Goal: Task Accomplishment & Management: Use online tool/utility

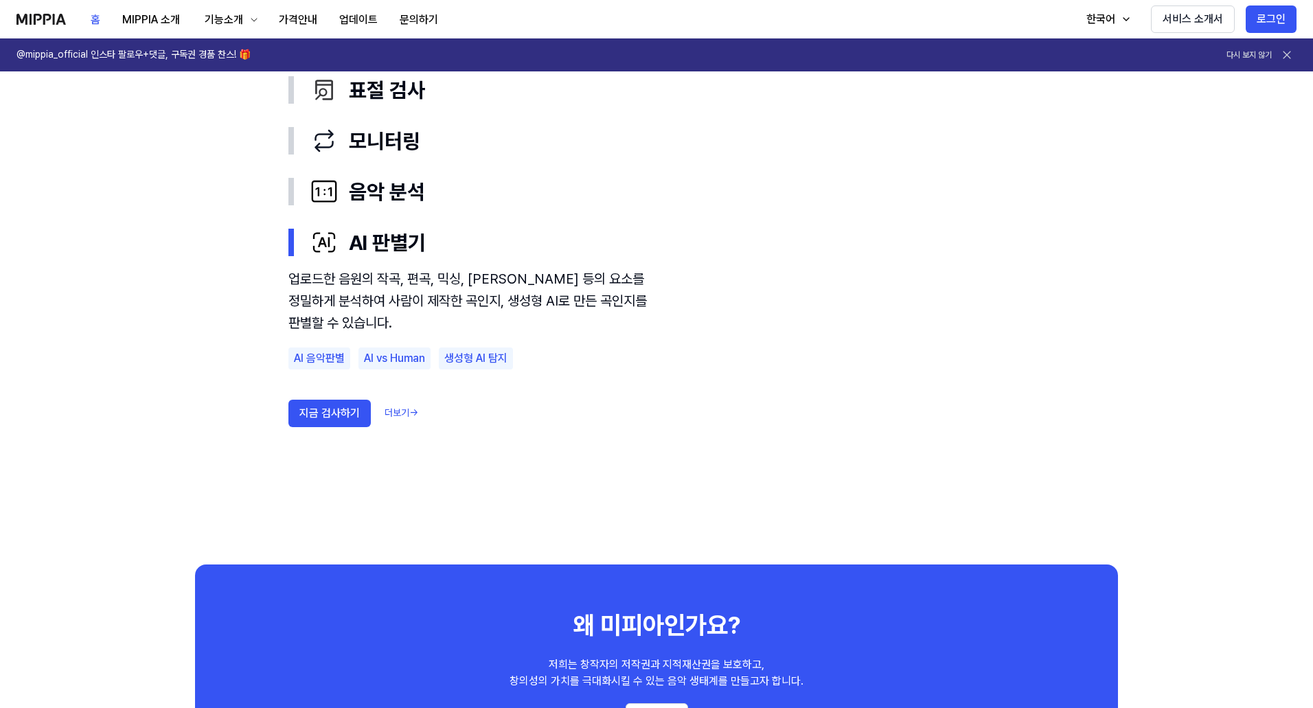
scroll to position [824, 0]
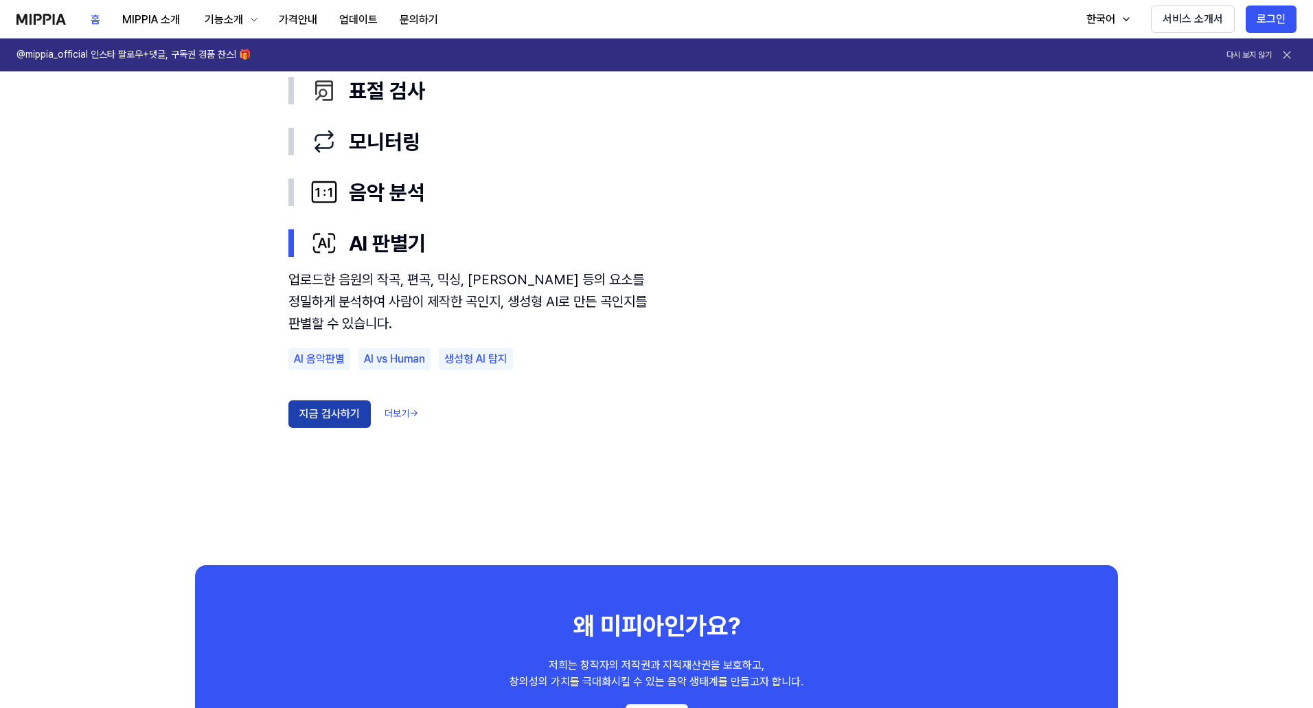
click at [328, 411] on button "지금 검사하기" at bounding box center [329, 413] width 82 height 27
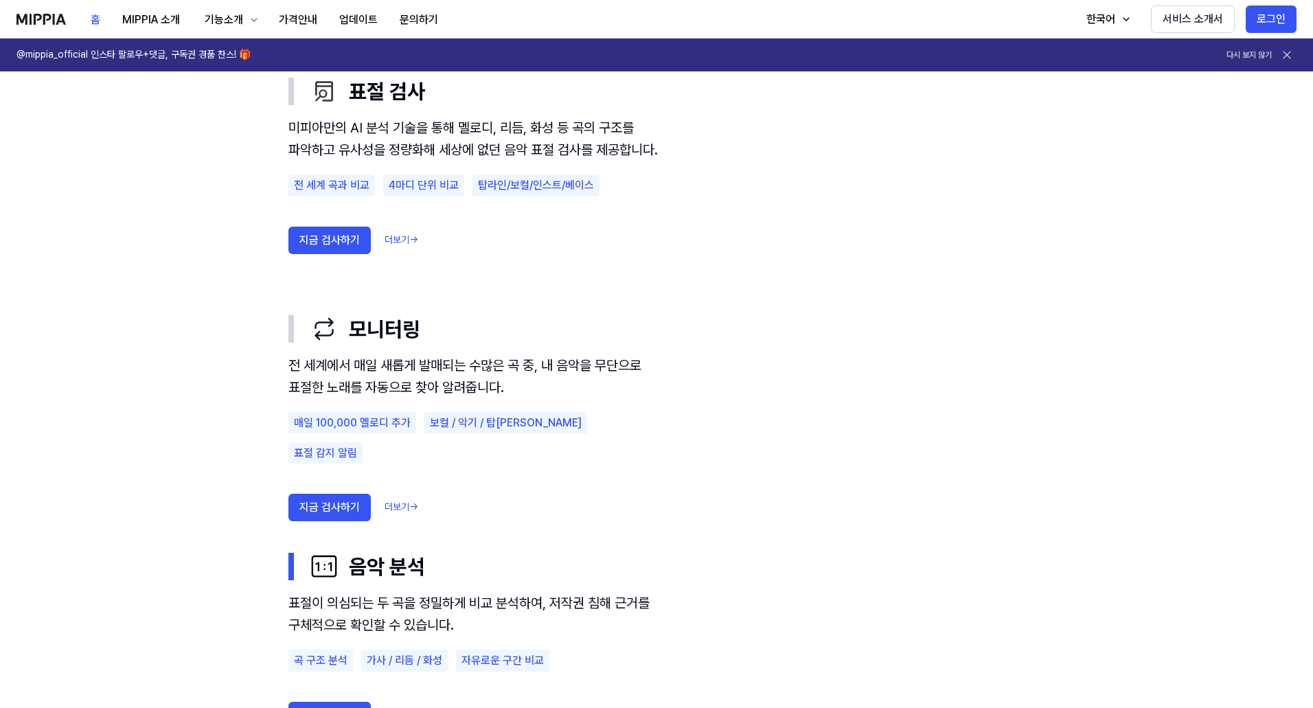
scroll to position [824, 0]
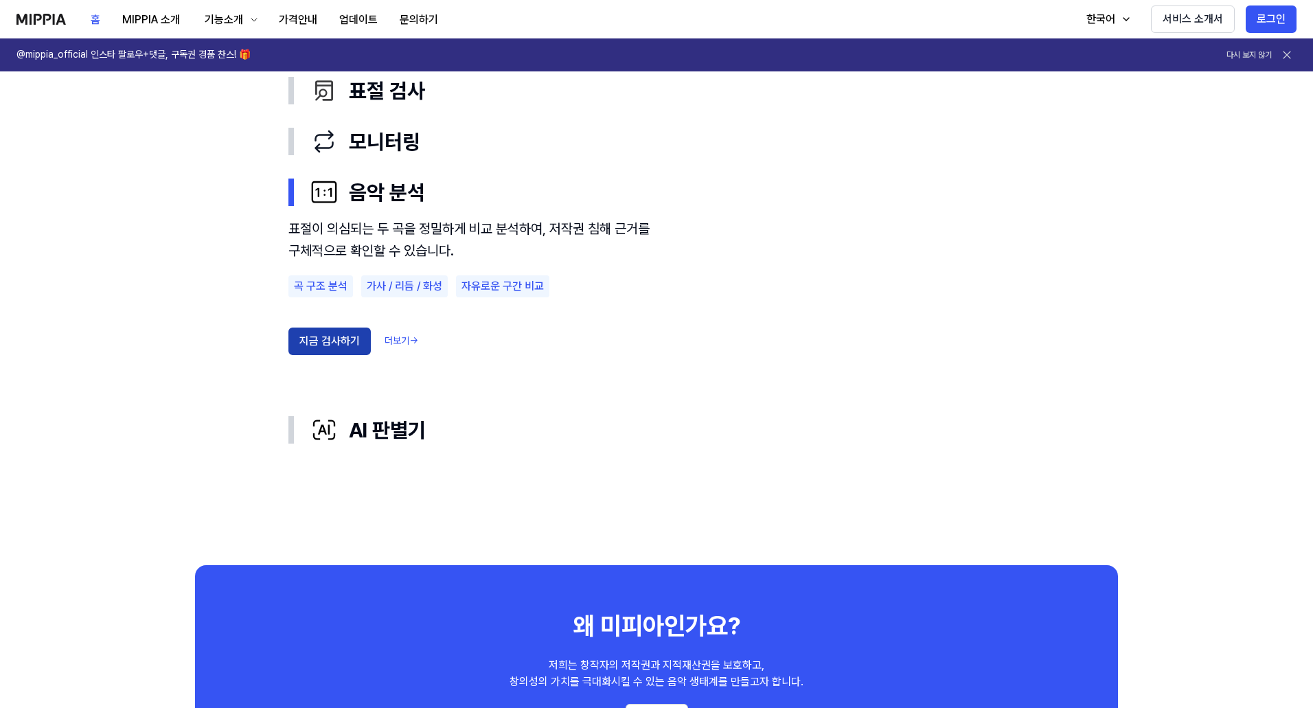
click at [319, 339] on button "지금 검사하기" at bounding box center [329, 341] width 82 height 27
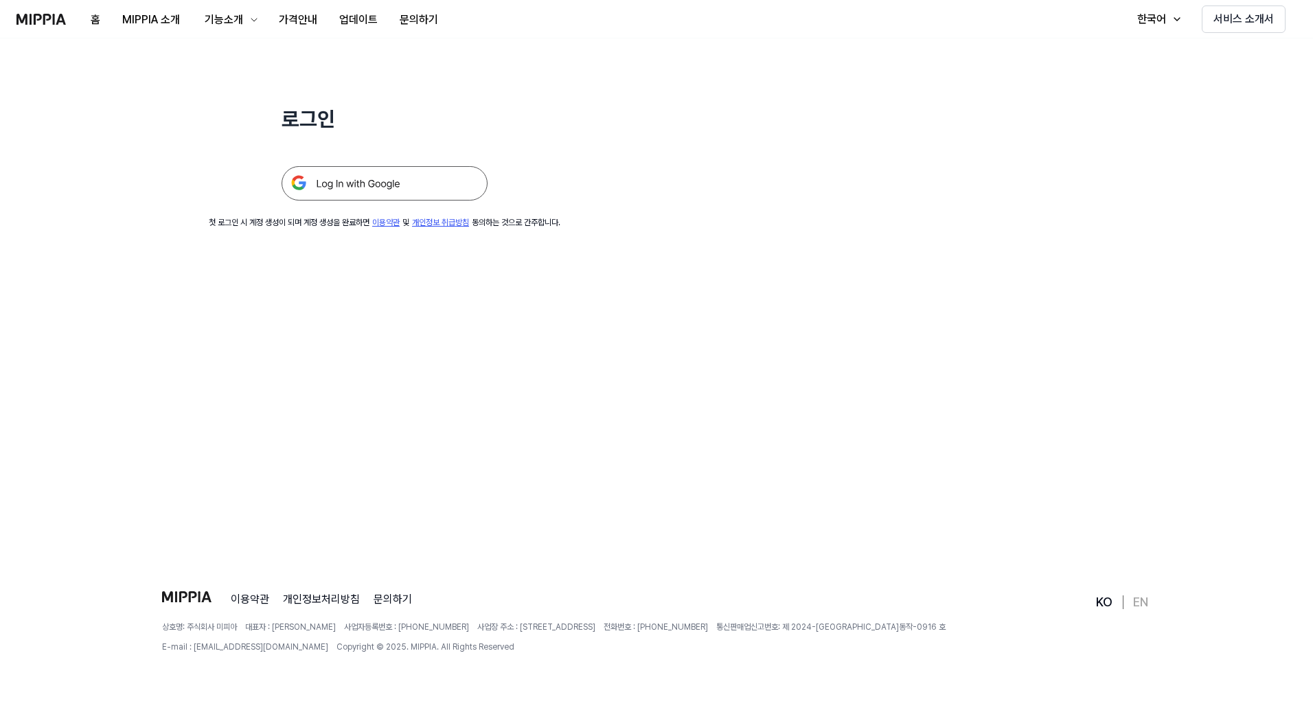
scroll to position [0, 0]
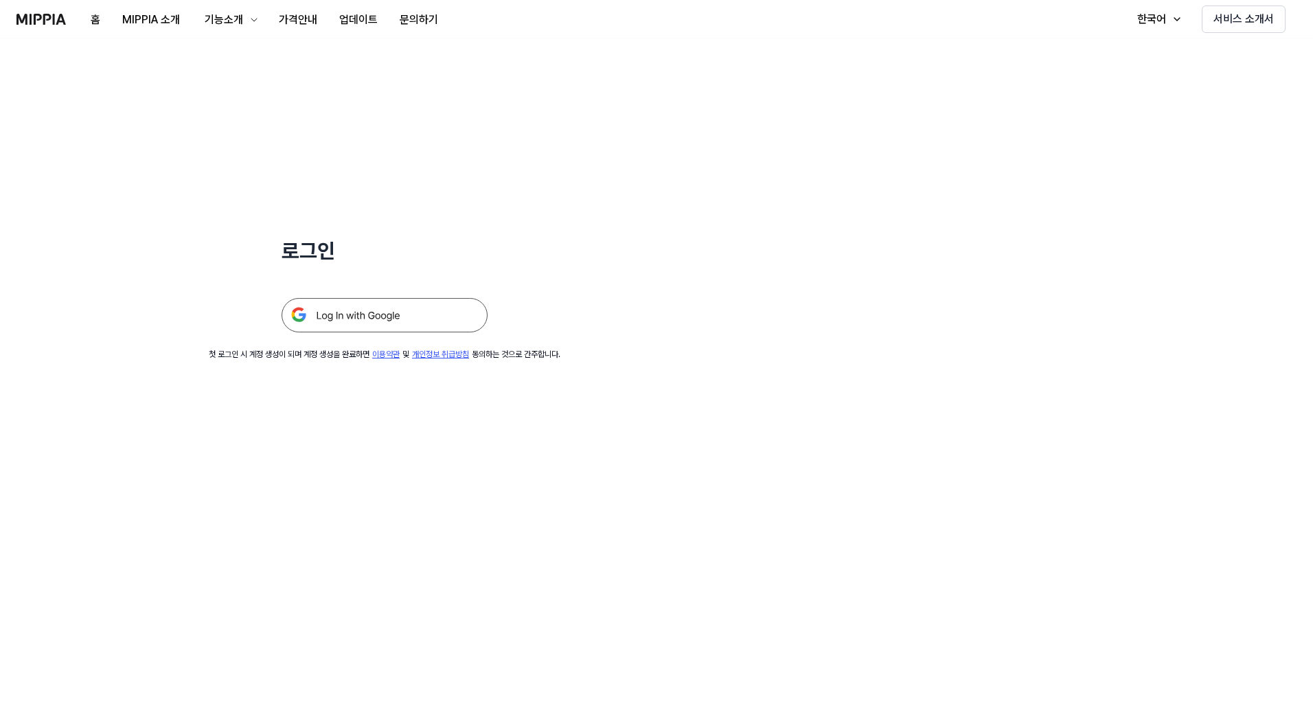
click at [401, 312] on img at bounding box center [385, 315] width 206 height 34
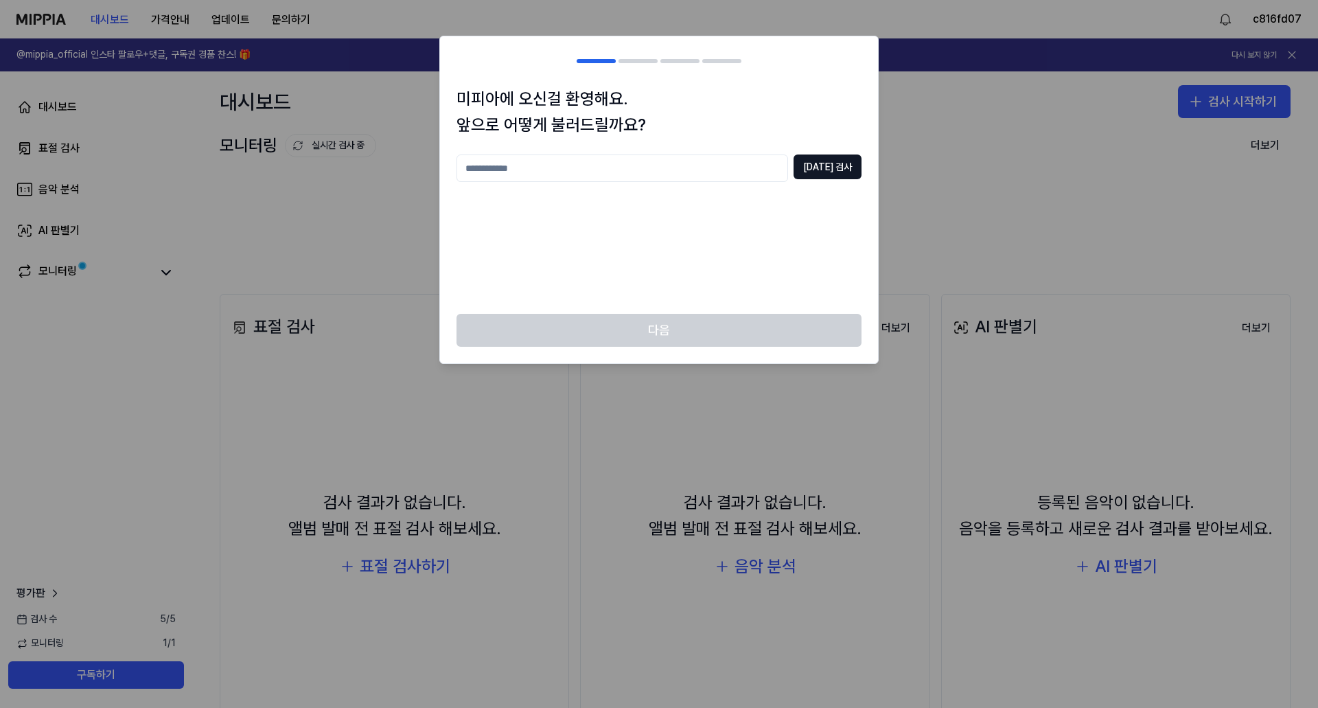
click at [659, 179] on input "text" at bounding box center [623, 167] width 332 height 27
type input "*"
type input "**"
click at [832, 172] on button "중복 검사" at bounding box center [828, 166] width 68 height 25
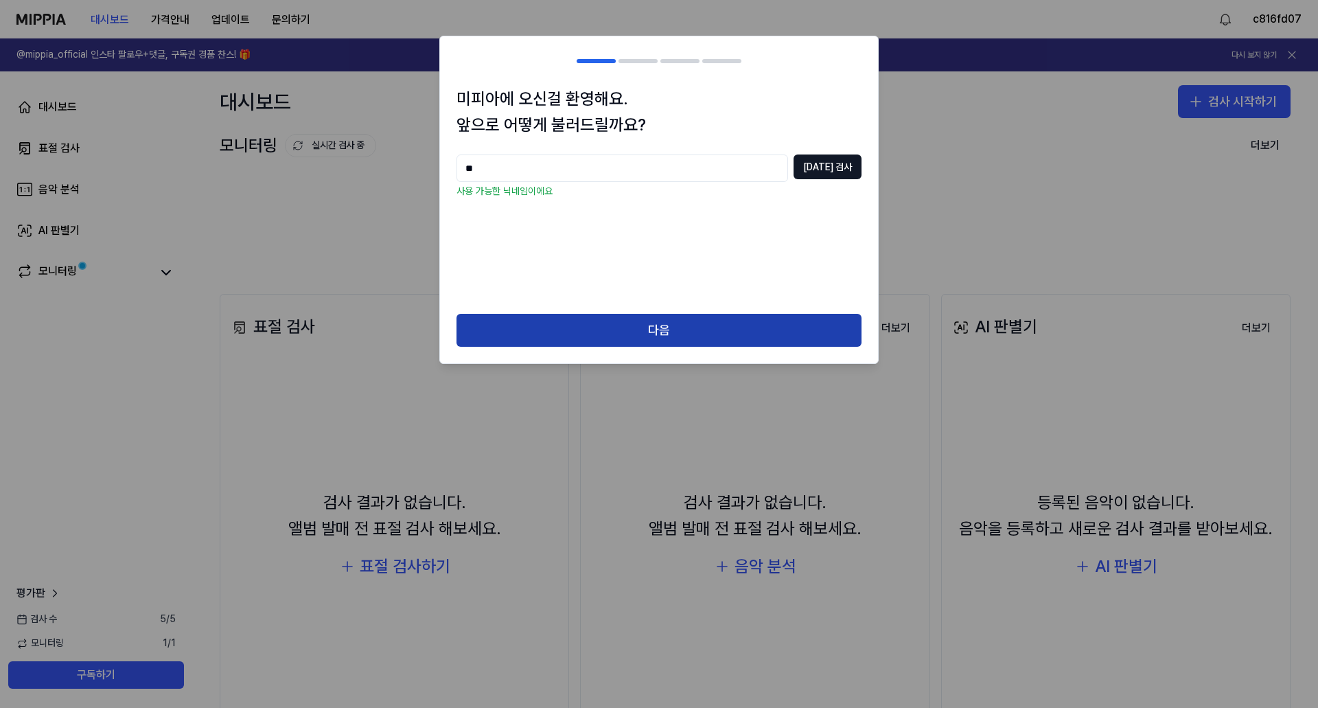
click at [729, 327] on button "다음" at bounding box center [659, 330] width 405 height 33
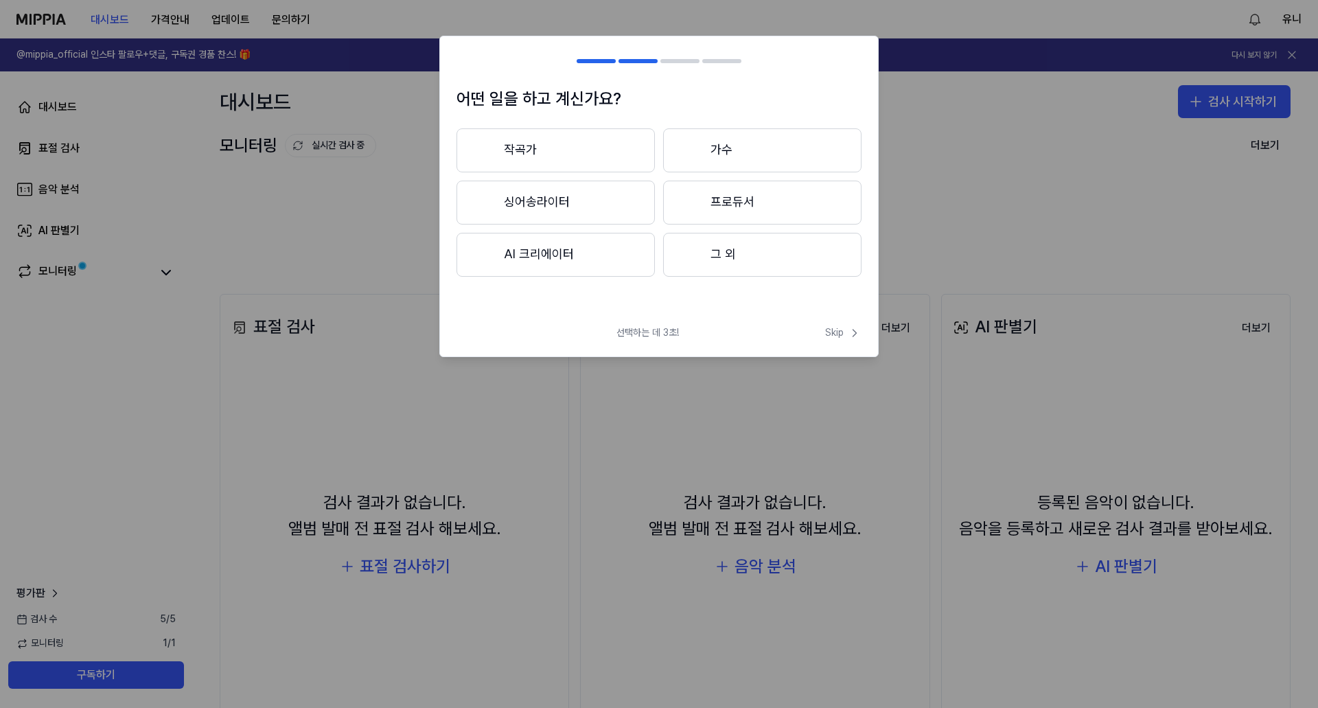
click at [560, 242] on button "AI 크리에이터" at bounding box center [556, 255] width 198 height 44
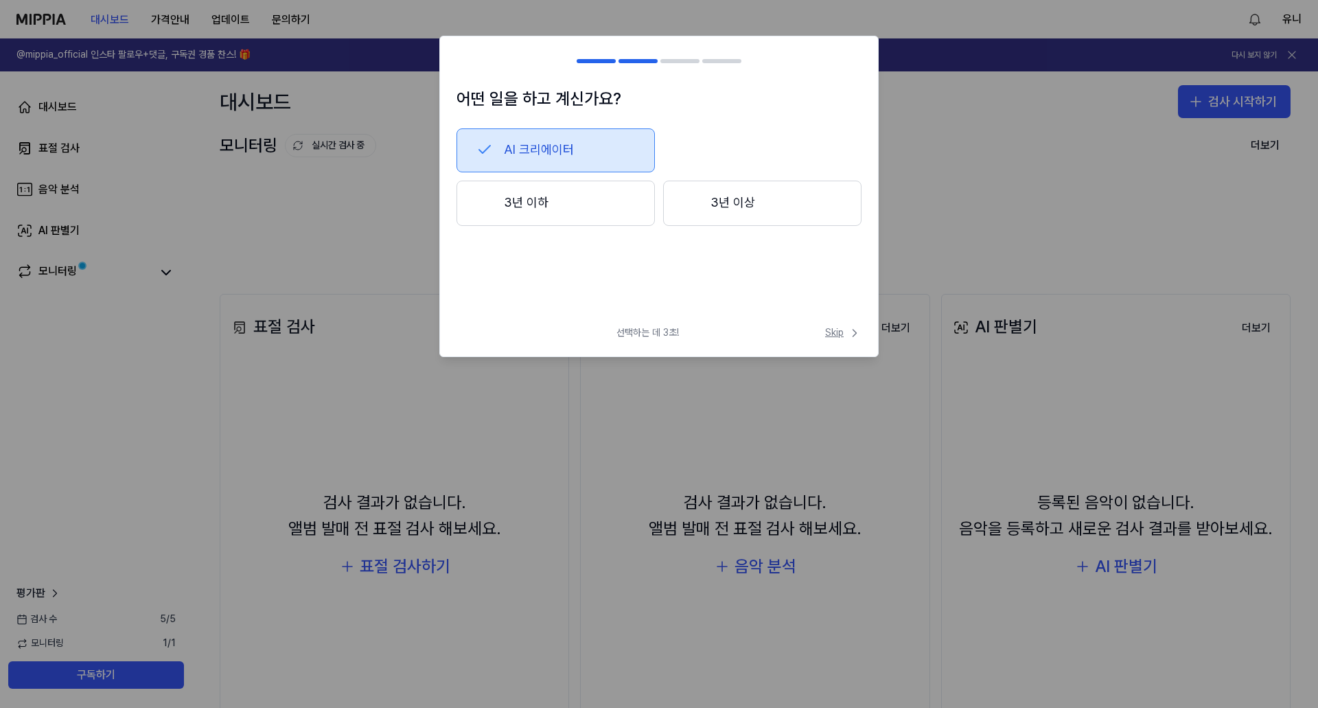
click at [855, 336] on icon at bounding box center [855, 333] width 14 height 14
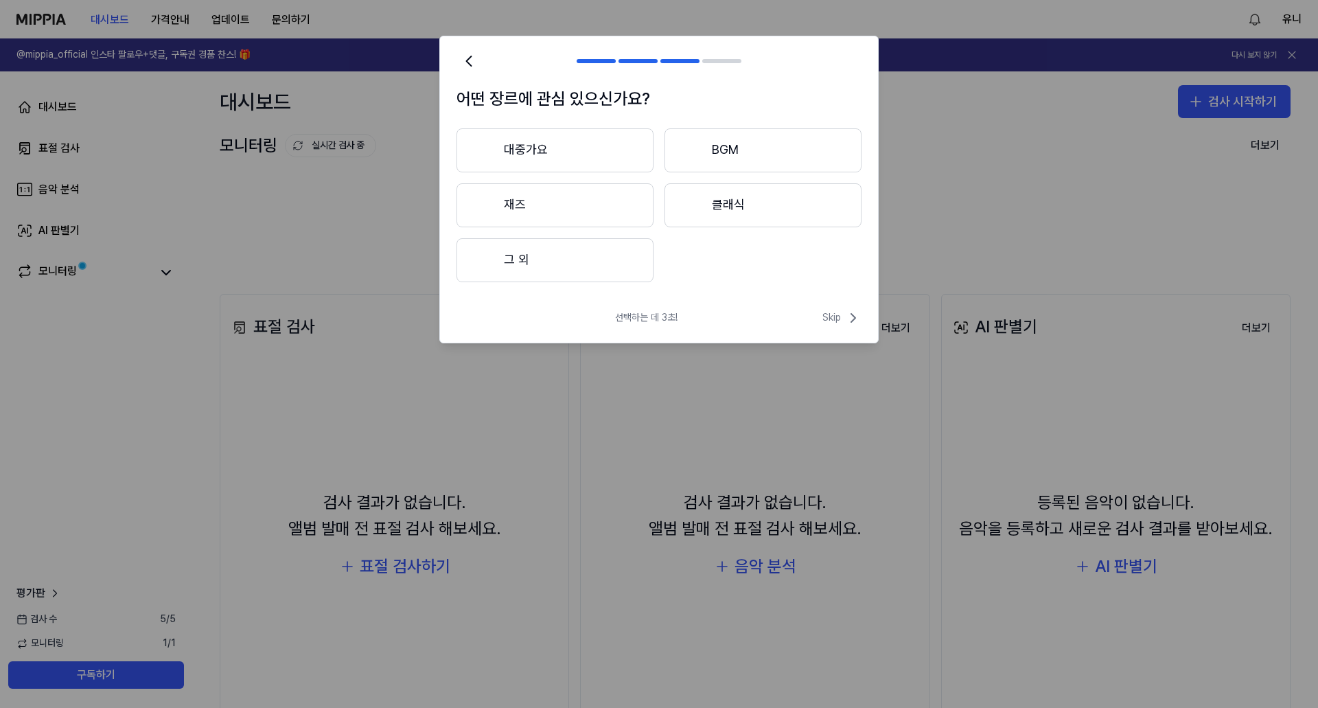
click at [548, 245] on button "그 외" at bounding box center [555, 260] width 197 height 44
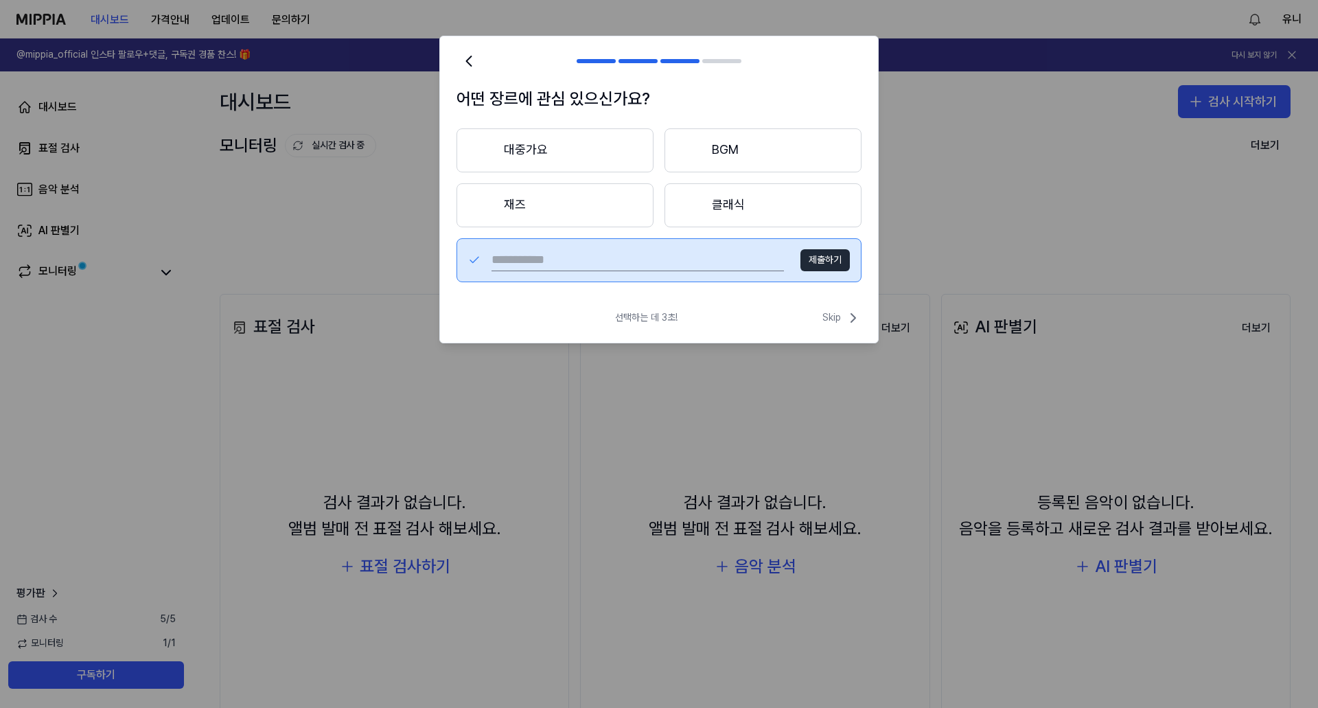
click at [528, 146] on button "대중가요" at bounding box center [555, 150] width 197 height 44
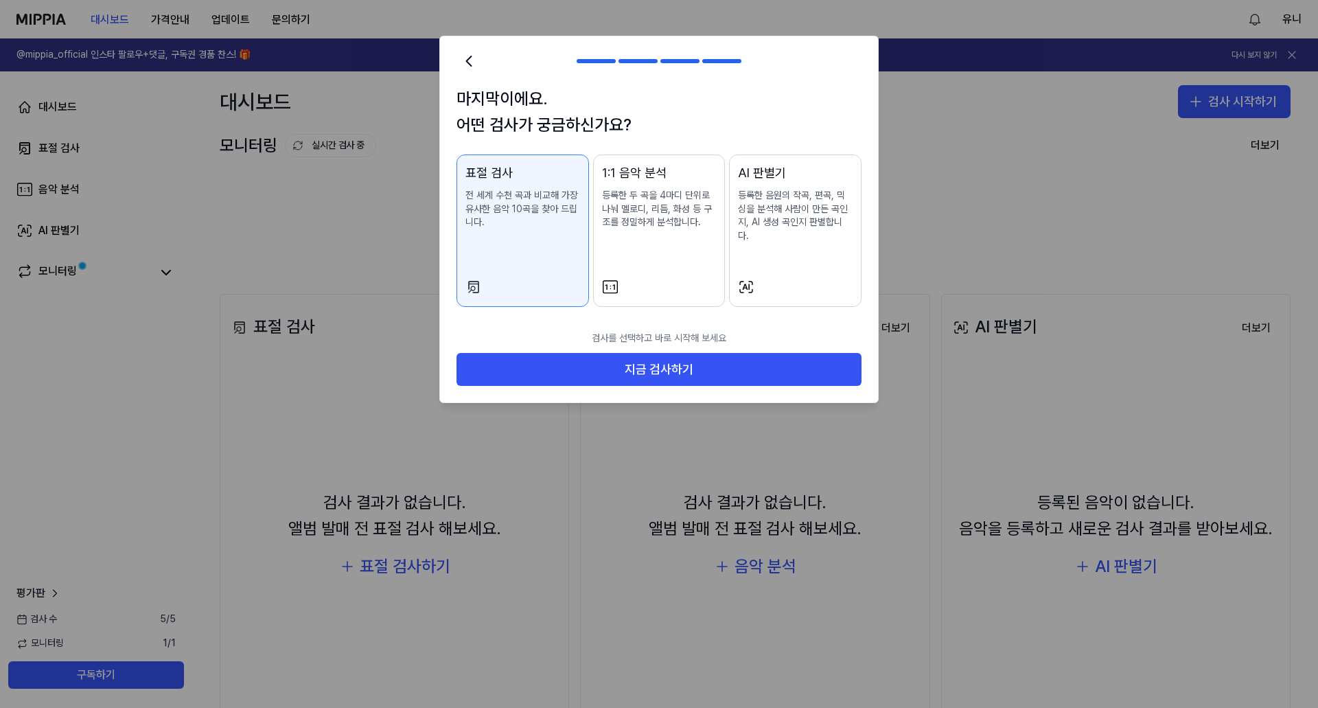
click at [769, 180] on div "AI 판별기" at bounding box center [795, 173] width 115 height 20
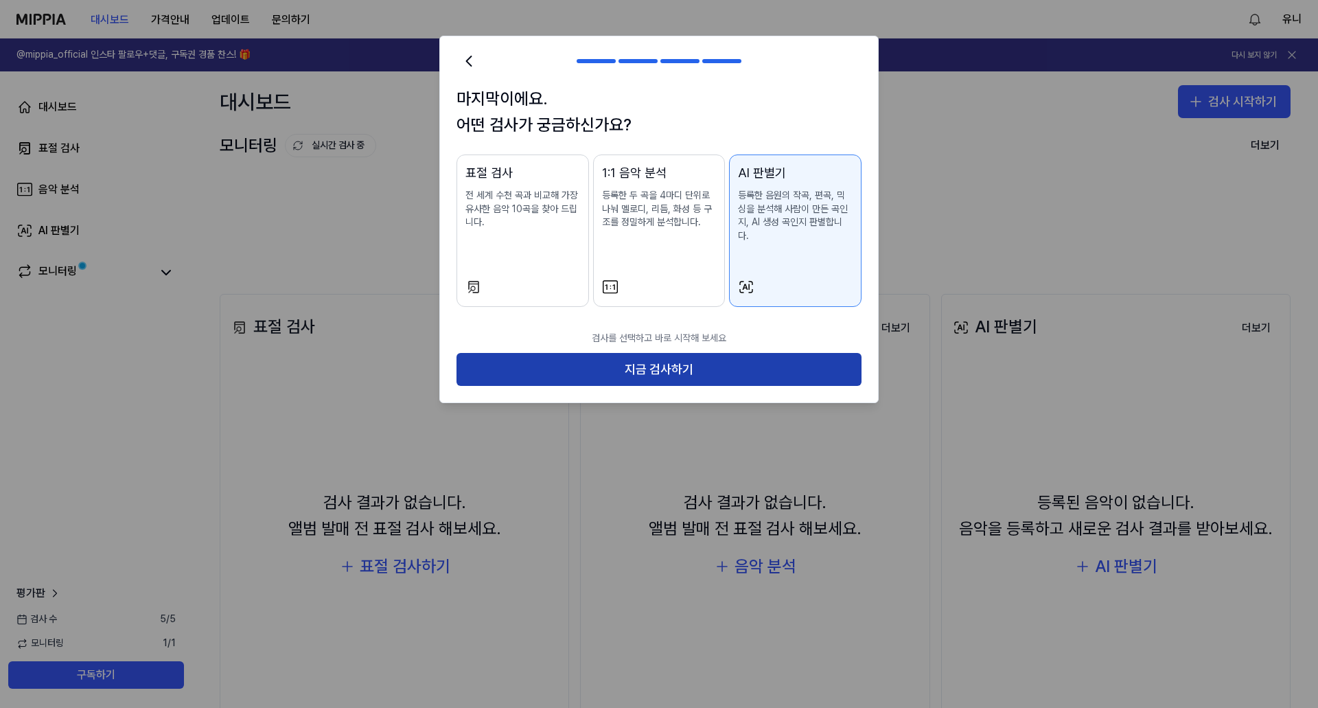
click at [756, 353] on button "지금 검사하기" at bounding box center [659, 369] width 405 height 33
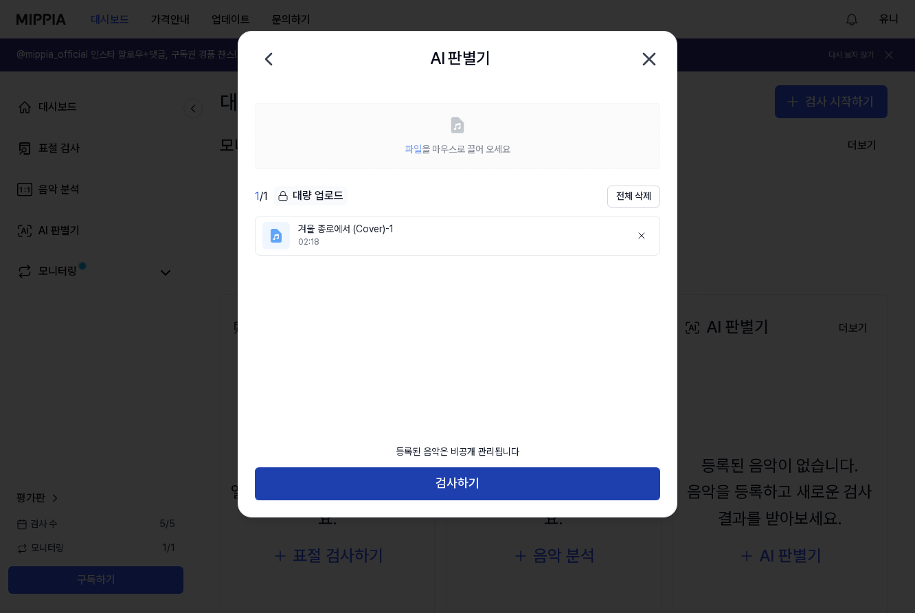
click at [483, 481] on button "검사하기" at bounding box center [457, 483] width 405 height 33
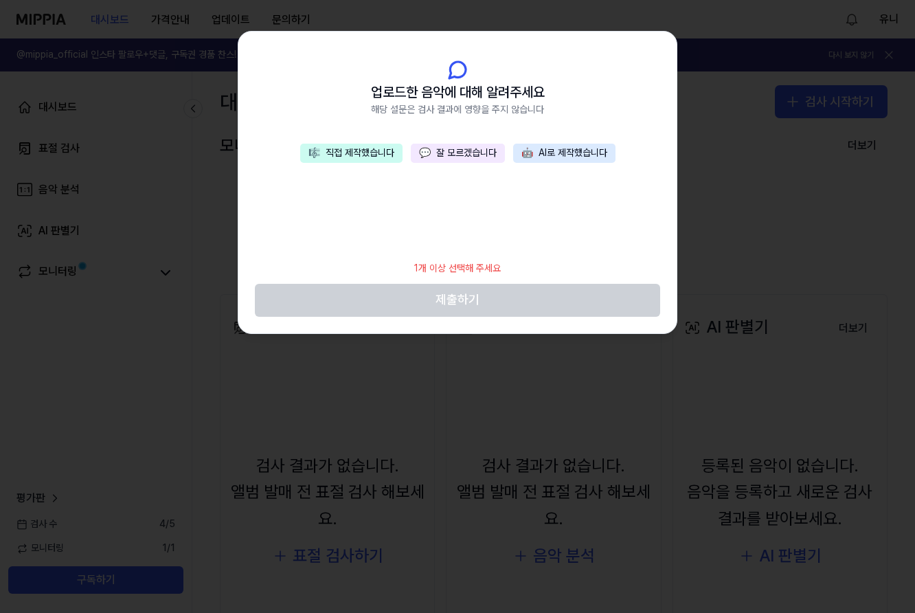
click at [474, 158] on button "💬 잘 모르겠습니다" at bounding box center [458, 153] width 94 height 19
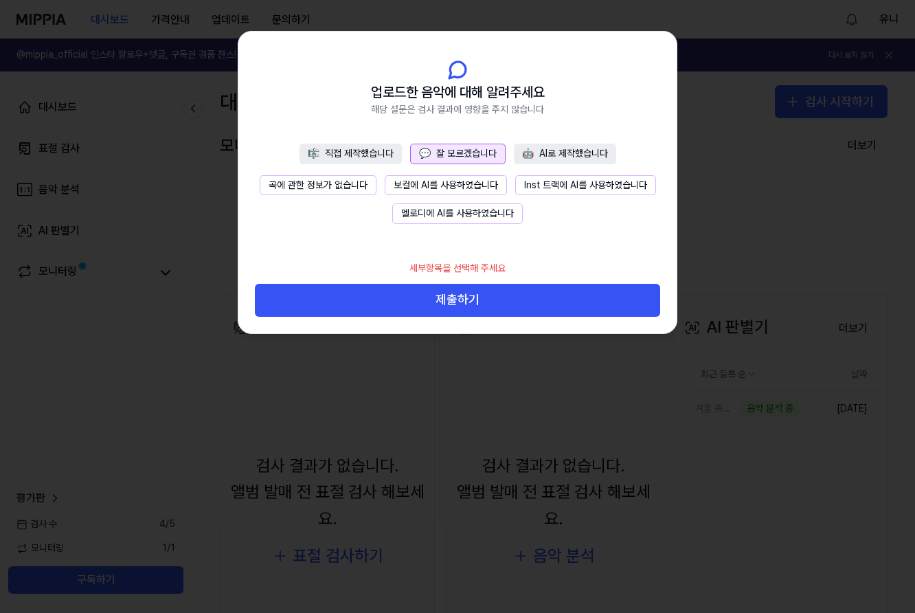
click at [313, 186] on button "곡에 관한 정보가 없습니다" at bounding box center [318, 185] width 117 height 21
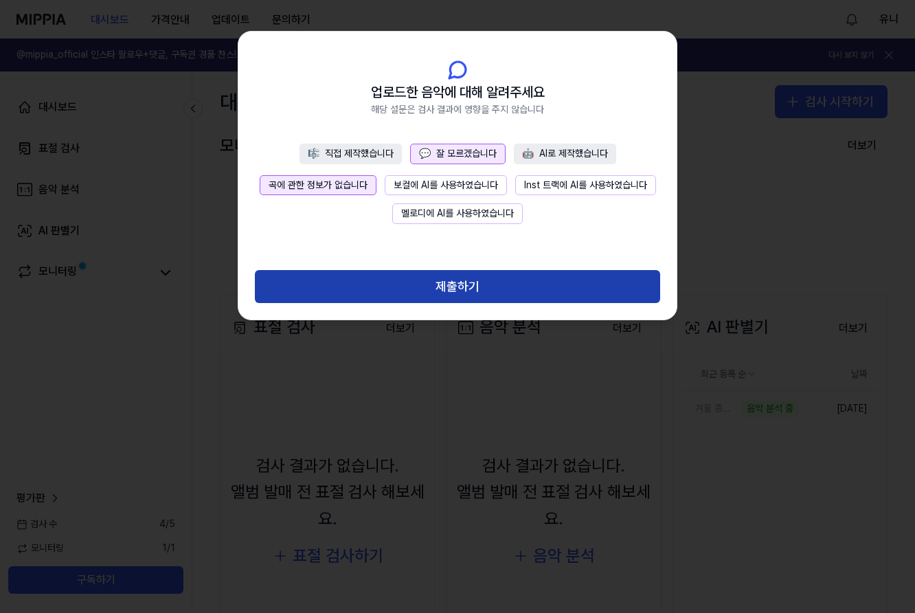
click at [547, 295] on button "제출하기" at bounding box center [457, 286] width 405 height 33
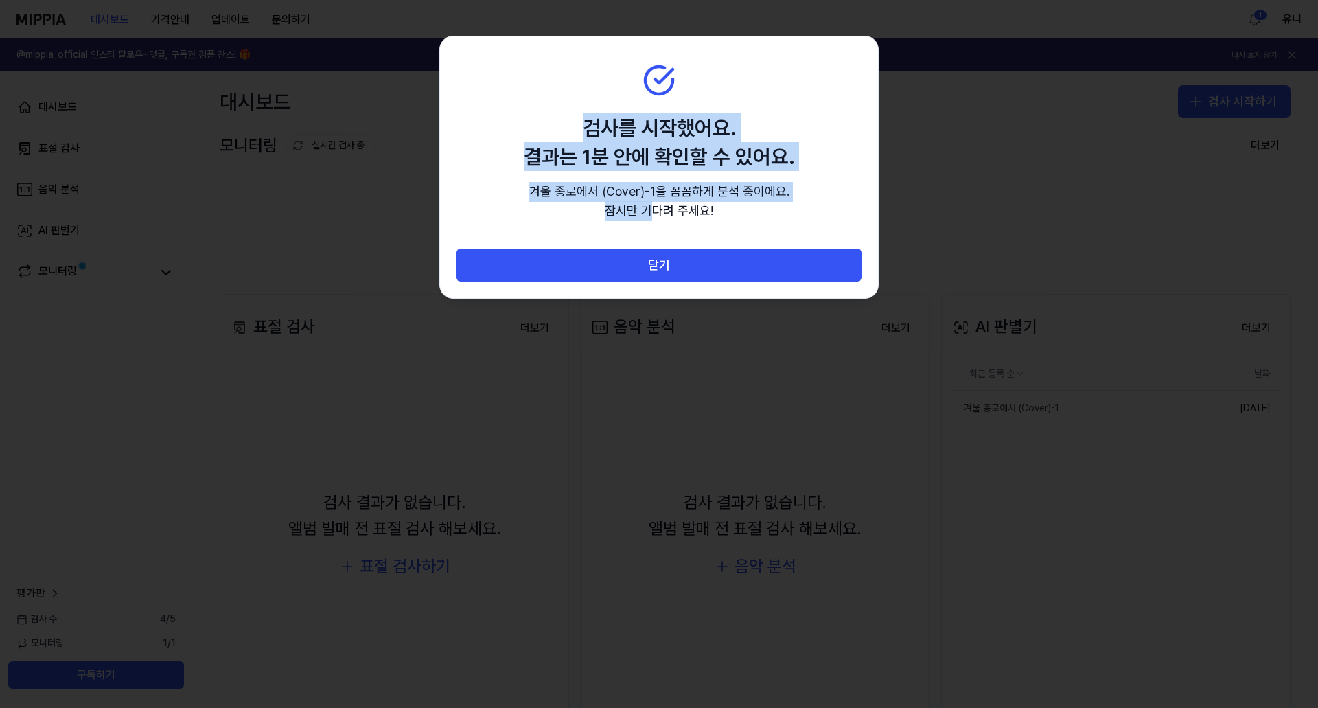
drag, startPoint x: 695, startPoint y: 89, endPoint x: 653, endPoint y: 227, distance: 144.2
click at [653, 227] on section "검사를 시작했어요. 결과는 1분 안에 확인할 수 있어요. 겨울 종로에서 (Cover)-1 을 꼼꼼하게 분석 중이에요. 잠시만 기다려 주세요!" at bounding box center [659, 142] width 438 height 213
click at [698, 104] on section "검사를 시작했어요. 결과는 1분 안에 확인할 수 있어요. 겨울 종로에서 (Cover)-1 을 꼼꼼하게 분석 중이에요. 잠시만 기다려 주세요!" at bounding box center [659, 142] width 438 height 213
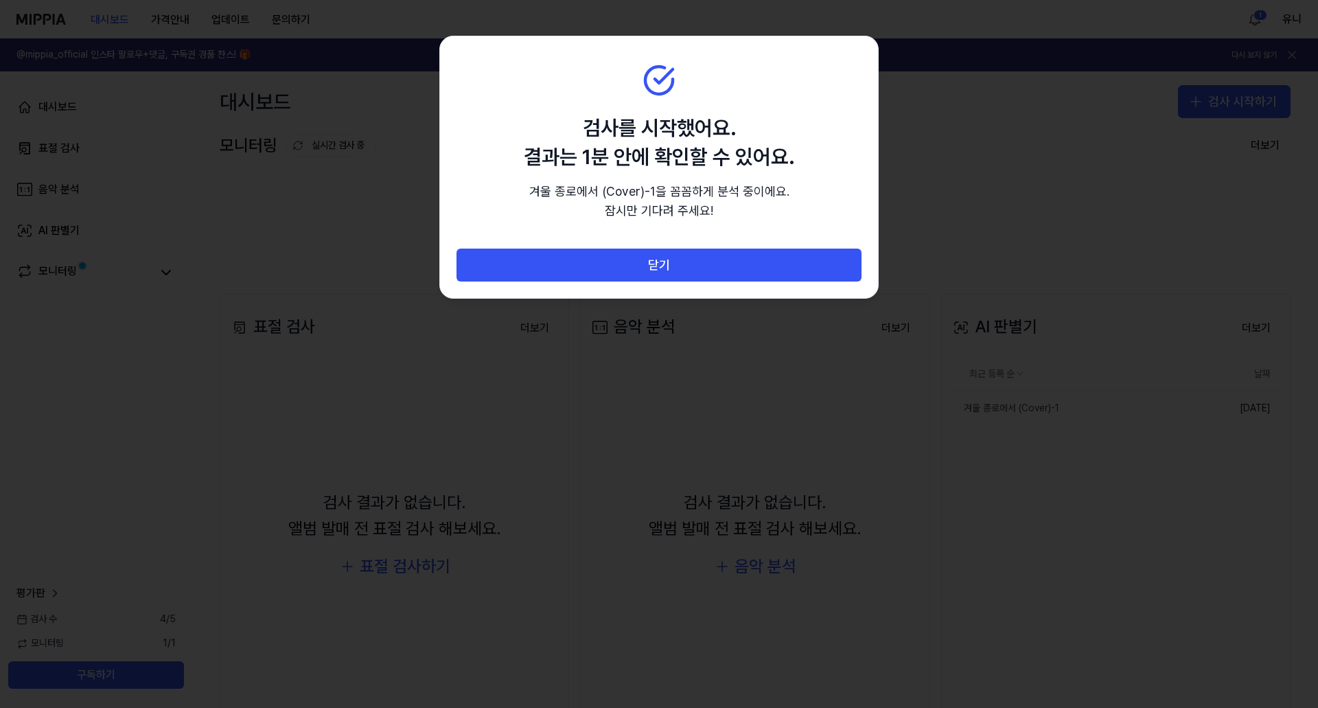
click at [667, 82] on icon at bounding box center [659, 80] width 33 height 33
click at [746, 446] on div at bounding box center [659, 354] width 1318 height 708
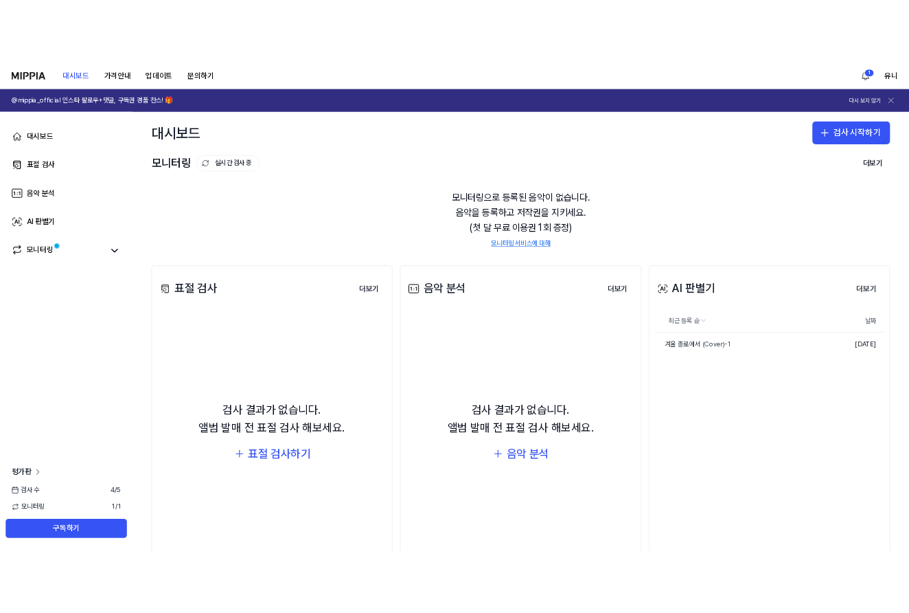
scroll to position [48, 0]
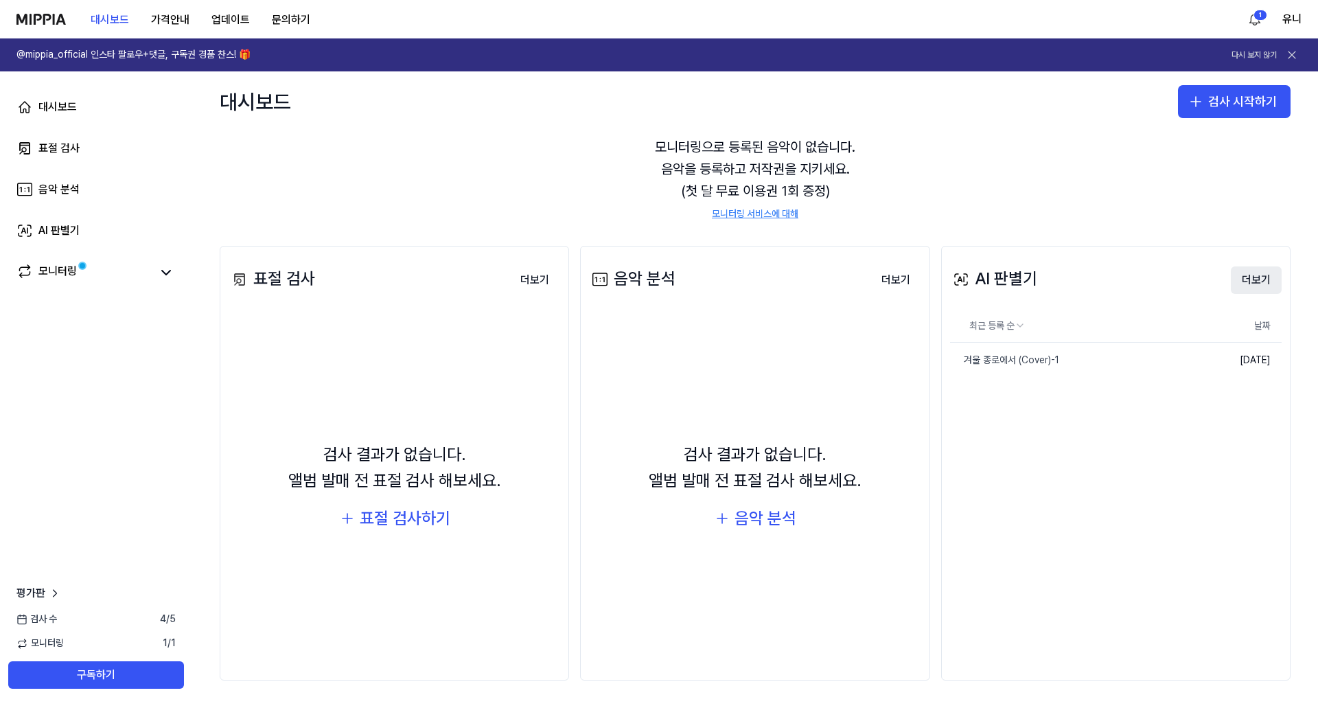
click at [1256, 284] on button "더보기" at bounding box center [1256, 279] width 51 height 27
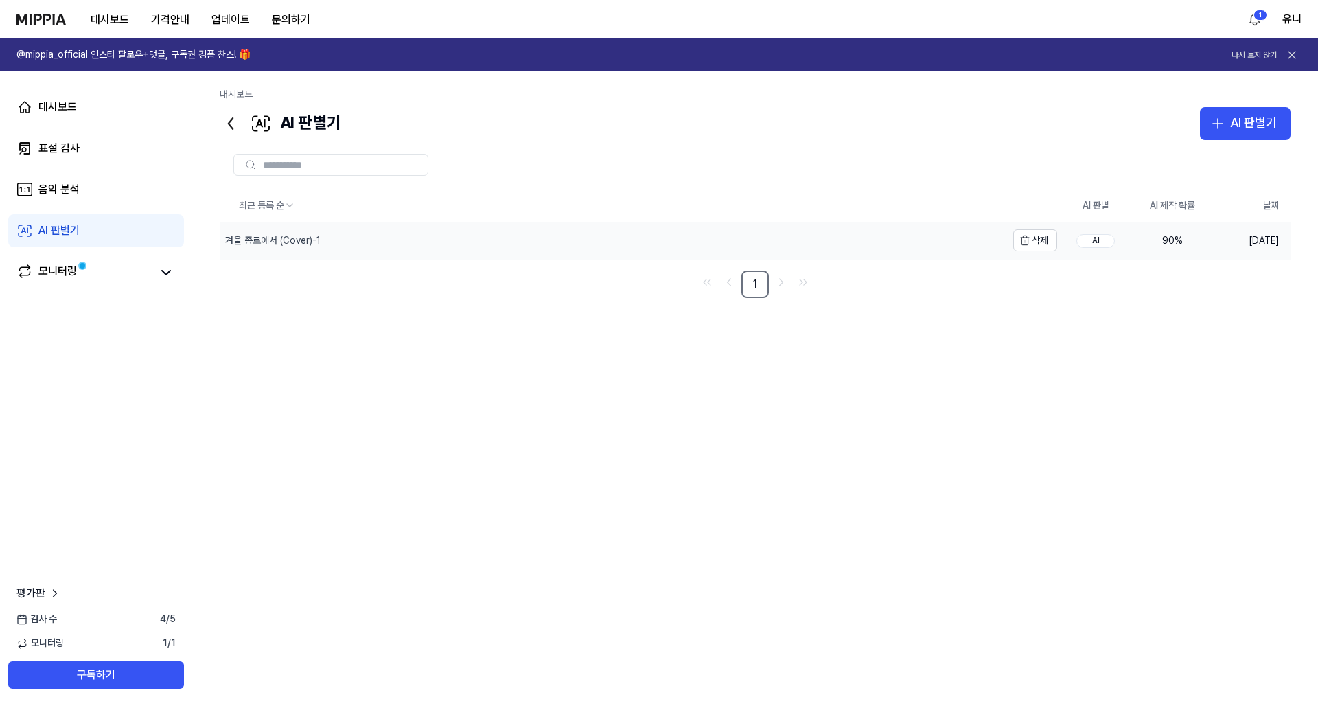
click at [392, 228] on div "겨울 종로에서 (Cover)-1" at bounding box center [613, 240] width 787 height 36
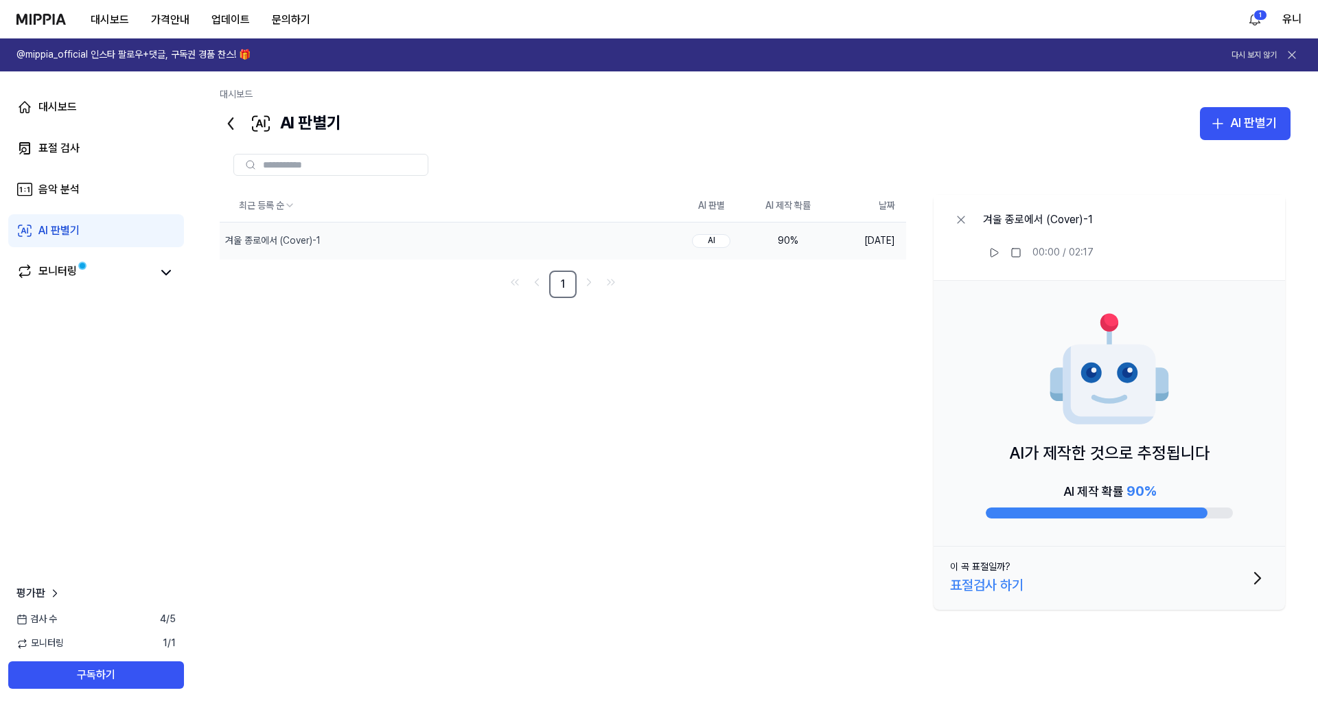
click at [1022, 584] on div "표절검사 하기" at bounding box center [986, 585] width 73 height 22
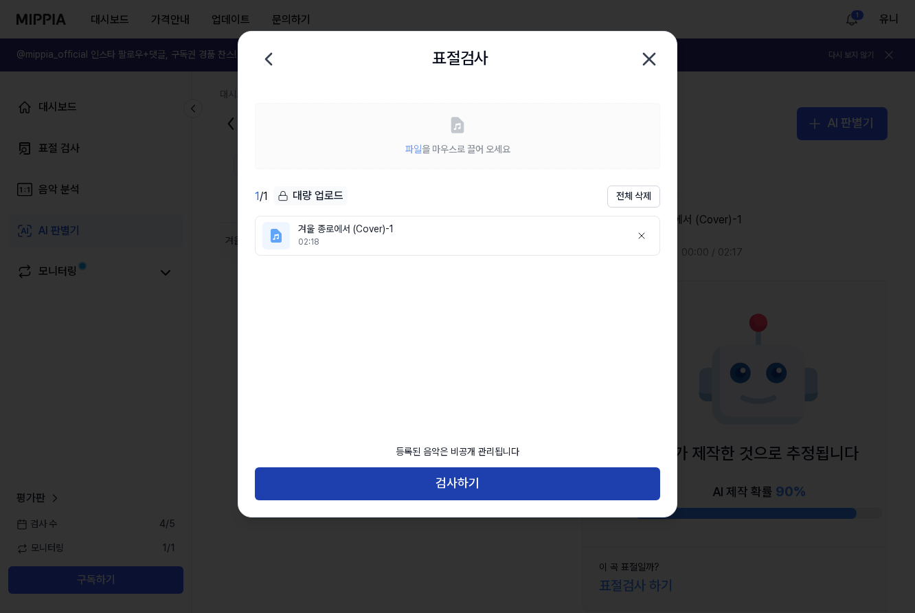
click at [473, 486] on button "검사하기" at bounding box center [457, 483] width 405 height 33
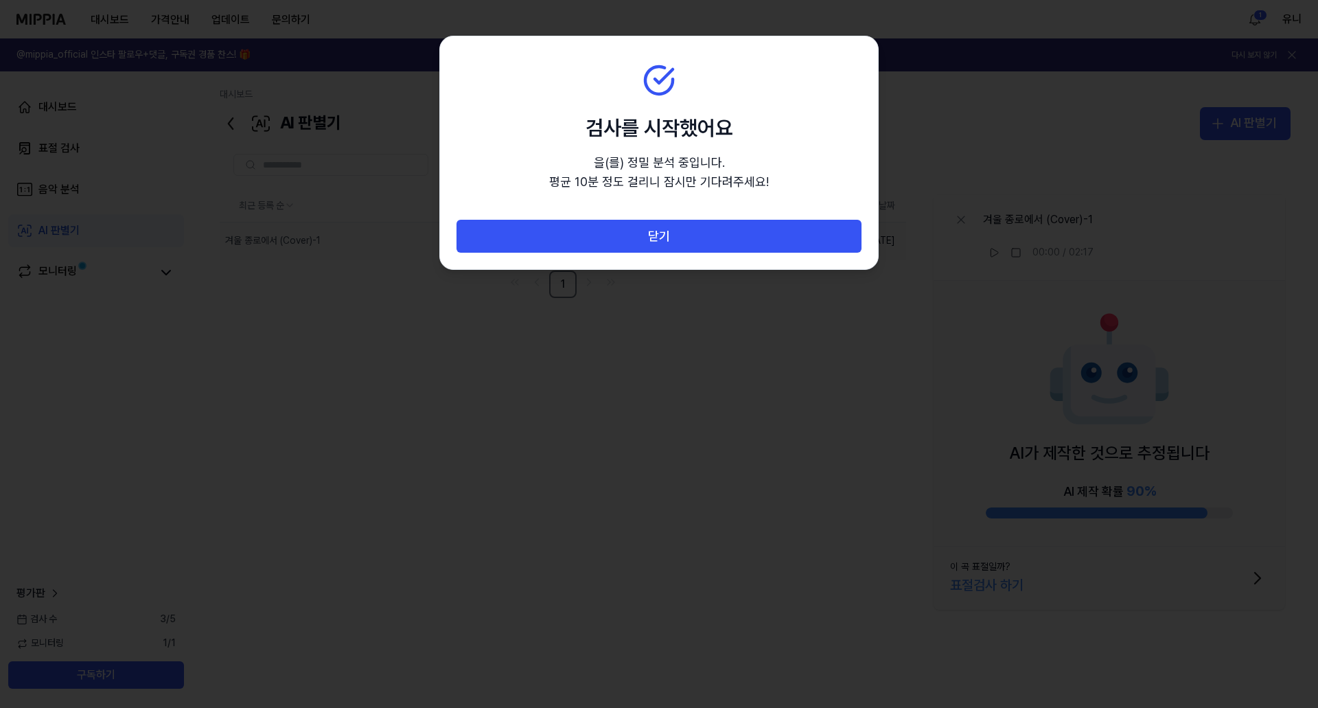
click at [847, 433] on div at bounding box center [659, 354] width 1318 height 708
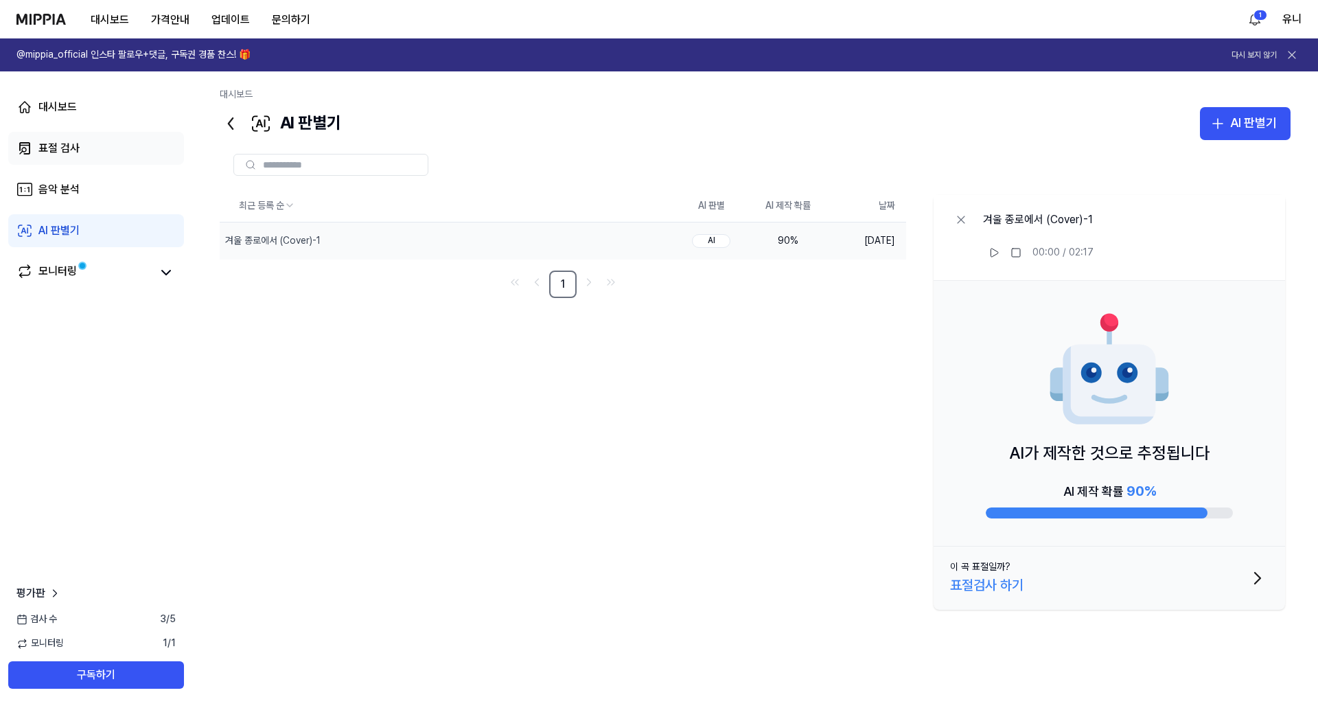
click at [47, 140] on div "표절 검사" at bounding box center [58, 148] width 41 height 16
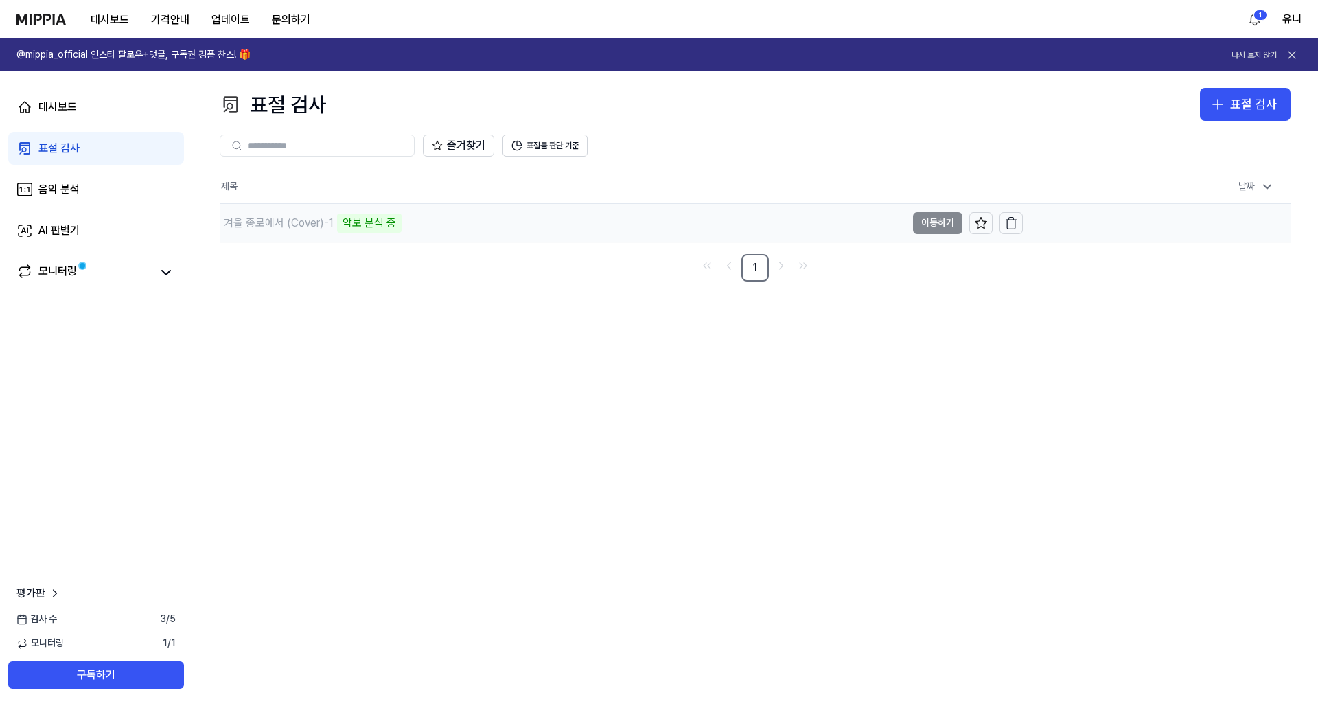
click at [389, 225] on div "악보 분석 중" at bounding box center [369, 223] width 65 height 19
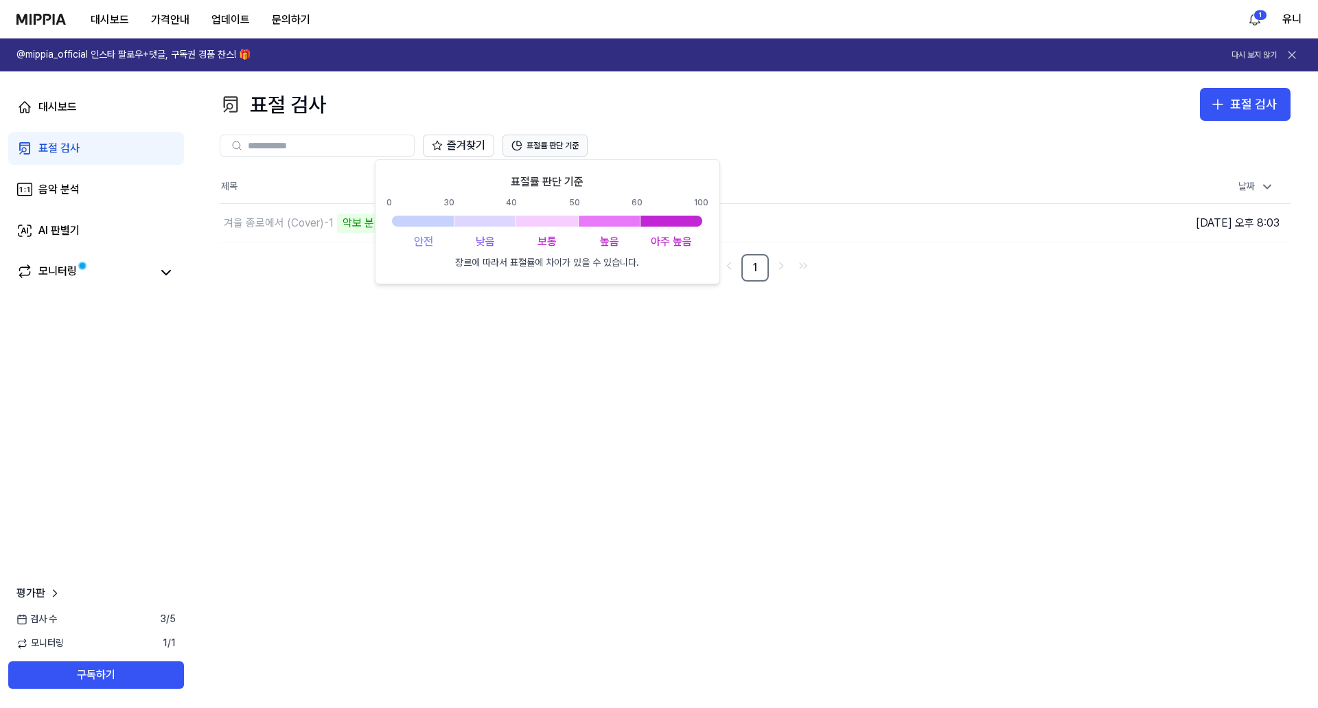
click at [559, 143] on button "표절률 판단 기준" at bounding box center [545, 146] width 85 height 22
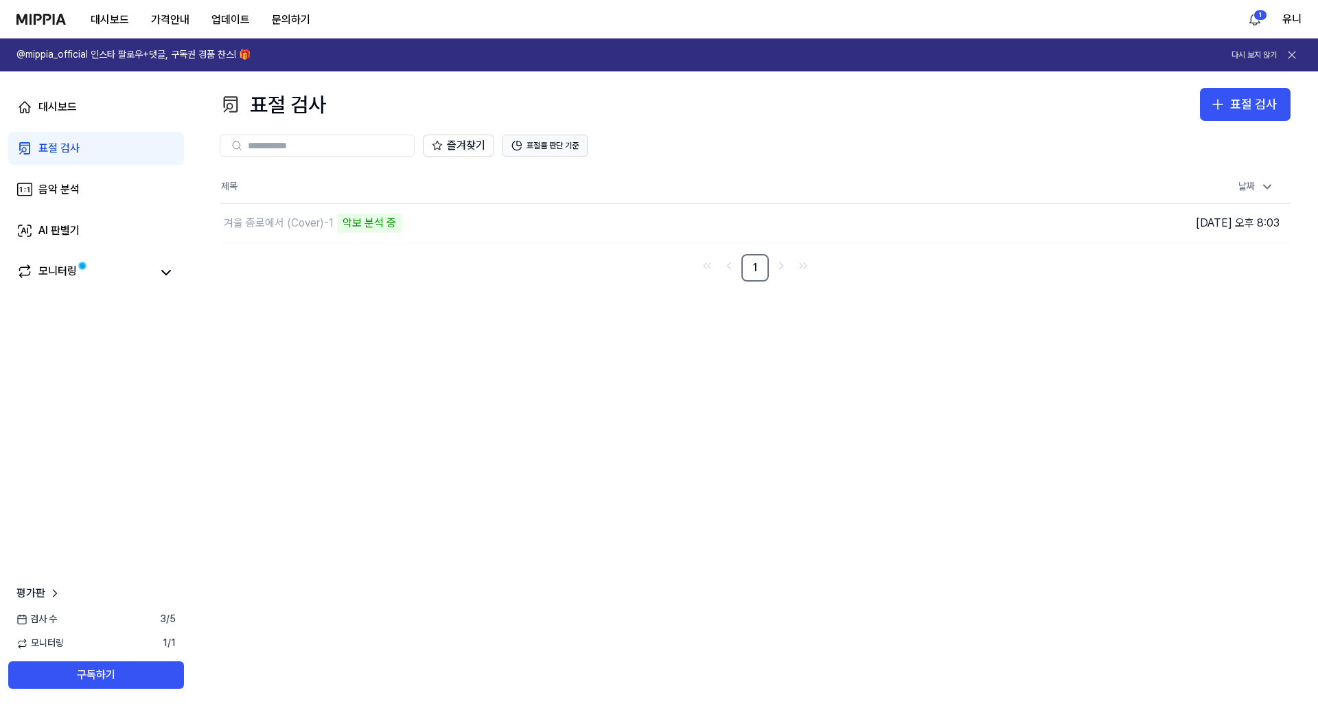
click at [559, 143] on button "표절률 판단 기준" at bounding box center [545, 146] width 85 height 22
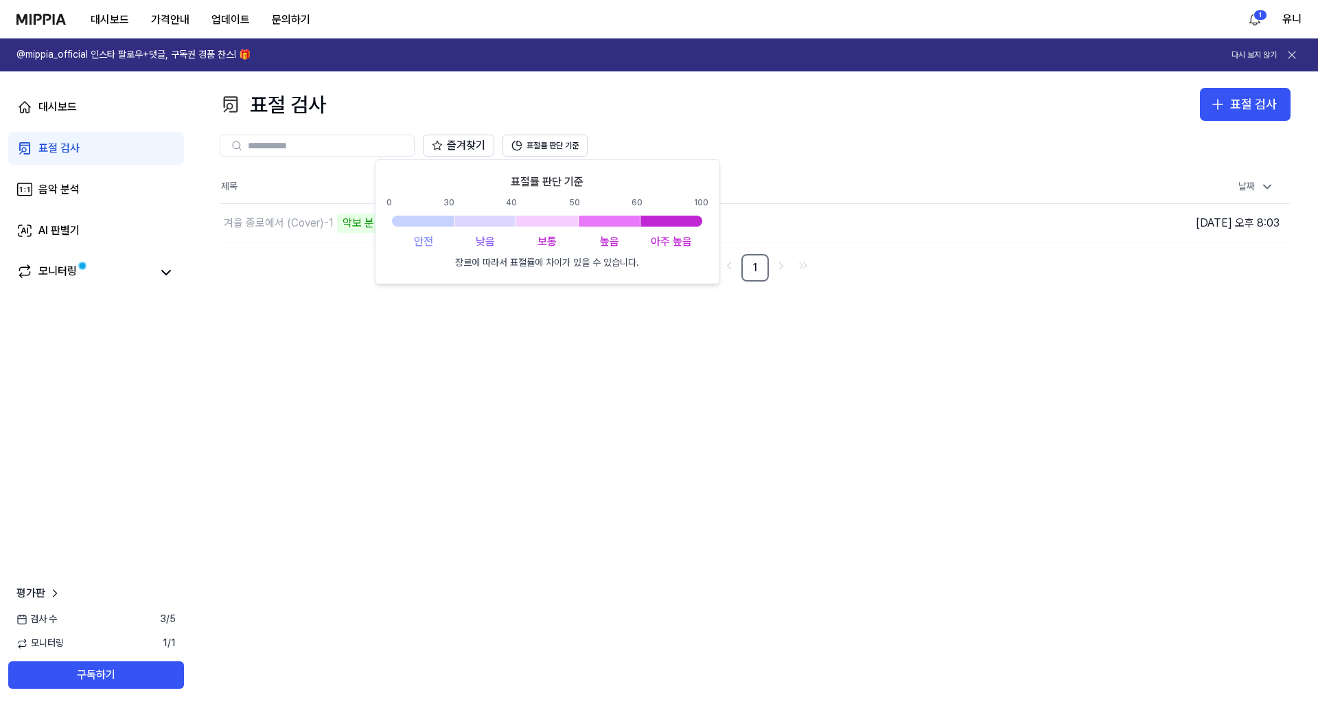
click at [520, 421] on div "표절 검사 표절 검사 표절 검사 음악 분석 AI 판별기 즐겨찾기 표절률 판단 기준 제목 날짜 겨울 종로에서 (Cover)-1 악보 분석 중 이…" at bounding box center [755, 389] width 1126 height 637
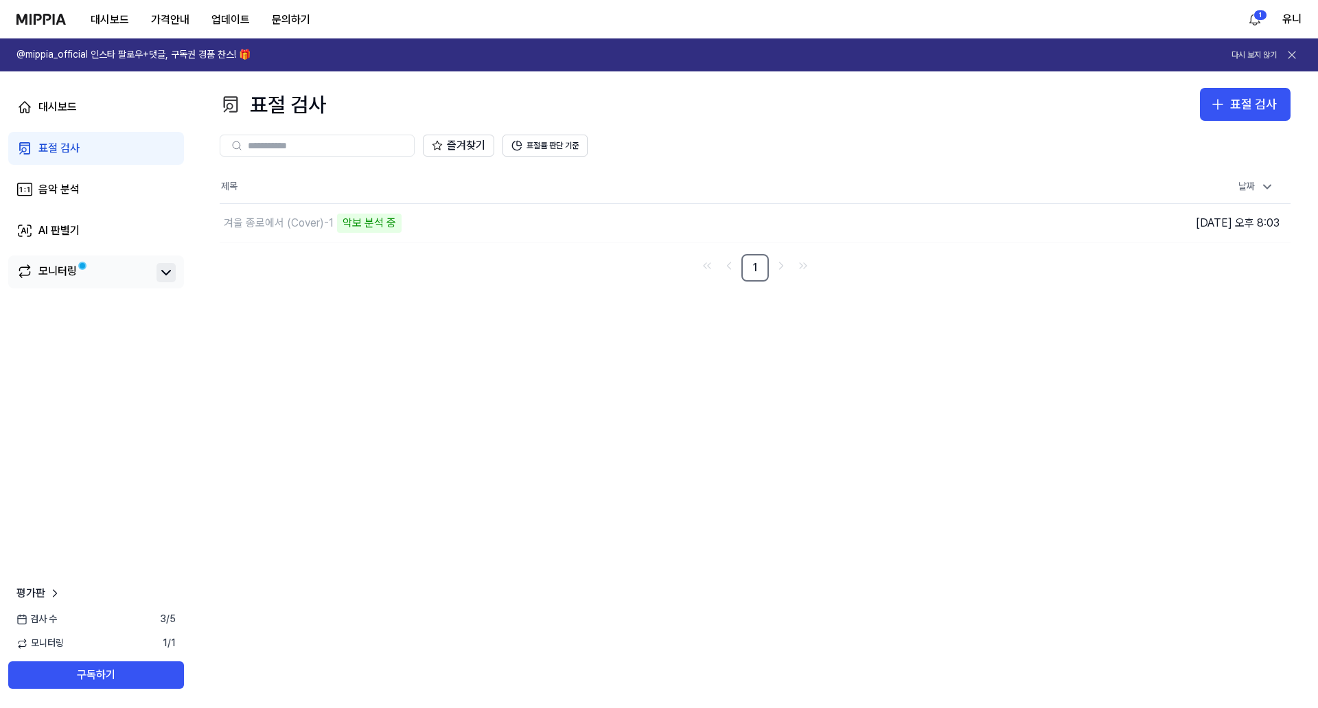
click at [167, 273] on icon at bounding box center [166, 272] width 16 height 16
click at [79, 274] on link "모니터링" at bounding box center [83, 272] width 135 height 19
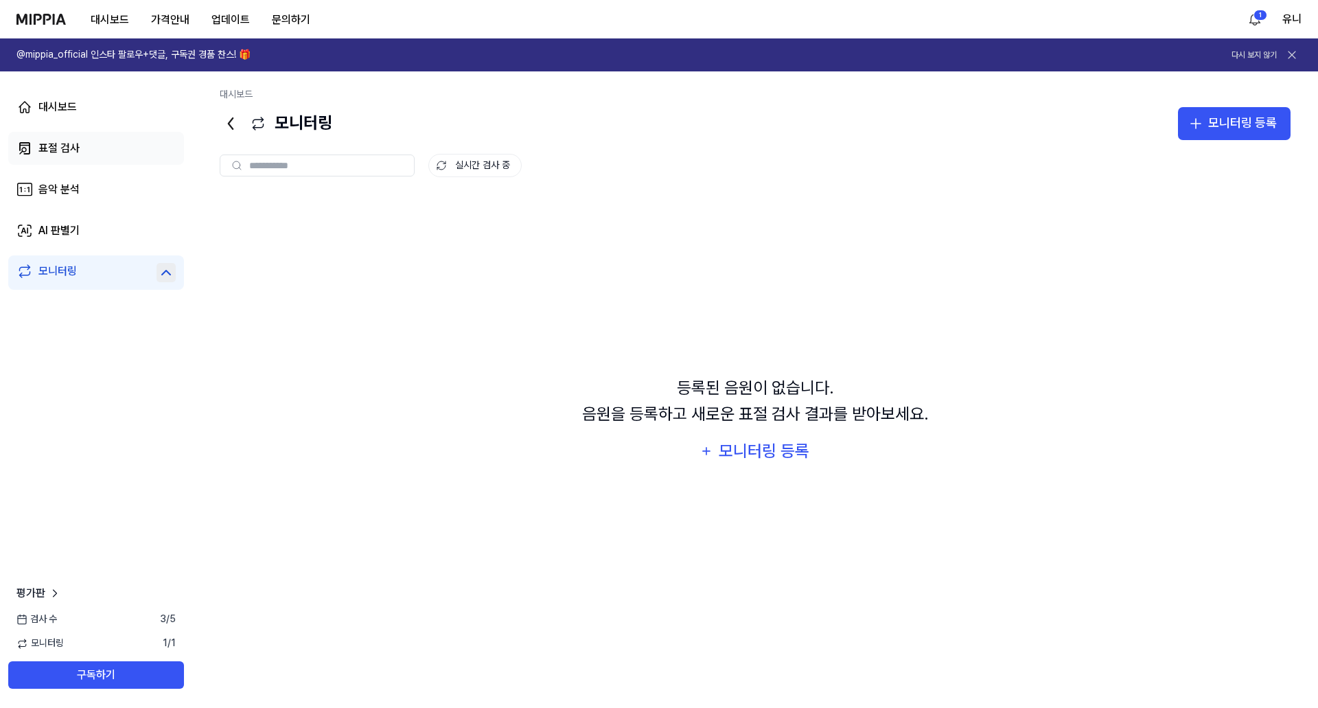
click at [103, 146] on link "표절 검사" at bounding box center [96, 148] width 176 height 33
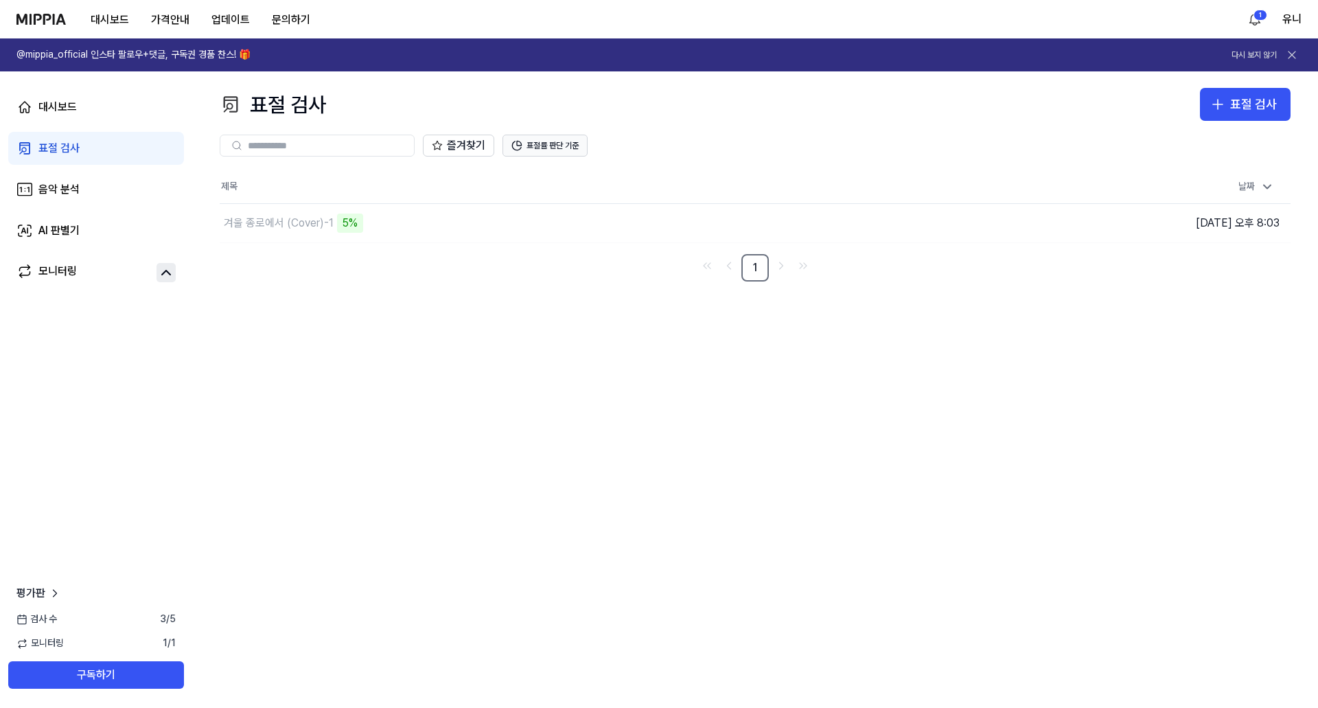
click at [560, 145] on button "표절률 판단 기준" at bounding box center [545, 146] width 85 height 22
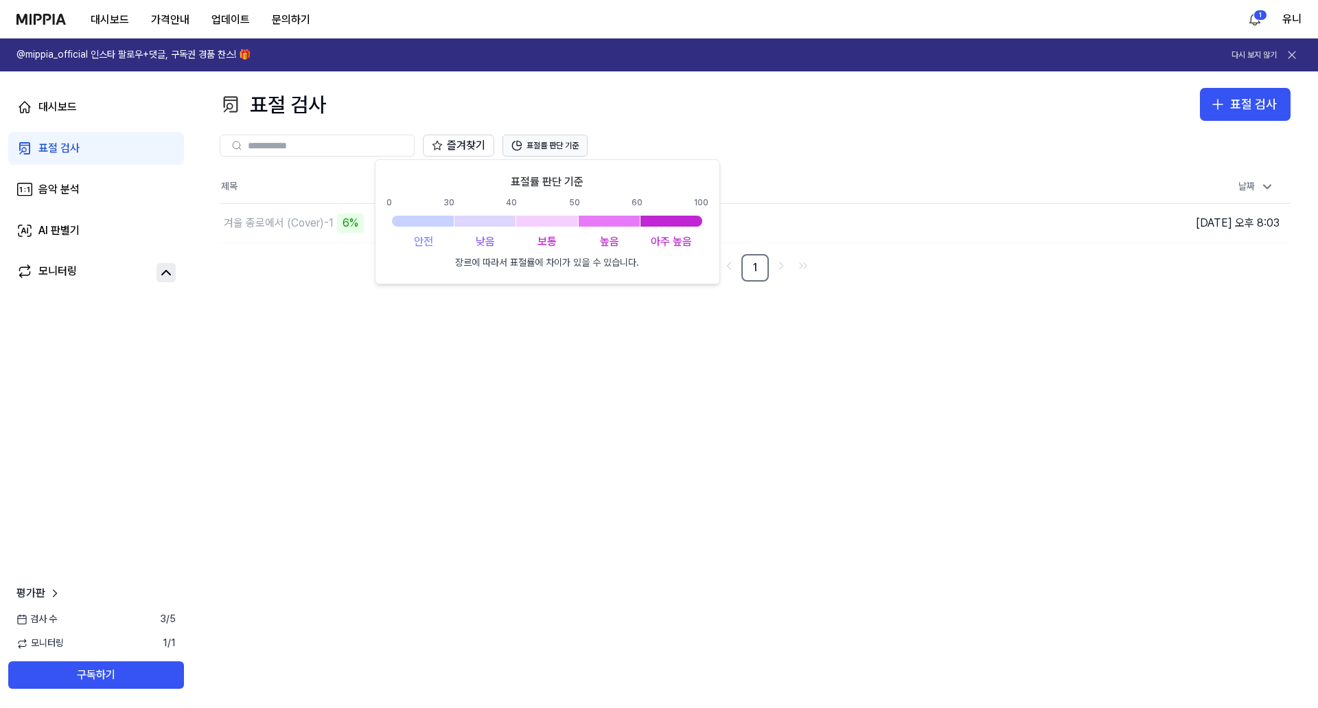
click at [560, 145] on button "표절률 판단 기준" at bounding box center [545, 146] width 85 height 22
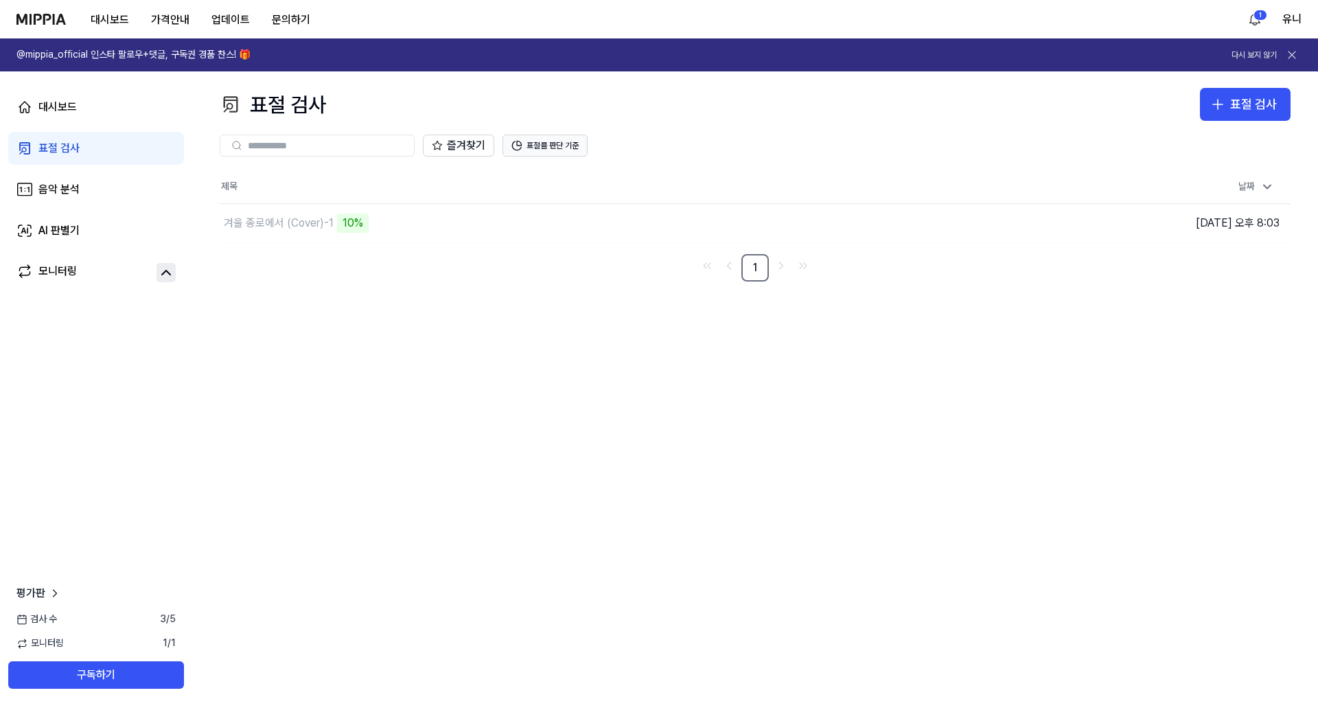
click at [549, 143] on button "표절률 판단 기준" at bounding box center [545, 146] width 85 height 22
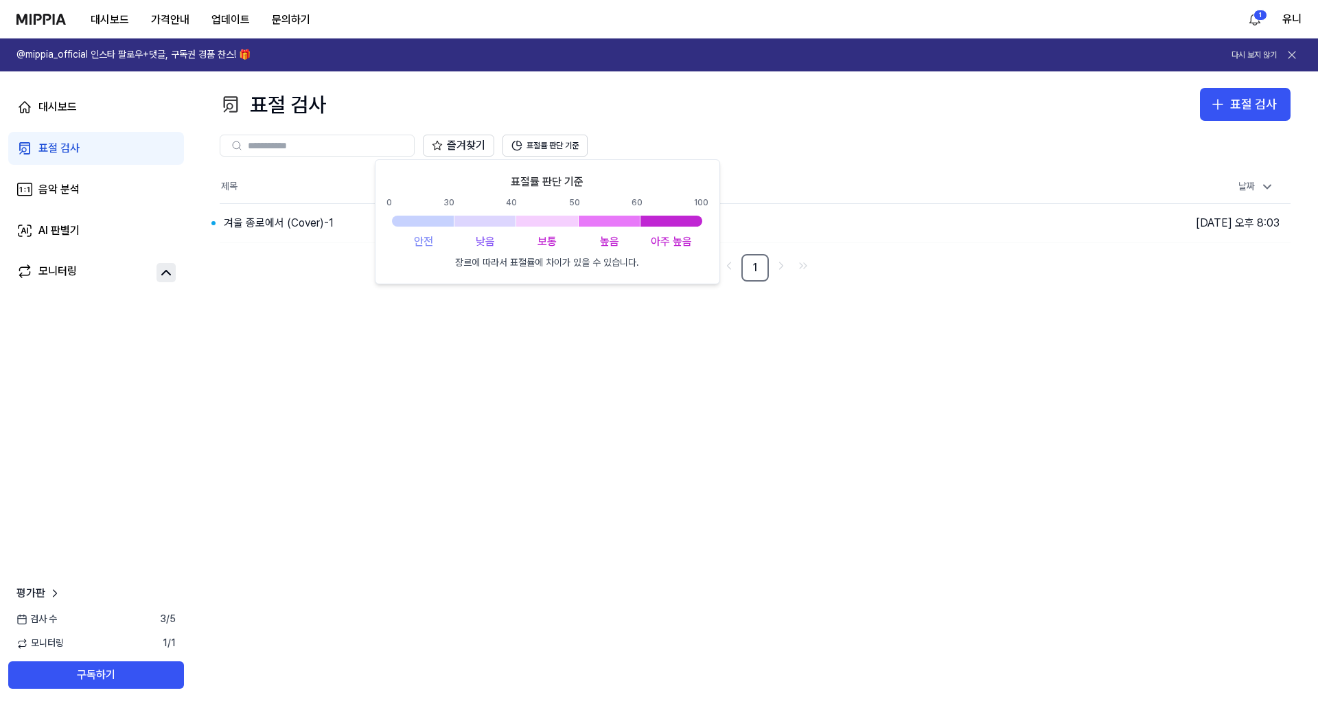
click at [485, 457] on div "표절 검사 표절 검사 표절 검사 음악 분석 AI 판별기 즐겨찾기 표절률 판단 기준 제목 날짜 겨울 종로에서 (Cover)-1 이동하기 2025…" at bounding box center [755, 389] width 1126 height 637
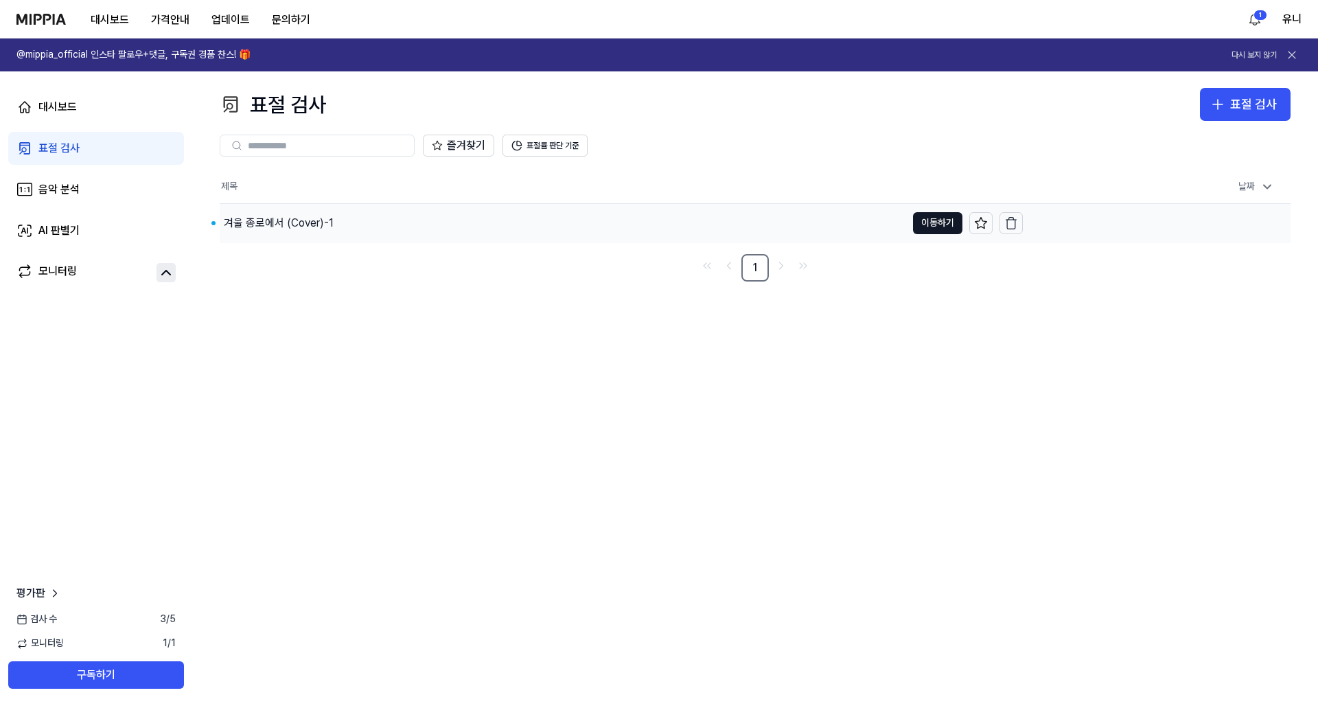
click at [294, 228] on div "겨울 종로에서 (Cover)-1" at bounding box center [279, 223] width 110 height 16
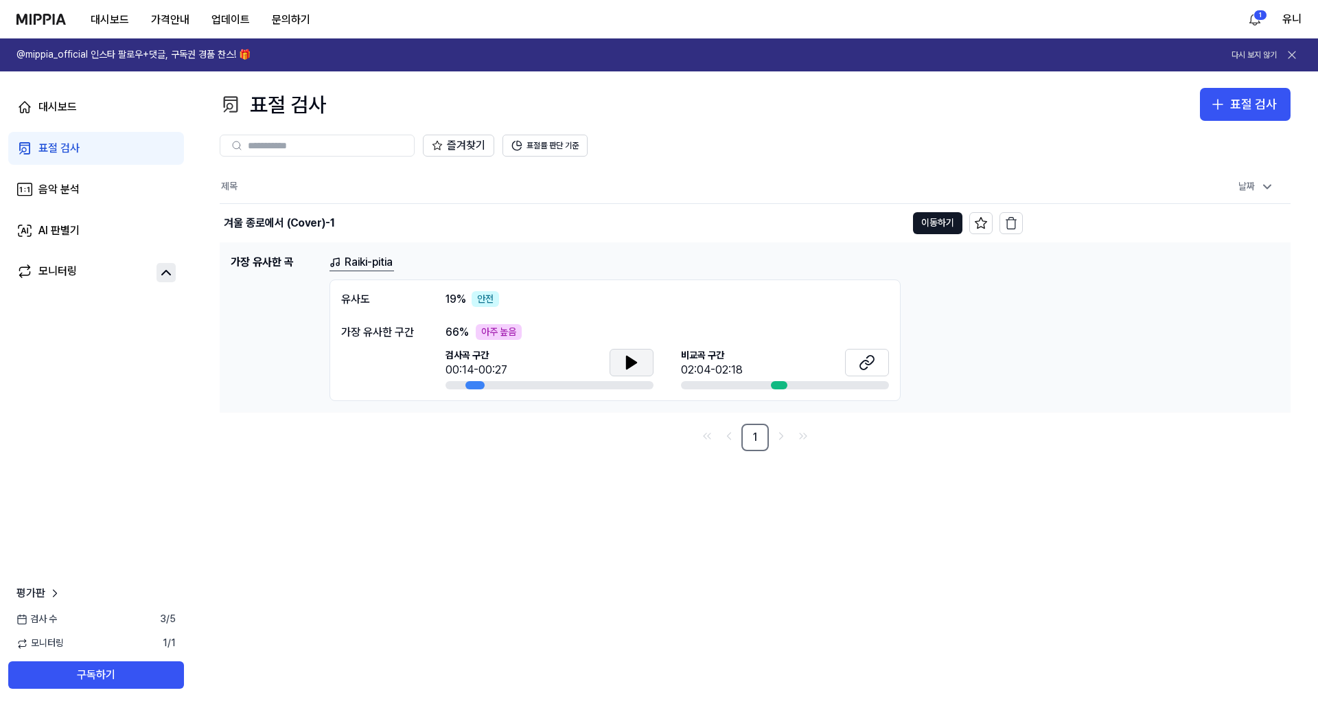
click at [639, 357] on icon at bounding box center [631, 362] width 16 height 16
click at [643, 556] on div "표절 검사 표절 검사 표절 검사 음악 분석 AI 판별기 즐겨찾기 표절률 판단 기준 제목 날짜 겨울 종로에서 (Cover)-1 이동하기 2025…" at bounding box center [755, 389] width 1126 height 637
click at [774, 385] on div at bounding box center [779, 385] width 16 height 8
click at [875, 365] on icon at bounding box center [867, 362] width 16 height 16
drag, startPoint x: 478, startPoint y: 385, endPoint x: 450, endPoint y: 388, distance: 27.6
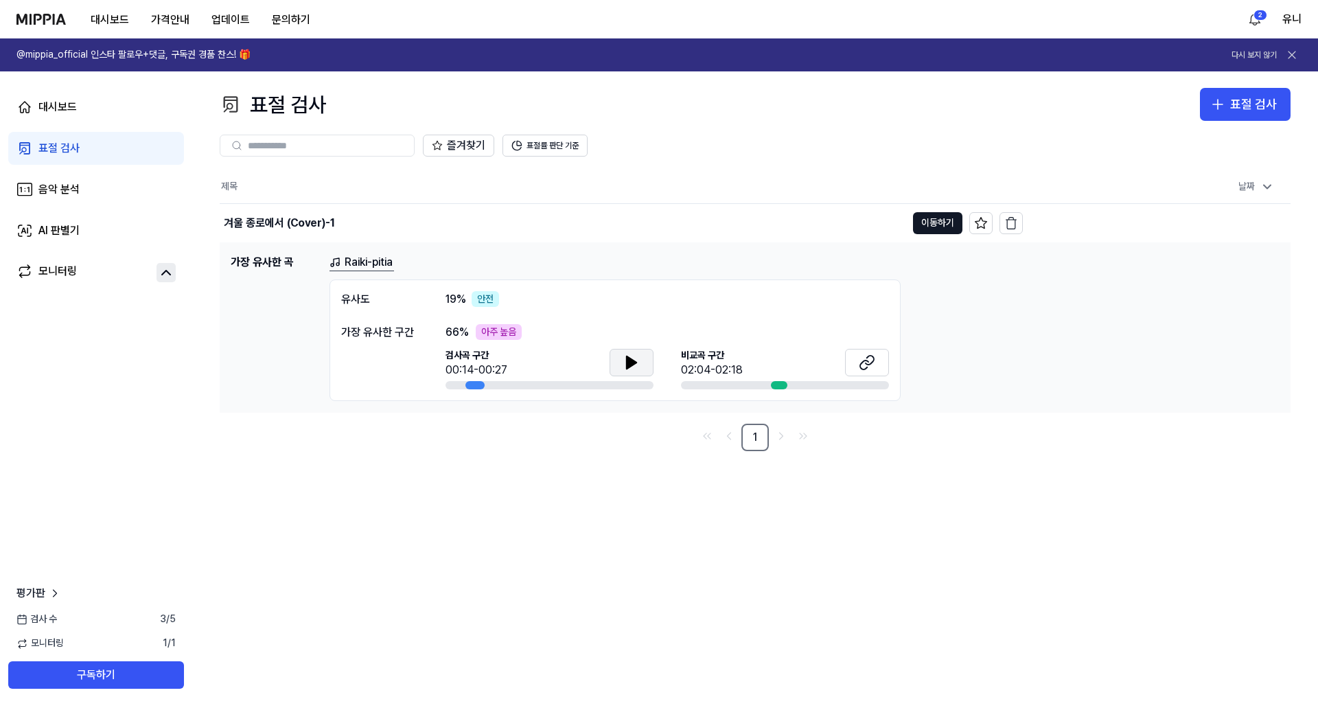
click at [450, 388] on div at bounding box center [550, 385] width 208 height 8
click at [863, 363] on icon at bounding box center [867, 362] width 16 height 16
click at [639, 365] on icon at bounding box center [631, 362] width 16 height 16
drag, startPoint x: 481, startPoint y: 387, endPoint x: 465, endPoint y: 387, distance: 16.5
click at [465, 387] on div at bounding box center [550, 385] width 208 height 8
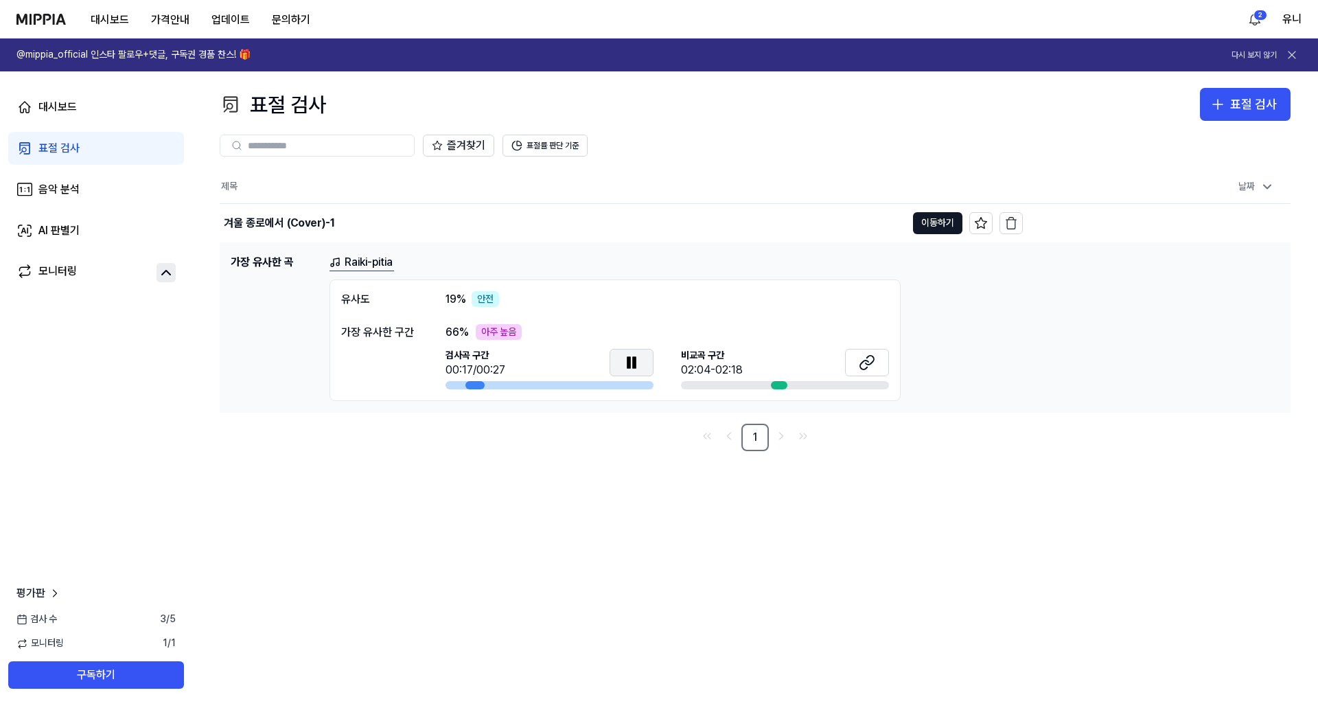
drag, startPoint x: 474, startPoint y: 382, endPoint x: 438, endPoint y: 382, distance: 35.7
click at [438, 382] on div "가장 유사한 구간 66 % 아주 높음 검사곡 구간 00:17/00:27 비교곡 구간 02:04-02:18" at bounding box center [615, 357] width 548 height 66
click at [650, 360] on button at bounding box center [632, 362] width 44 height 27
drag, startPoint x: 479, startPoint y: 382, endPoint x: 496, endPoint y: 369, distance: 22.1
click at [481, 381] on div at bounding box center [475, 385] width 19 height 8
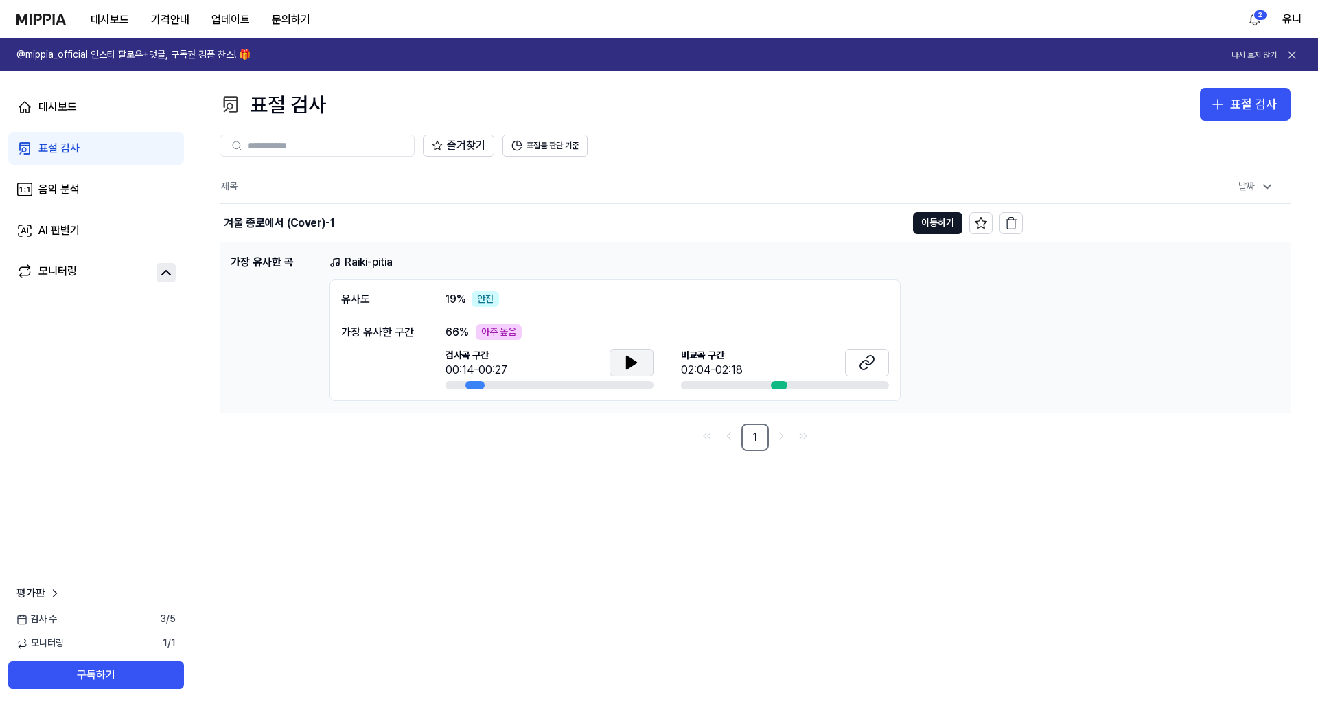
click at [630, 361] on icon at bounding box center [632, 362] width 10 height 12
click at [876, 360] on button at bounding box center [867, 362] width 44 height 27
click at [619, 356] on button at bounding box center [632, 362] width 44 height 27
click at [870, 354] on icon at bounding box center [867, 362] width 16 height 16
click at [639, 367] on icon at bounding box center [631, 362] width 16 height 16
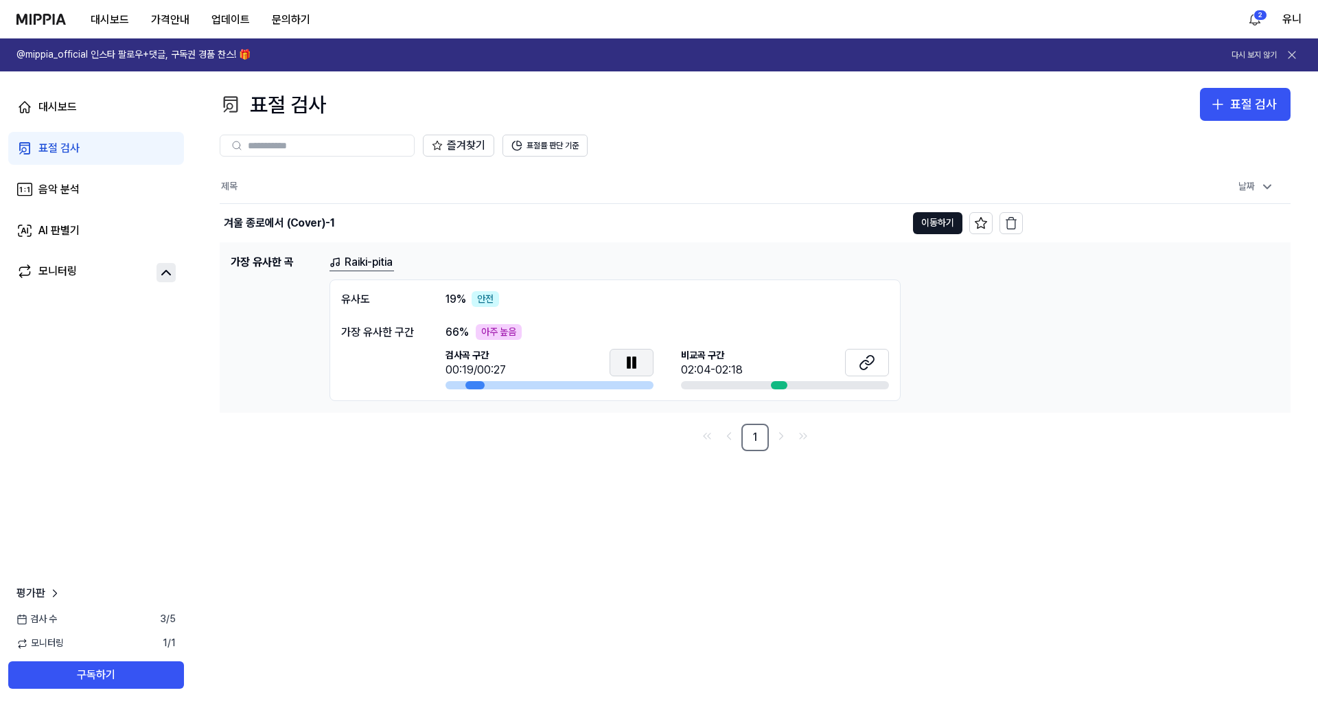
click at [639, 367] on icon at bounding box center [631, 362] width 16 height 16
click at [41, 227] on div "AI 판별기" at bounding box center [58, 230] width 41 height 16
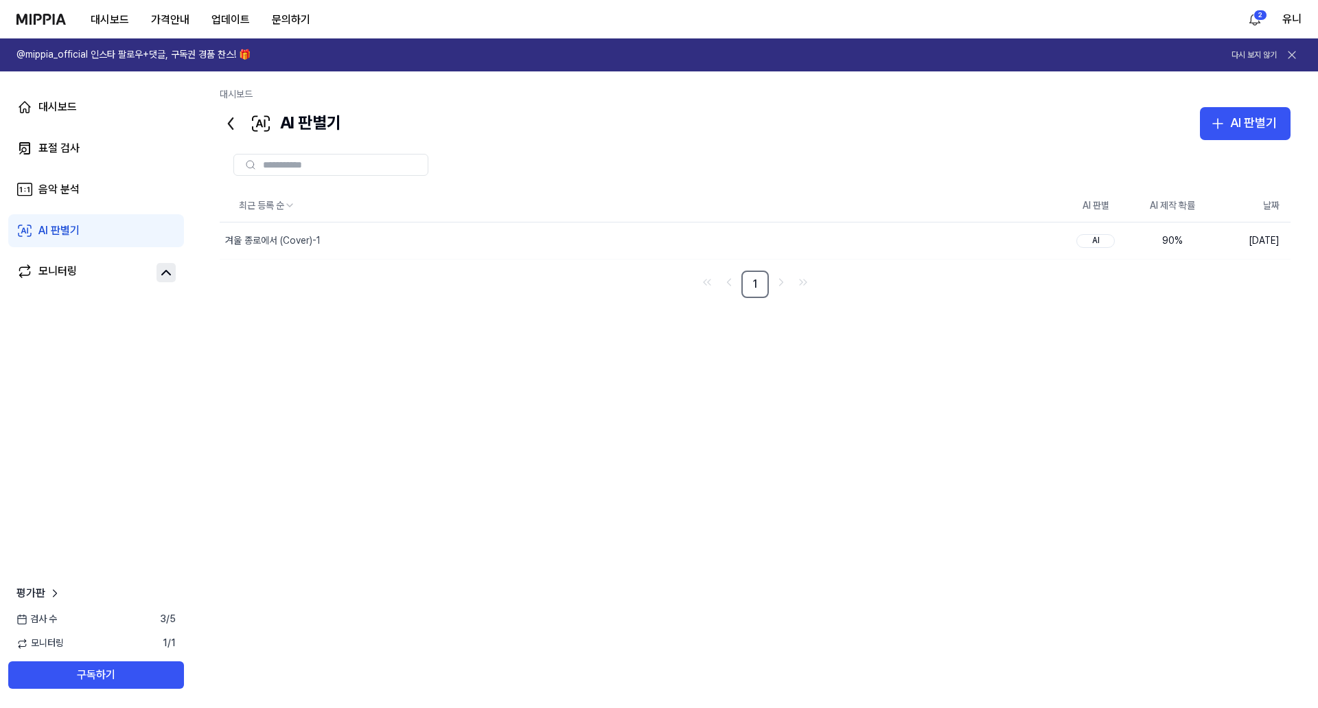
drag, startPoint x: 1127, startPoint y: 19, endPoint x: 928, endPoint y: 551, distance: 568.6
click at [928, 551] on div "최근 등록 순 AI 판별 AI 제작 확률 날짜 겨울 종로에서 (Cover)-1 삭제 AI 90 % 2025.10.08. 1" at bounding box center [755, 420] width 1071 height 460
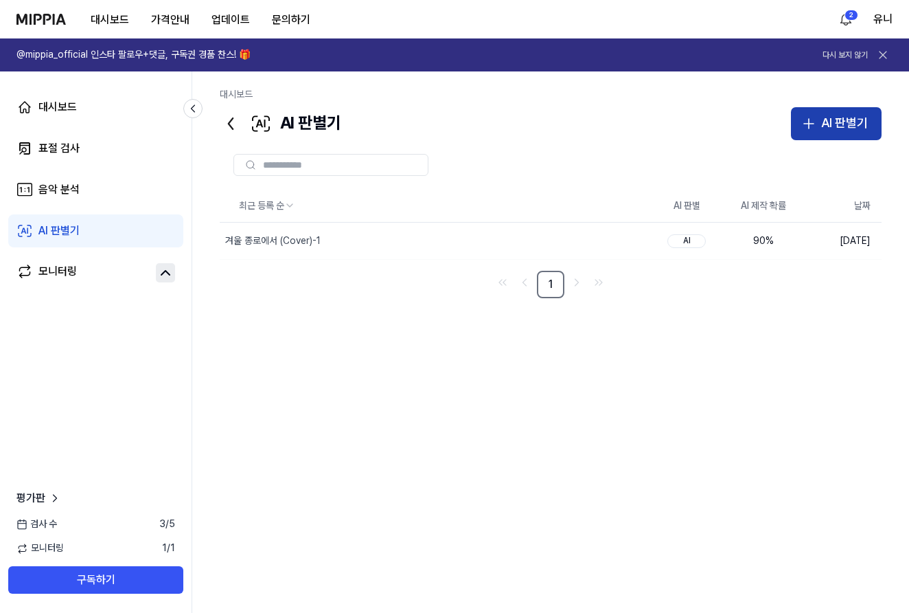
click at [867, 126] on div "AI 판별기" at bounding box center [844, 123] width 47 height 20
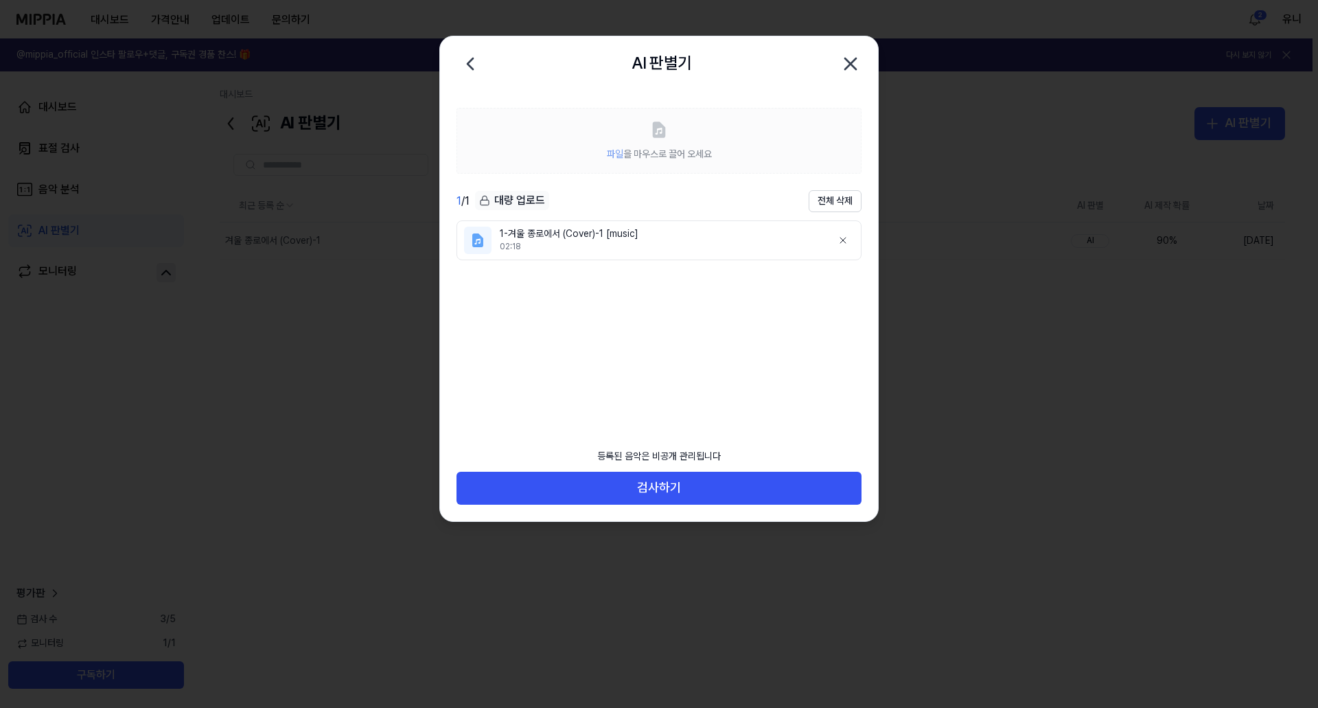
click at [598, 241] on div "02:18" at bounding box center [660, 247] width 321 height 12
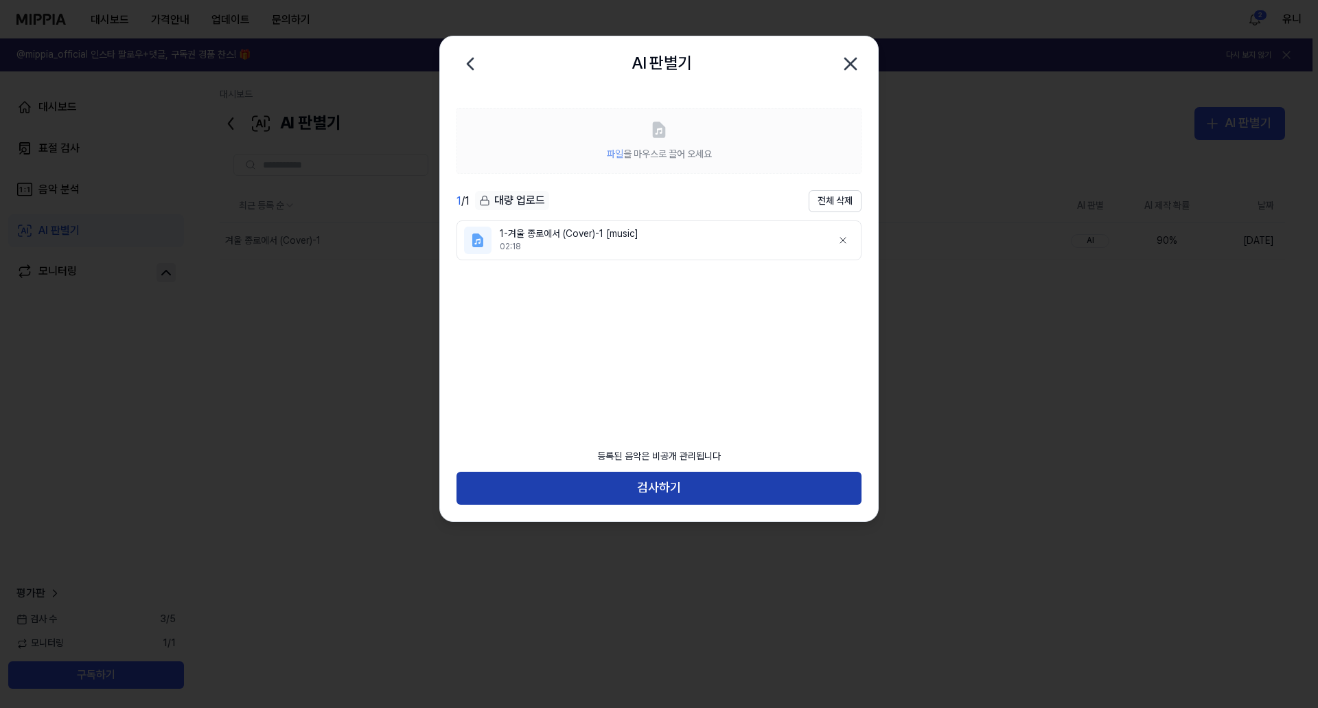
click at [698, 493] on button "검사하기" at bounding box center [659, 488] width 405 height 33
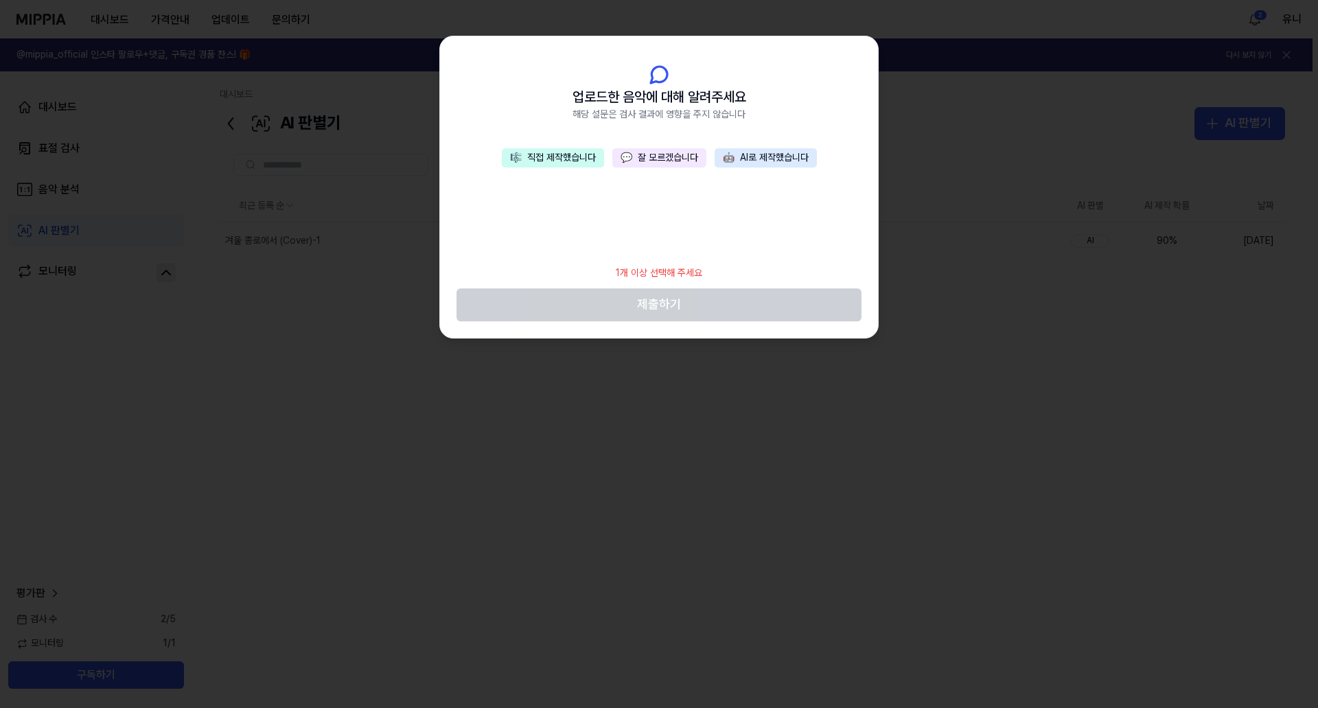
click at [675, 152] on button "💬 잘 모르겠습니다" at bounding box center [660, 157] width 94 height 19
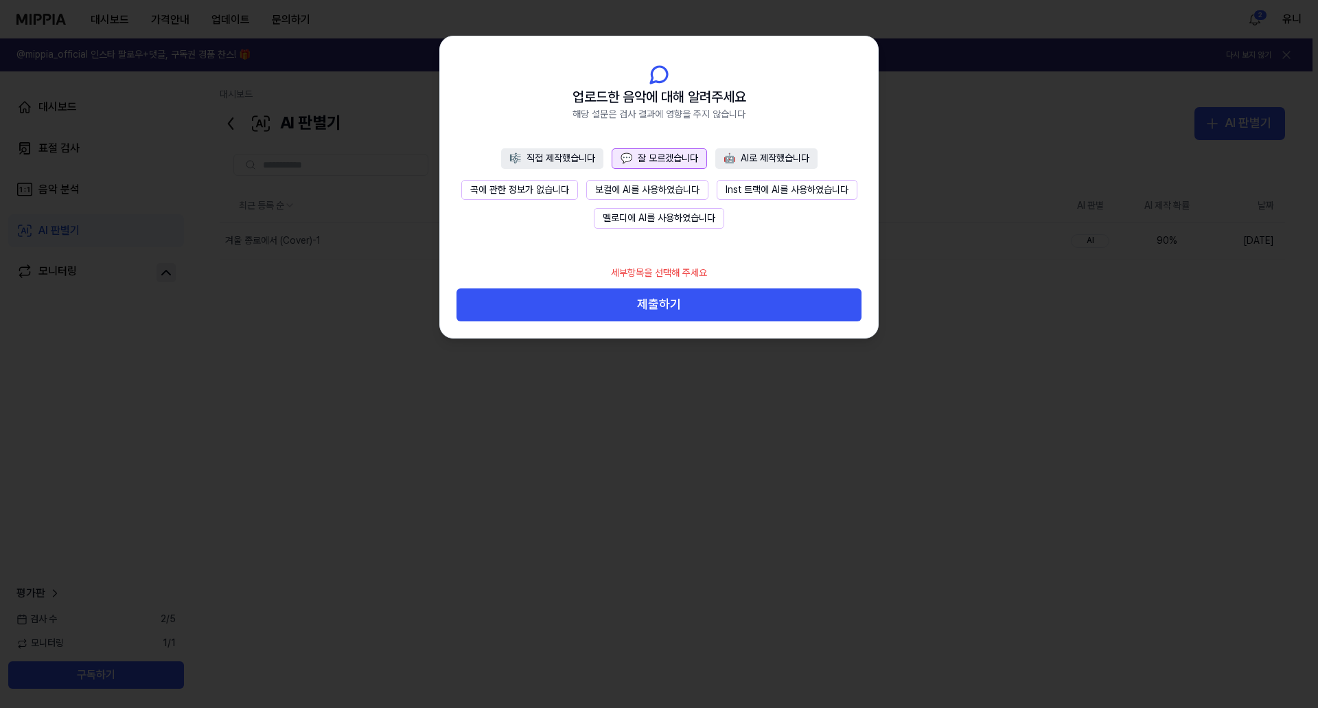
click at [521, 186] on button "곡에 관한 정보가 없습니다" at bounding box center [519, 190] width 117 height 21
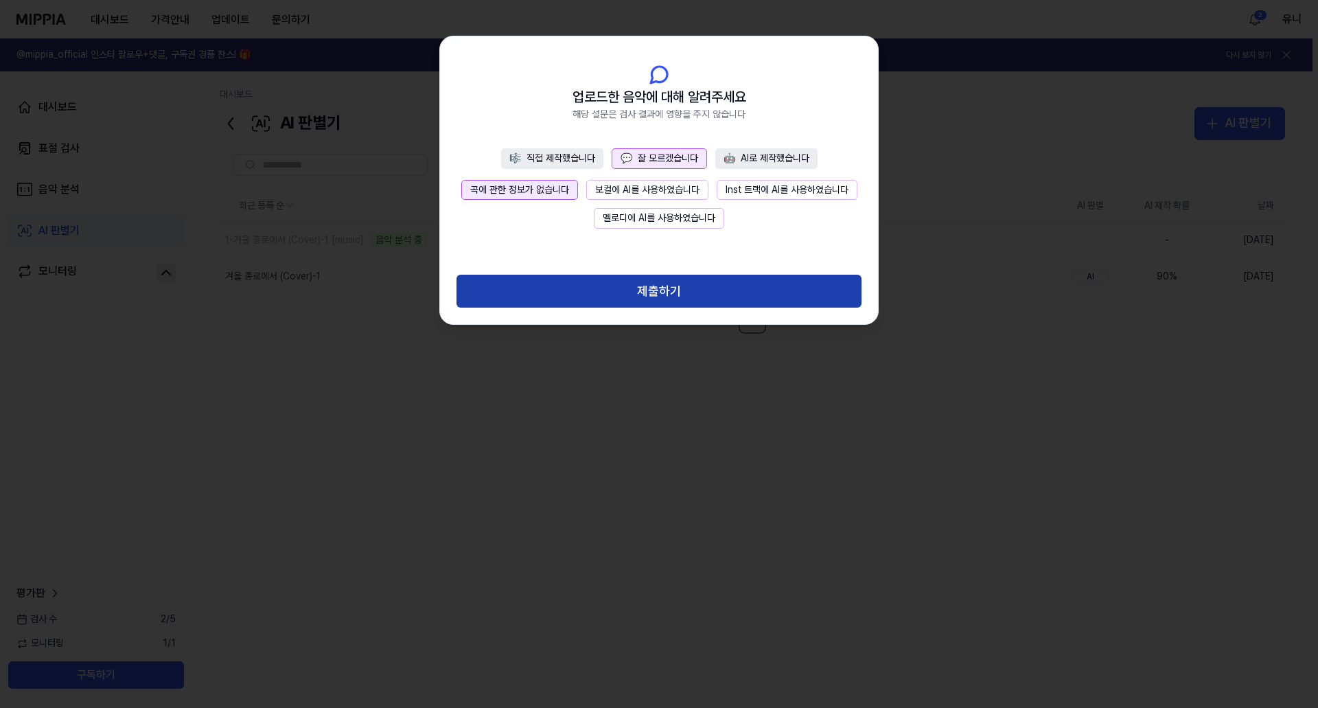
click at [722, 293] on button "제출하기" at bounding box center [659, 291] width 405 height 33
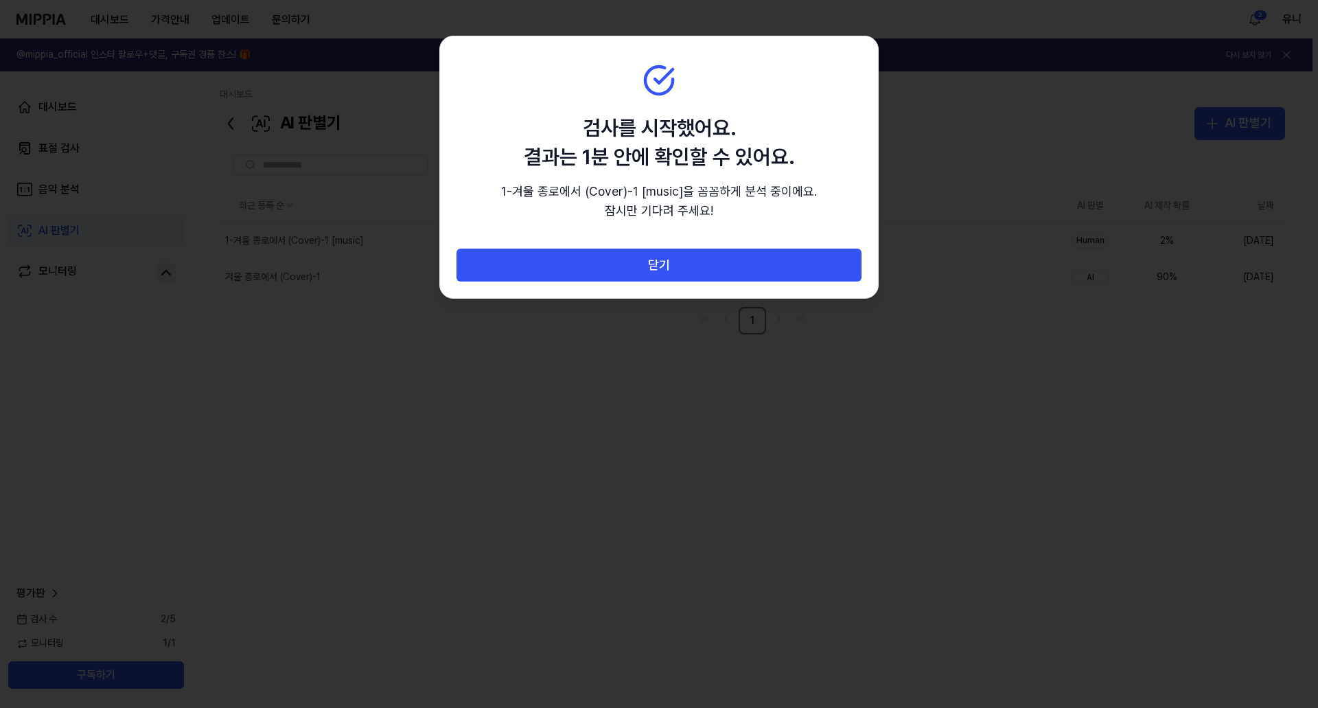
click at [731, 486] on div at bounding box center [659, 354] width 1318 height 708
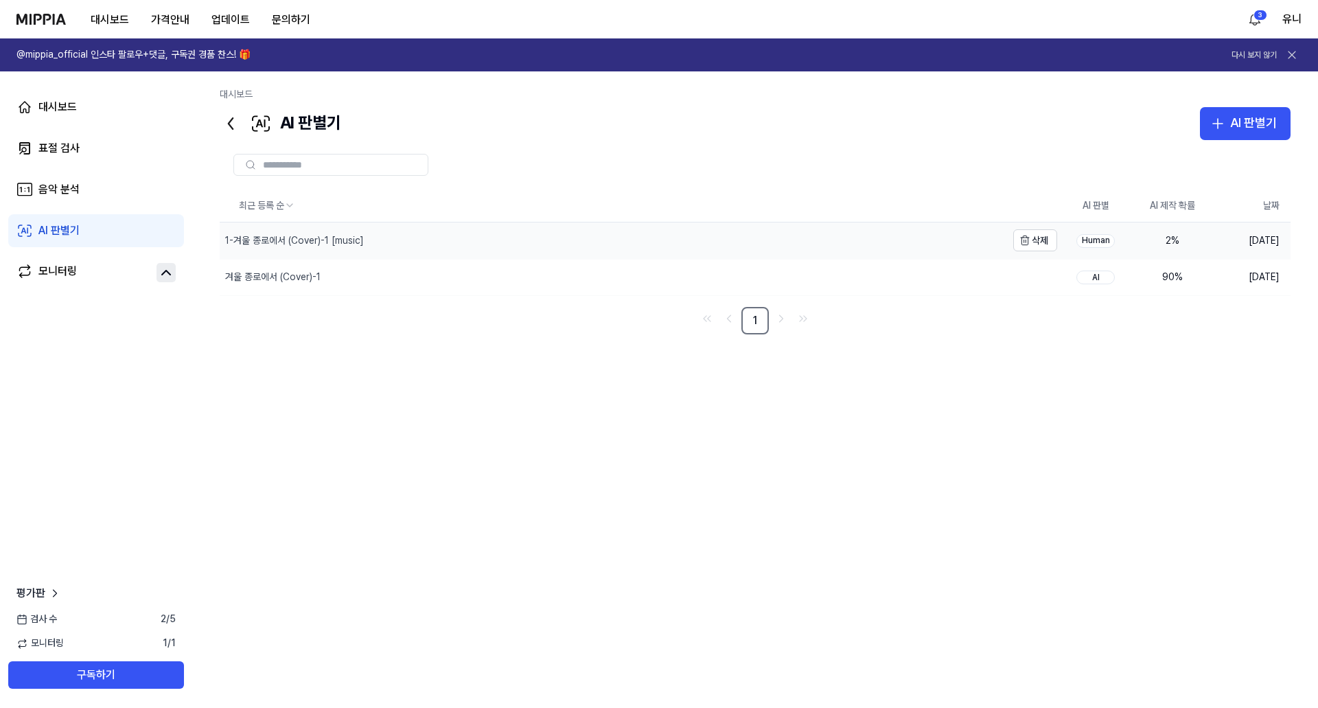
click at [304, 240] on div "1-겨울 종로에서 (Cover)-1 [music]" at bounding box center [294, 241] width 139 height 14
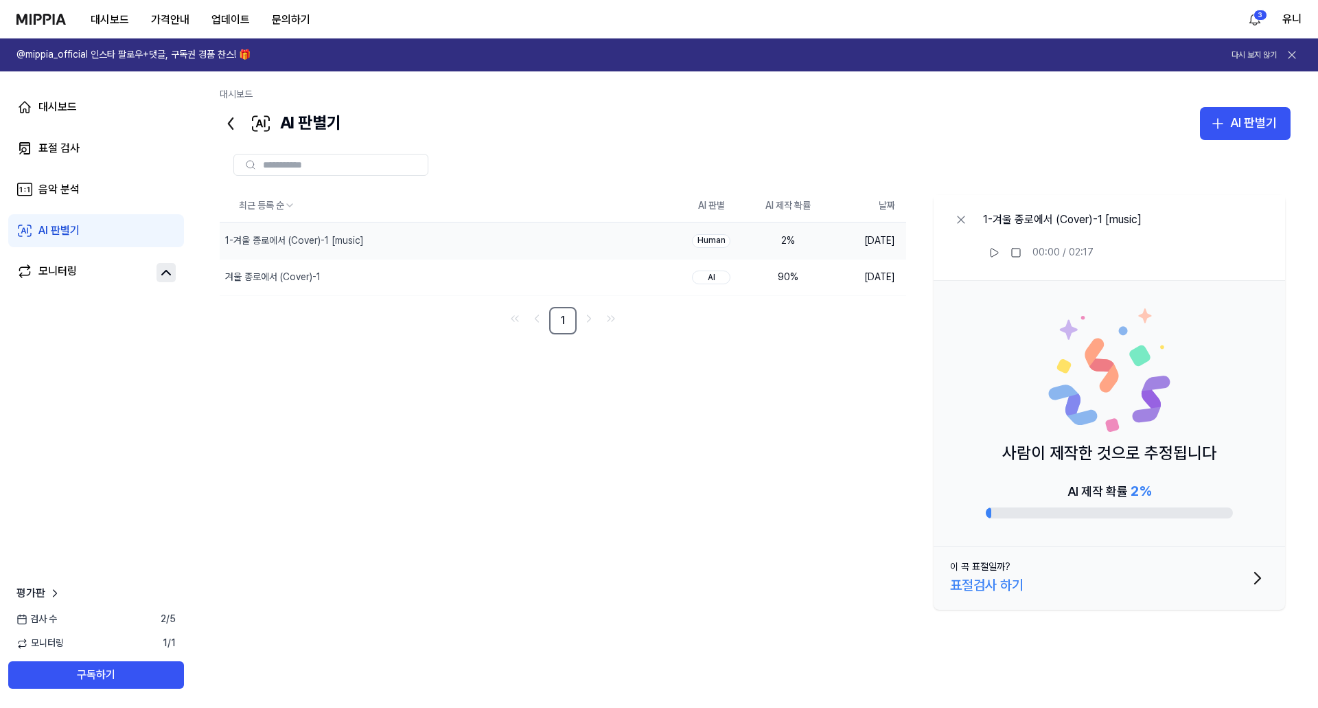
drag, startPoint x: 1031, startPoint y: 520, endPoint x: 1069, endPoint y: 514, distance: 38.3
click at [1033, 516] on div "사람이 제작한 것으로 추정됩니다 AI 제작 확률 2 %" at bounding box center [1110, 414] width 352 height 266
click at [1069, 514] on div at bounding box center [1109, 512] width 247 height 11
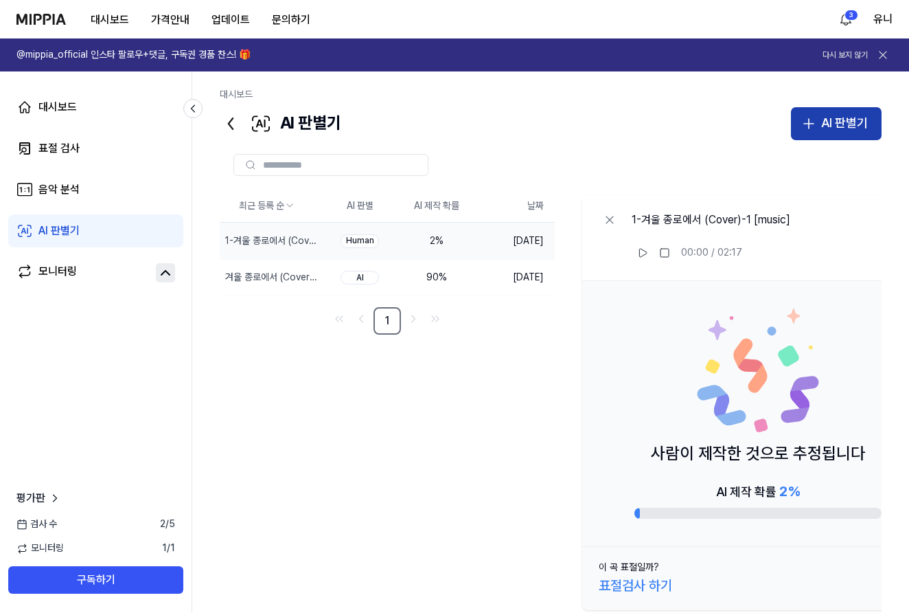
click at [860, 126] on div "AI 판별기" at bounding box center [844, 123] width 47 height 20
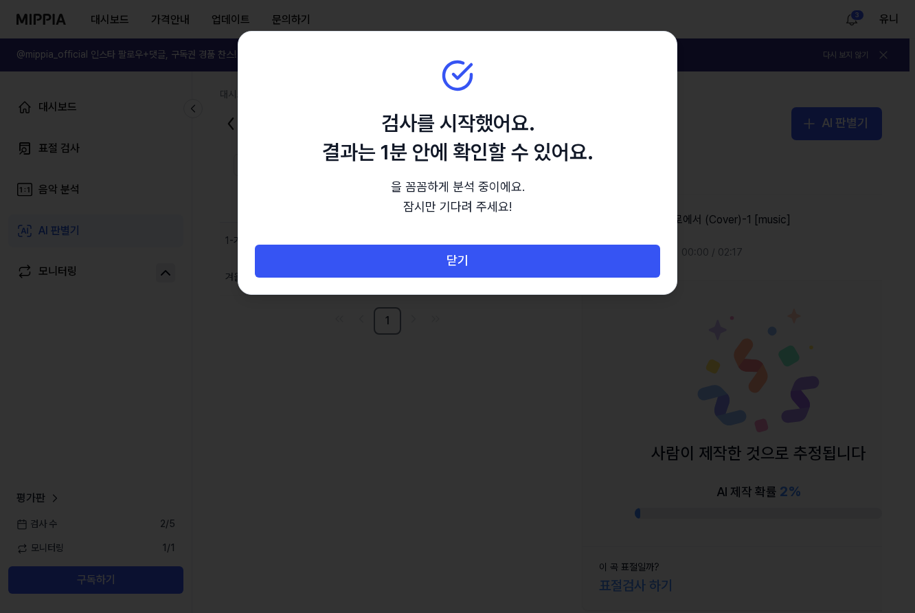
click at [483, 435] on div at bounding box center [457, 306] width 915 height 613
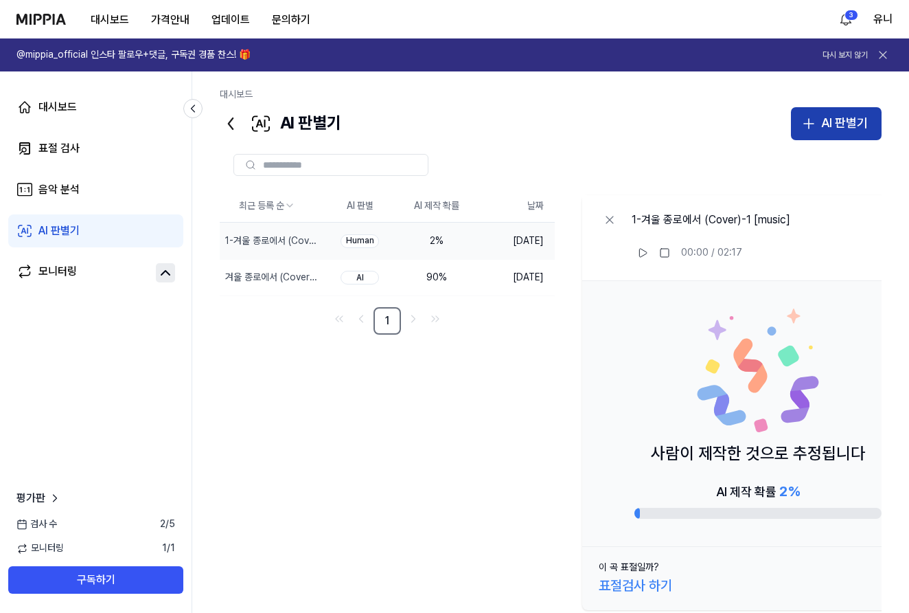
click at [834, 119] on div "AI 판별기" at bounding box center [844, 123] width 47 height 20
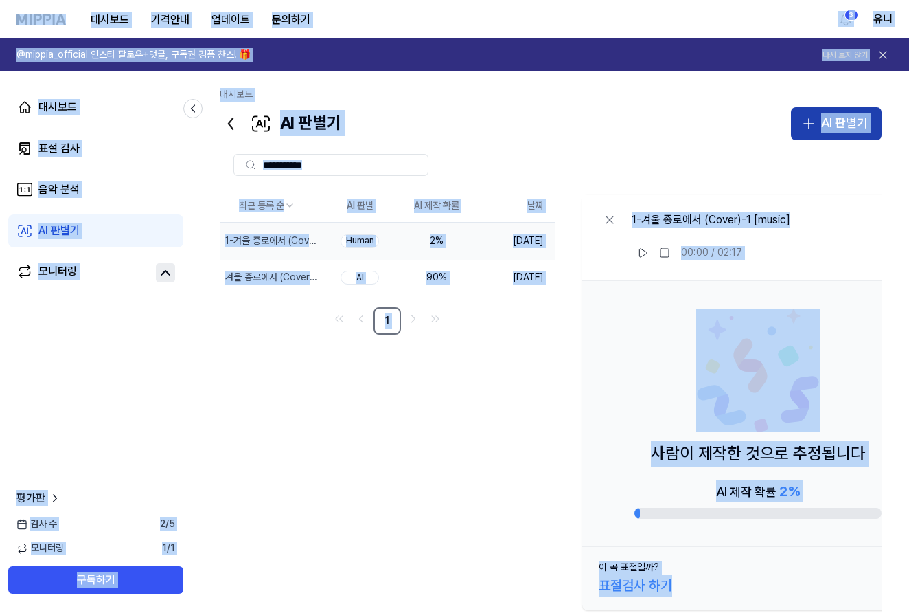
click at [834, 119] on div "AI 판별기" at bounding box center [844, 123] width 47 height 20
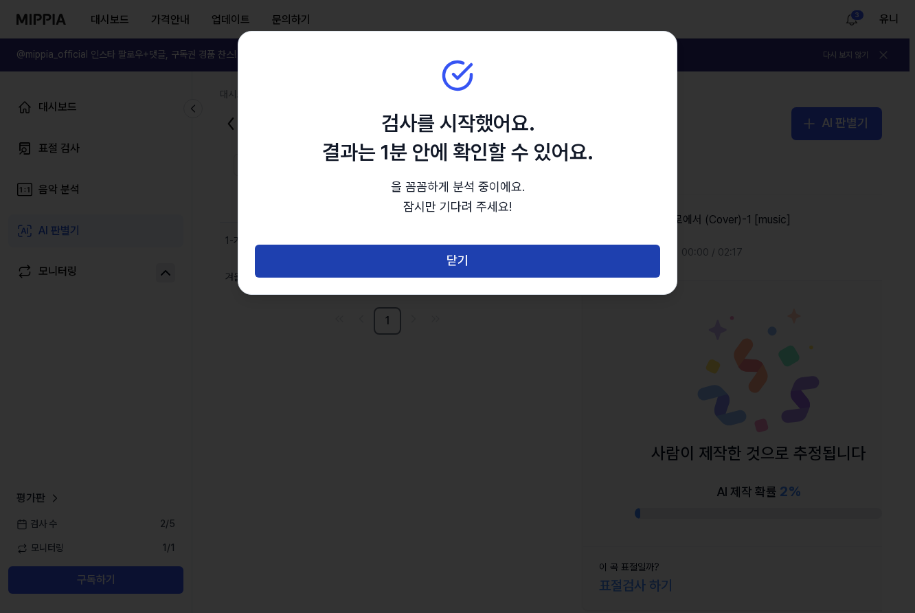
click at [404, 262] on button "닫기" at bounding box center [457, 260] width 405 height 33
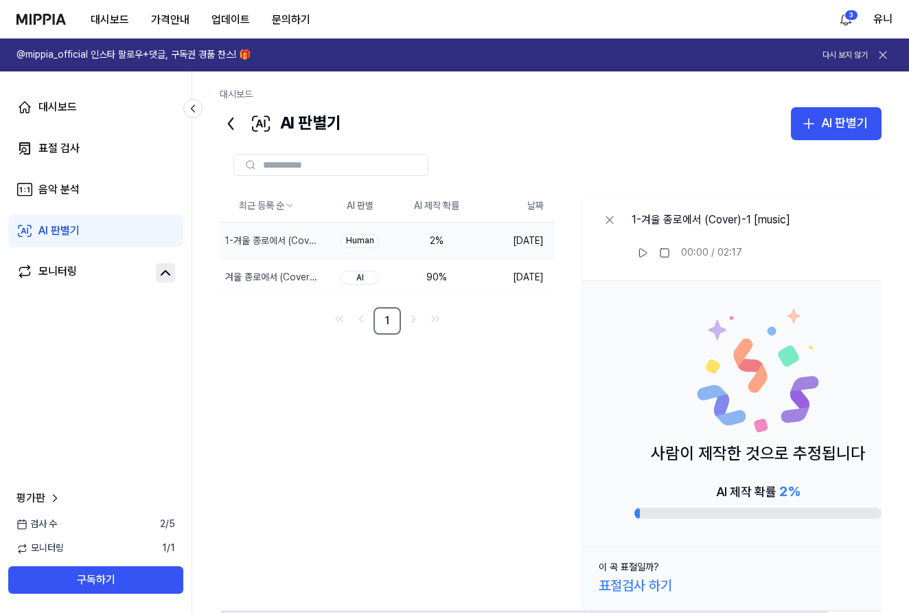
click at [834, 140] on div at bounding box center [551, 164] width 662 height 49
click at [834, 120] on div "AI 판별기" at bounding box center [844, 123] width 47 height 20
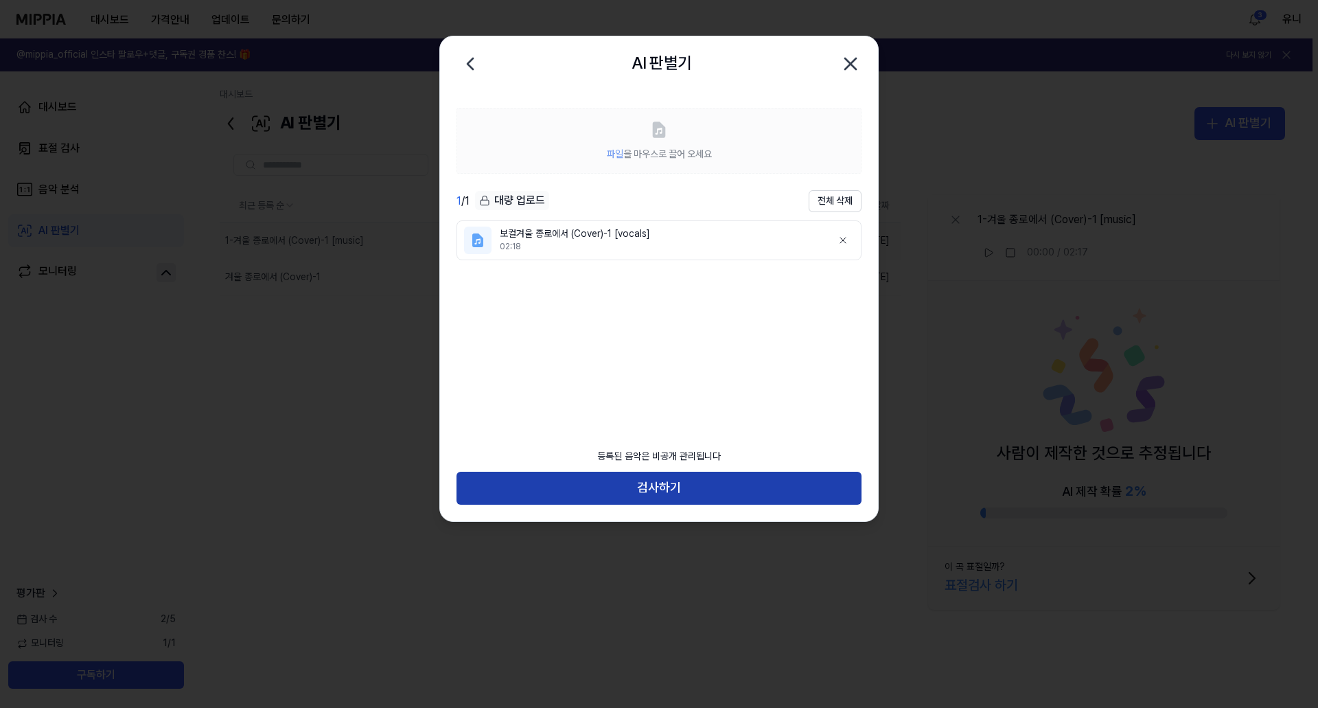
click at [705, 495] on button "검사하기" at bounding box center [659, 488] width 405 height 33
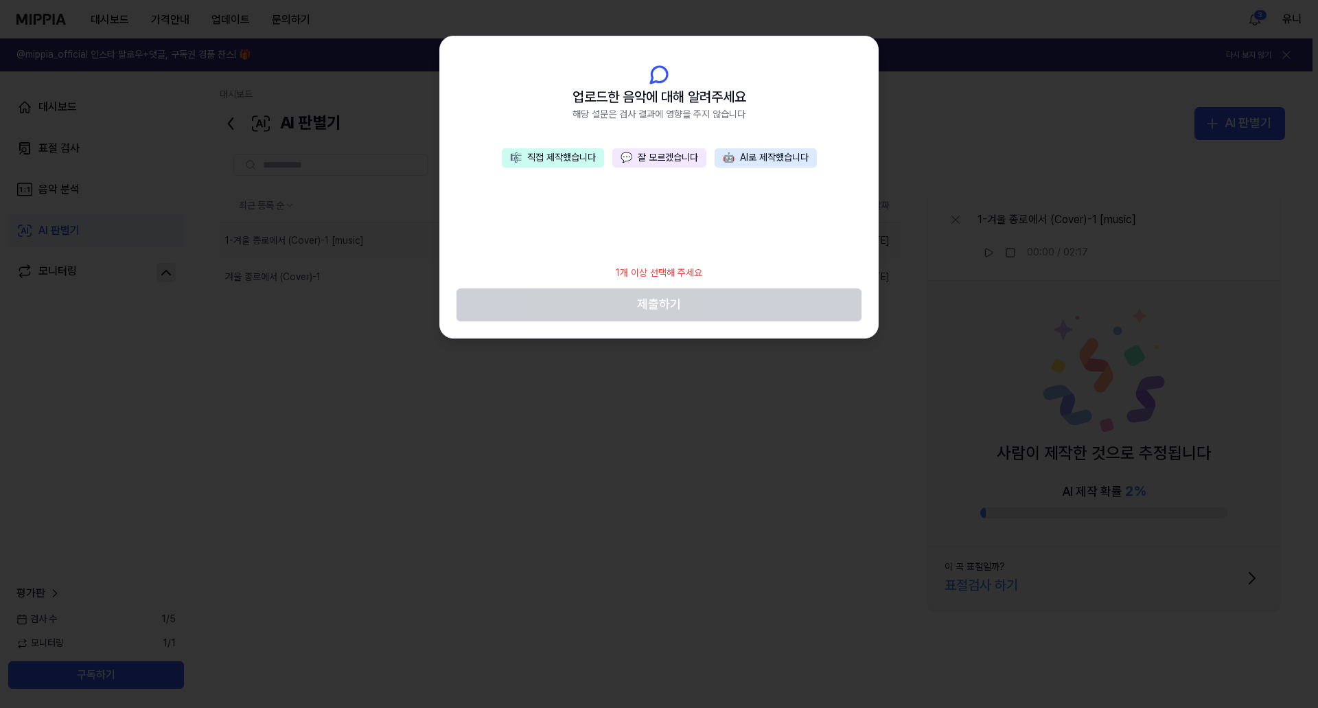
click at [655, 154] on button "💬 잘 모르겠습니다" at bounding box center [660, 157] width 94 height 19
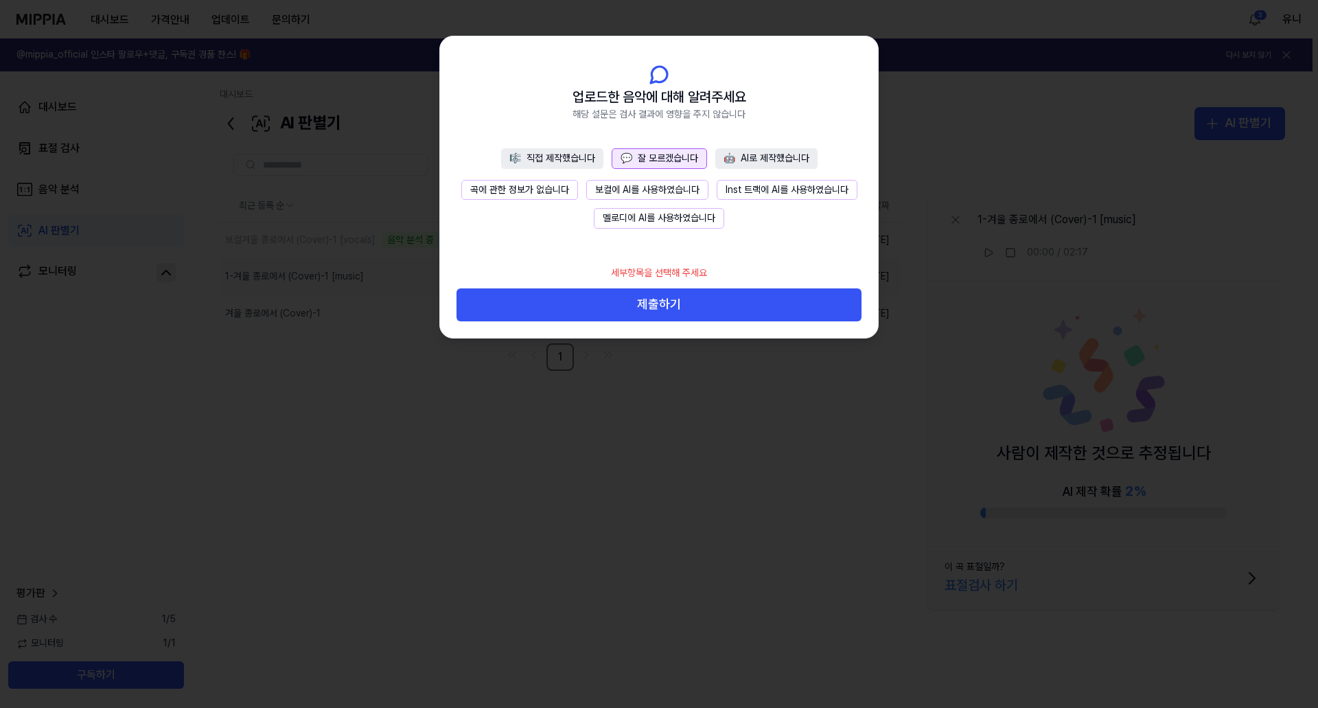
click at [521, 187] on button "곡에 관한 정보가 없습니다" at bounding box center [519, 190] width 117 height 21
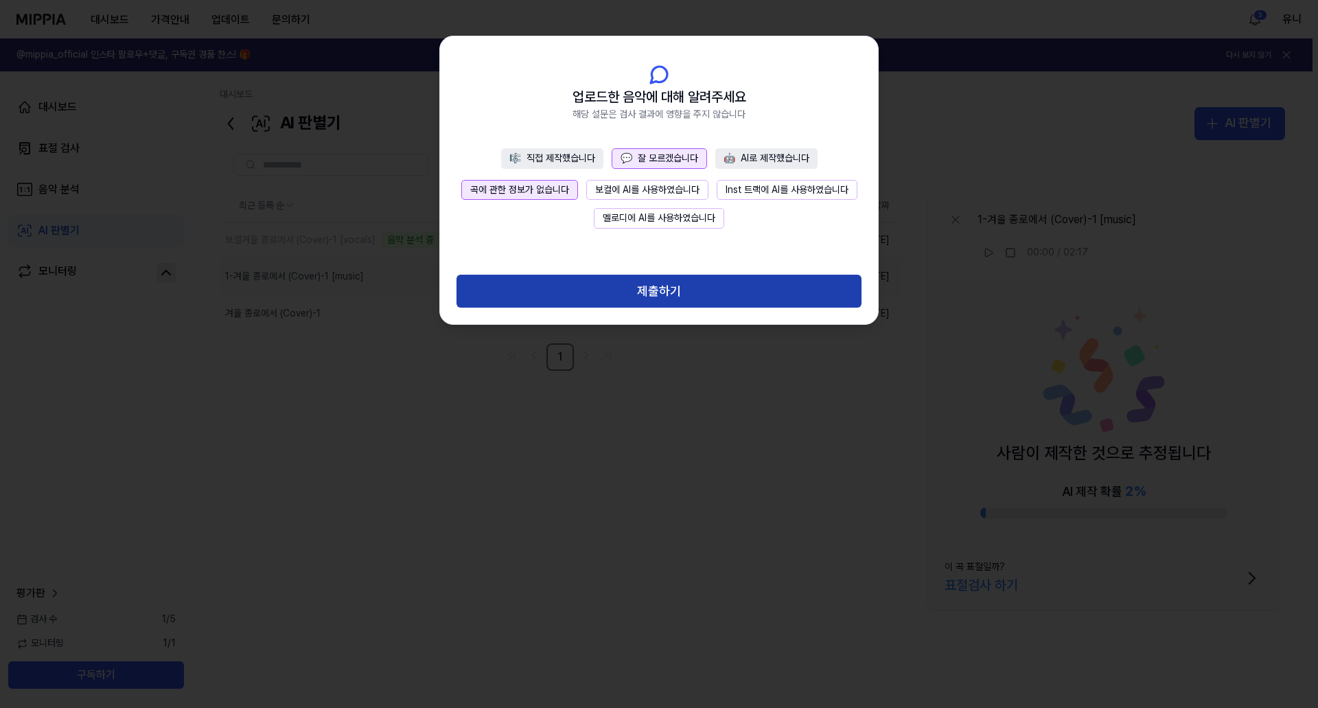
click at [710, 293] on button "제출하기" at bounding box center [659, 291] width 405 height 33
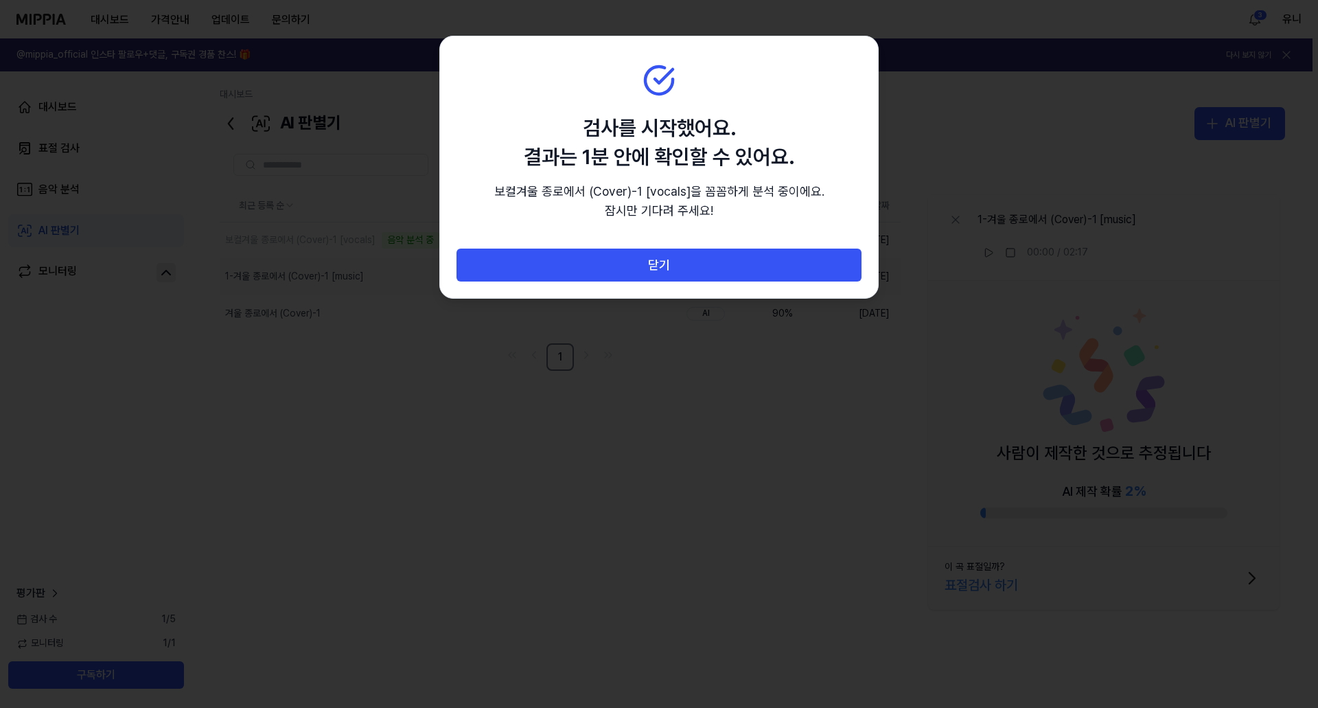
click at [654, 549] on div at bounding box center [659, 354] width 1318 height 708
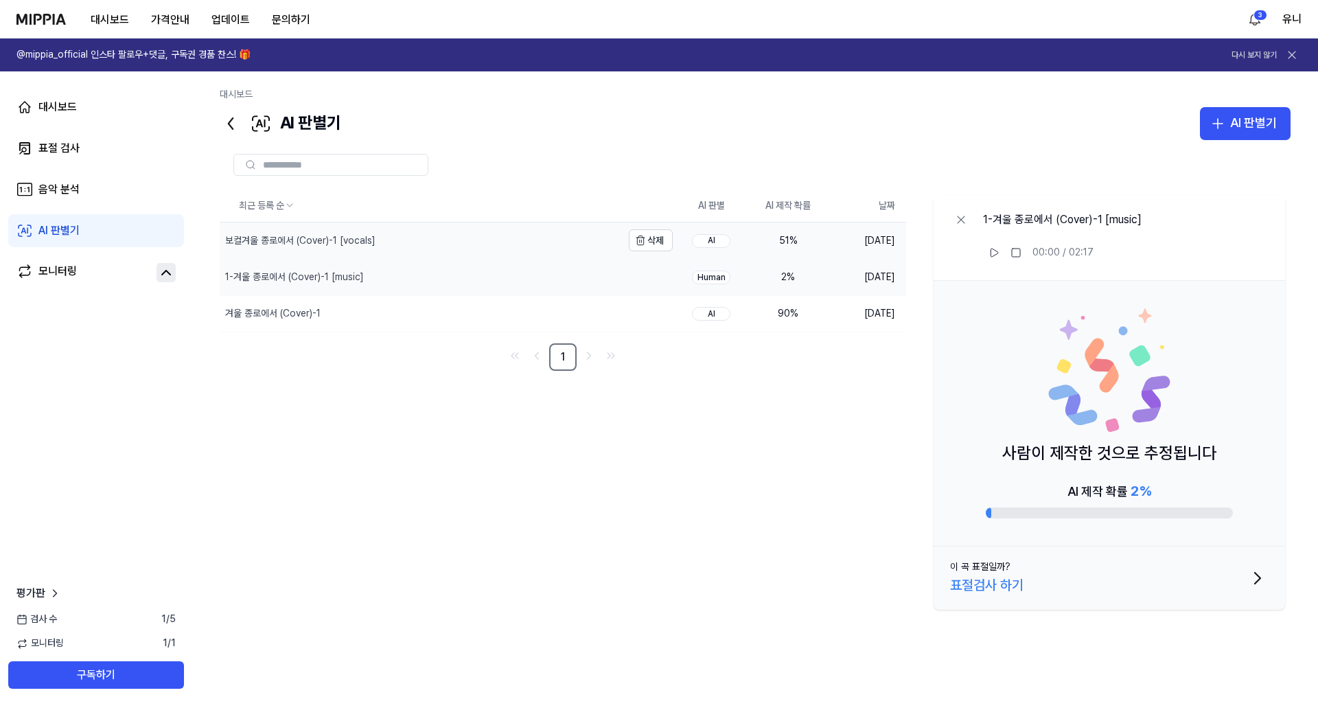
click at [304, 244] on div "보컬겨울 종로에서 (Cover)-1 [vocals]" at bounding box center [300, 241] width 150 height 14
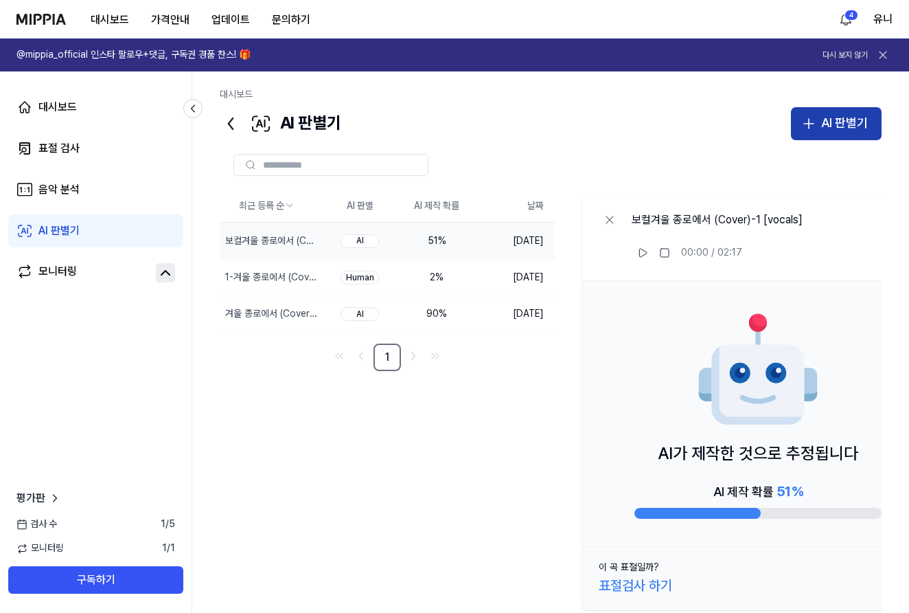
click at [834, 115] on div "AI 판별기" at bounding box center [844, 123] width 47 height 20
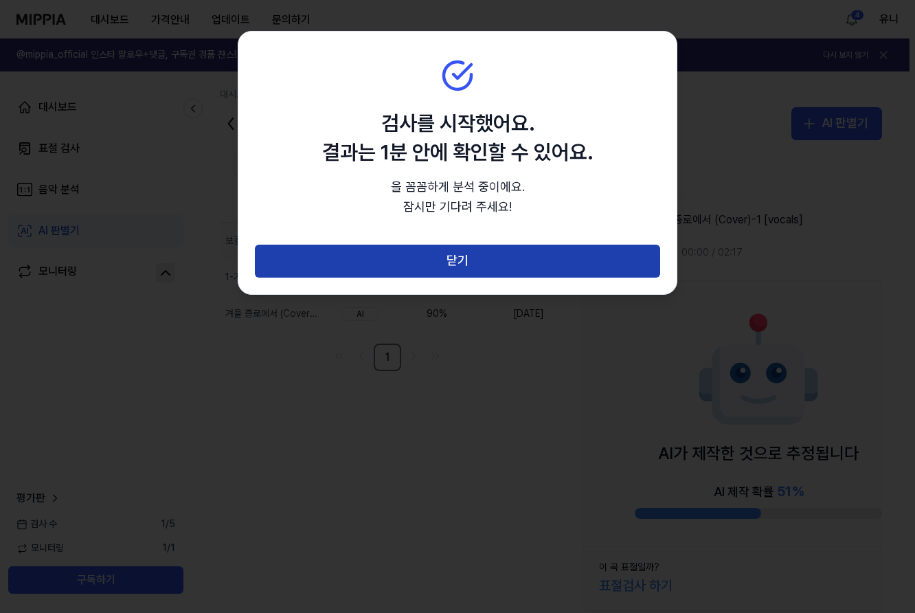
click at [486, 260] on button "닫기" at bounding box center [457, 260] width 405 height 33
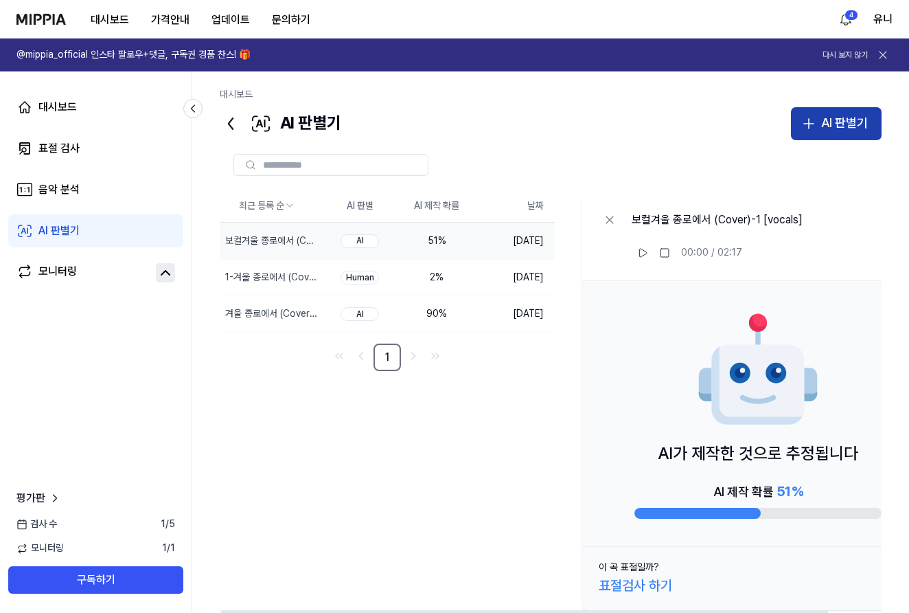
click at [836, 128] on div "AI 판별기" at bounding box center [844, 123] width 47 height 20
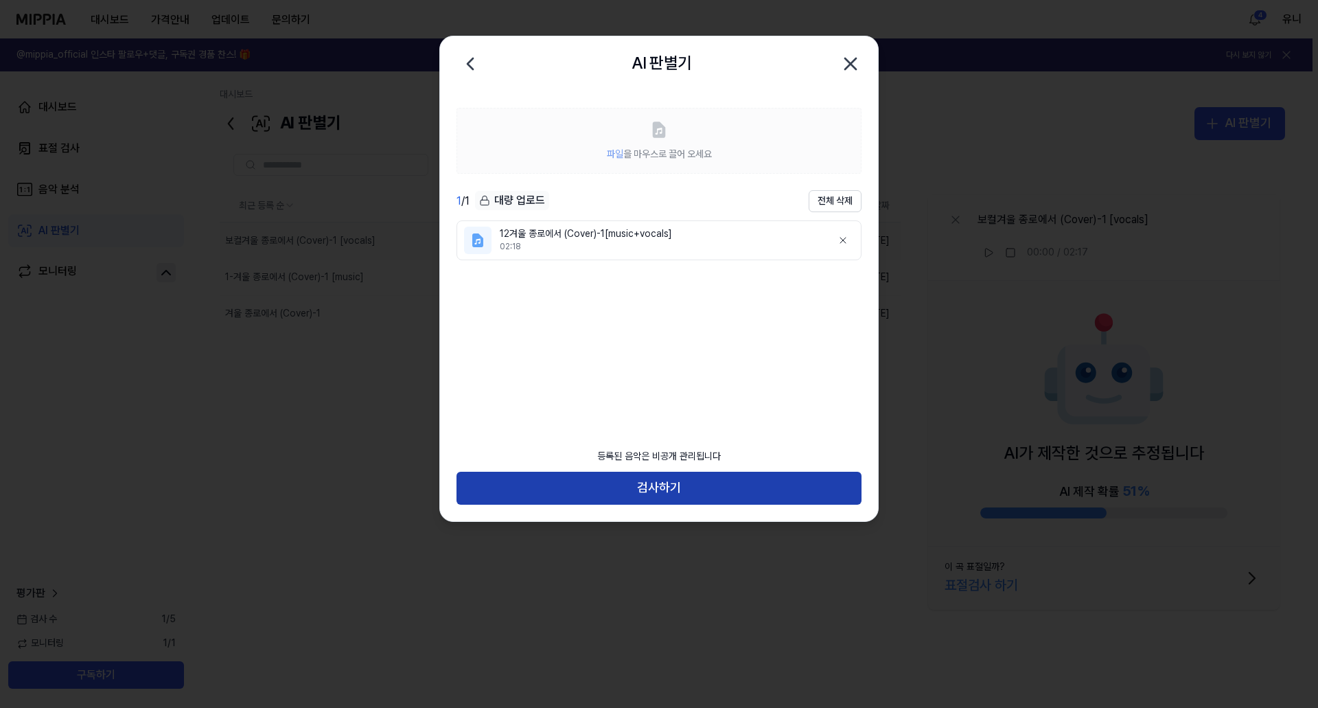
click at [688, 488] on button "검사하기" at bounding box center [659, 488] width 405 height 33
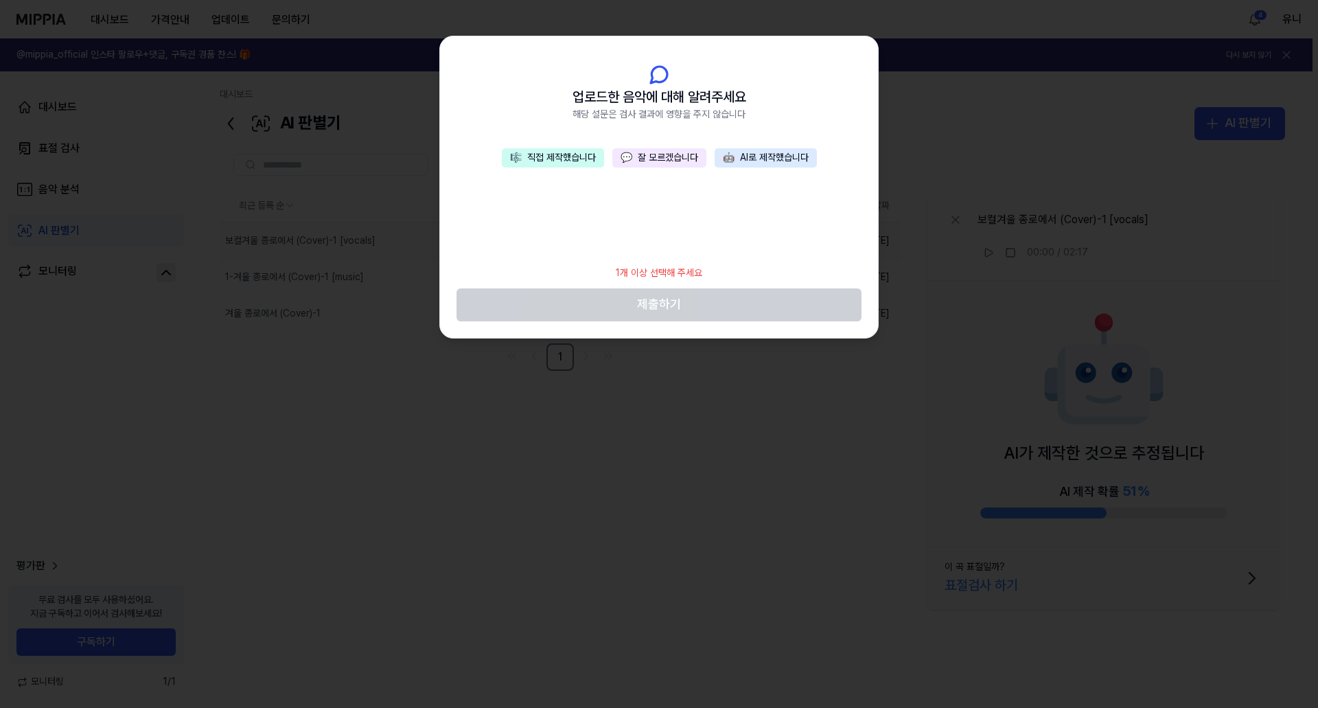
click at [669, 159] on button "💬 잘 모르겠습니다" at bounding box center [660, 157] width 94 height 19
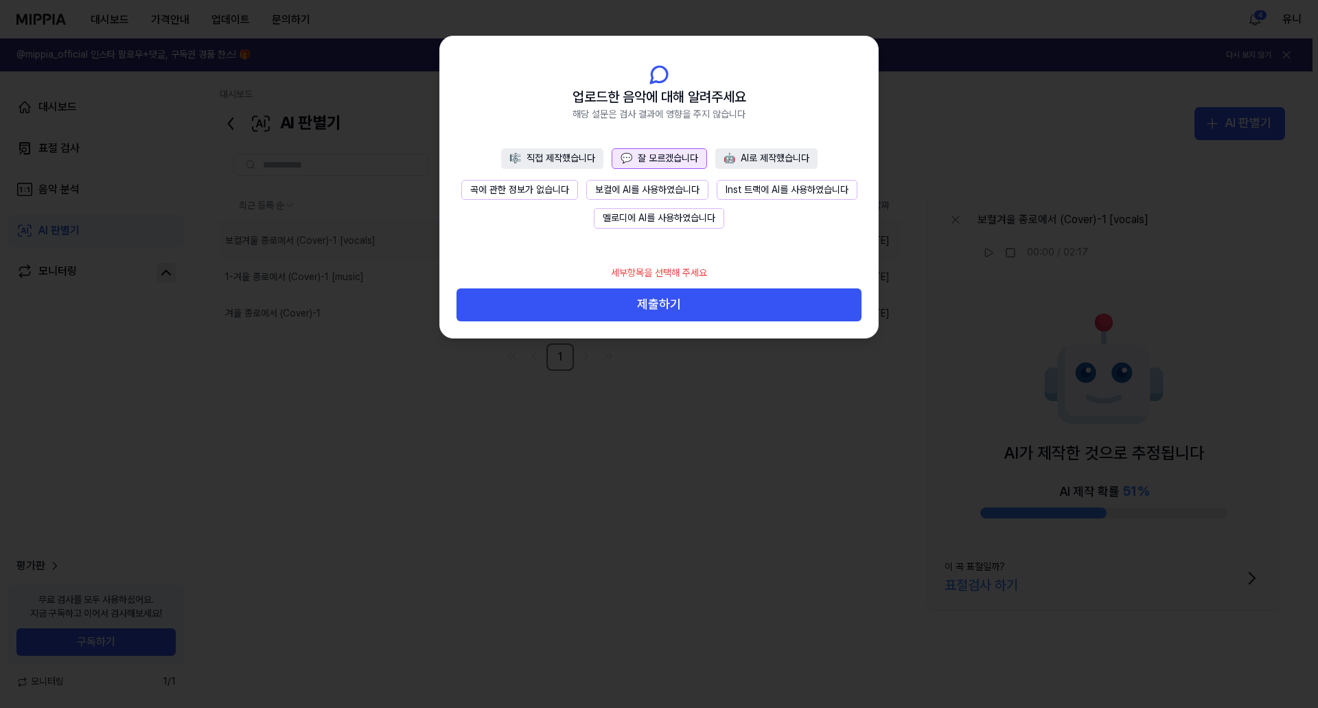
click at [536, 187] on button "곡에 관한 정보가 없습니다" at bounding box center [519, 190] width 117 height 21
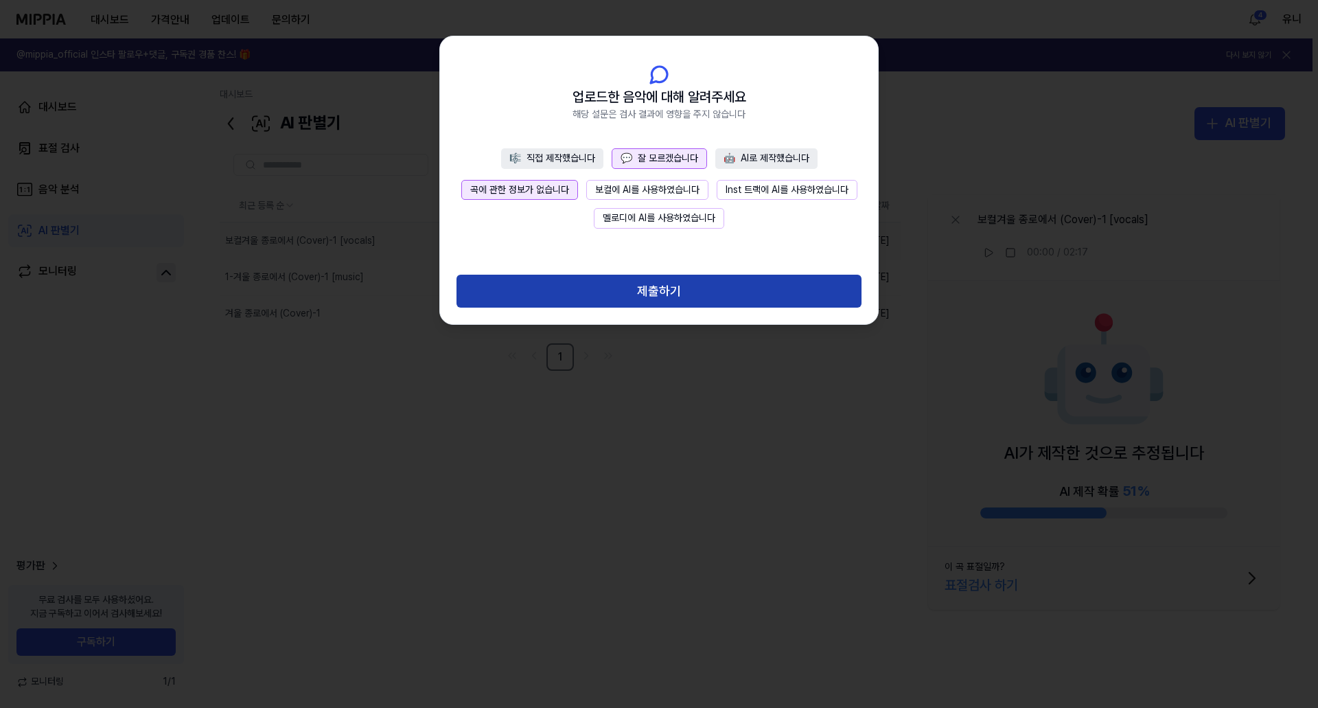
click at [650, 283] on button "제출하기" at bounding box center [659, 291] width 405 height 33
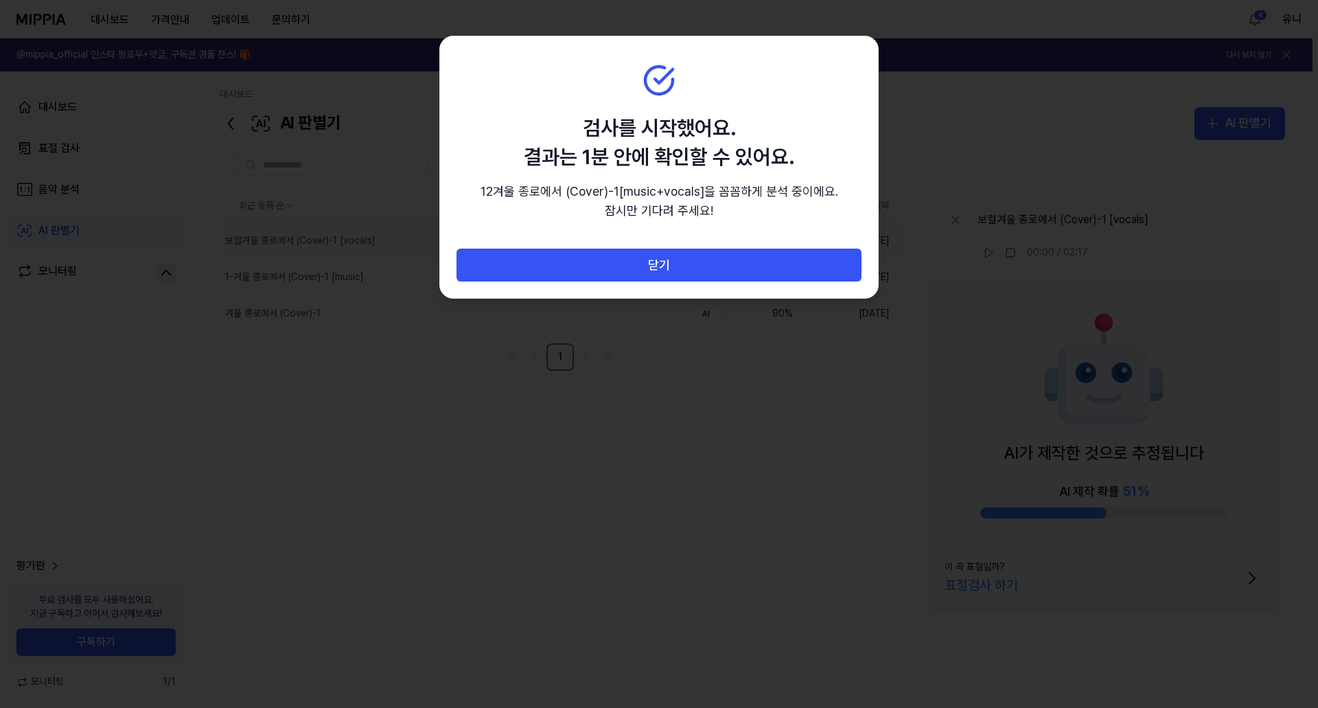
click at [574, 475] on div at bounding box center [659, 354] width 1318 height 708
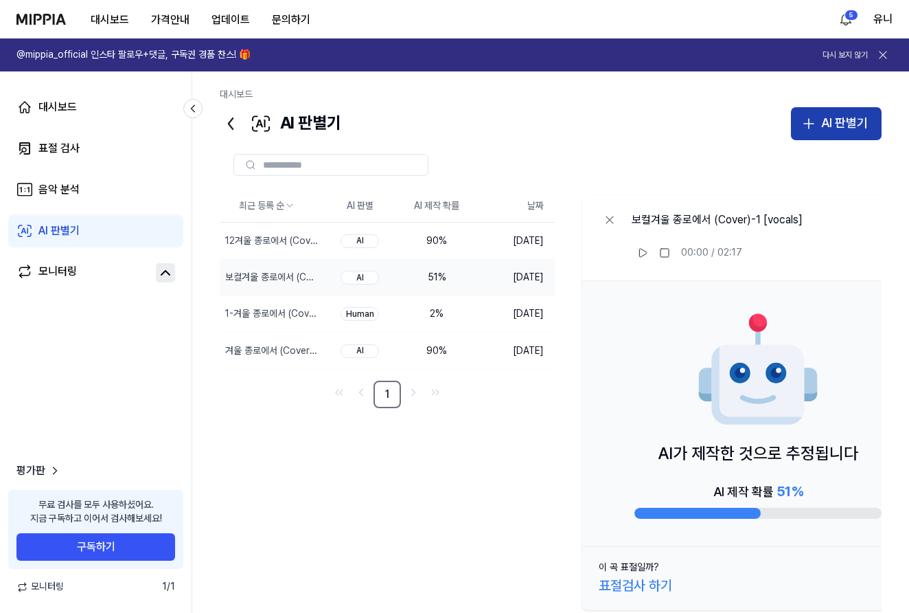
click at [843, 122] on div "AI 판별기" at bounding box center [844, 123] width 47 height 20
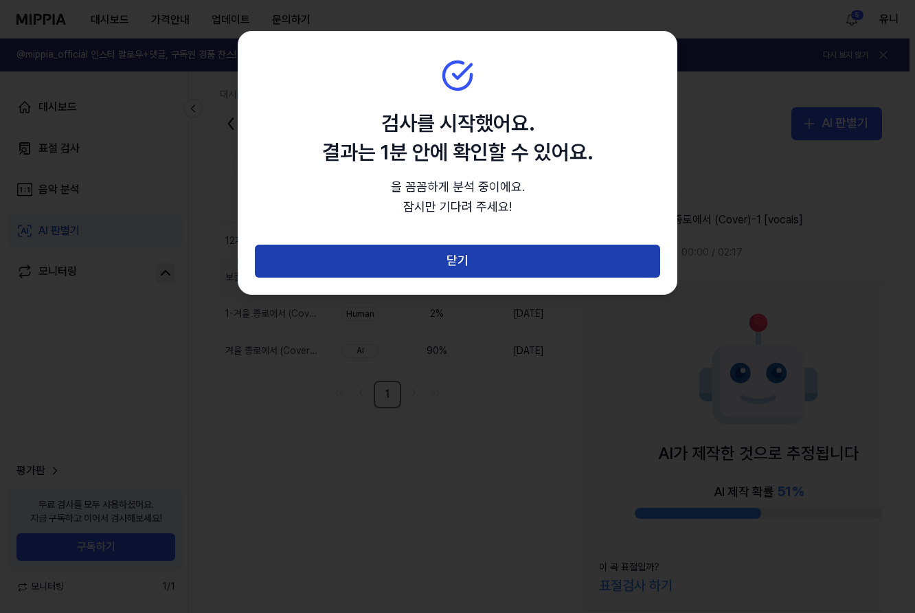
click at [475, 260] on button "닫기" at bounding box center [457, 260] width 405 height 33
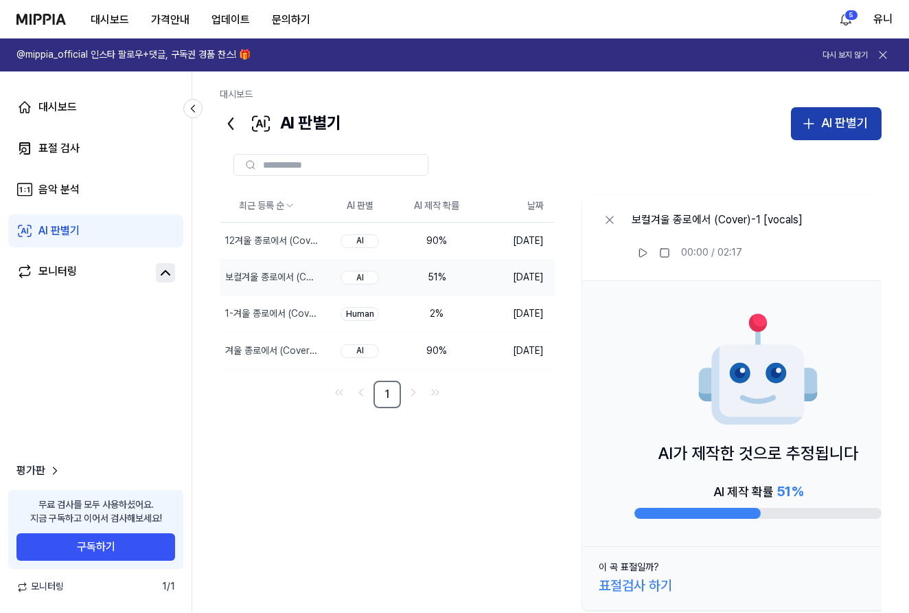
click at [839, 124] on div "AI 판별기" at bounding box center [844, 123] width 47 height 20
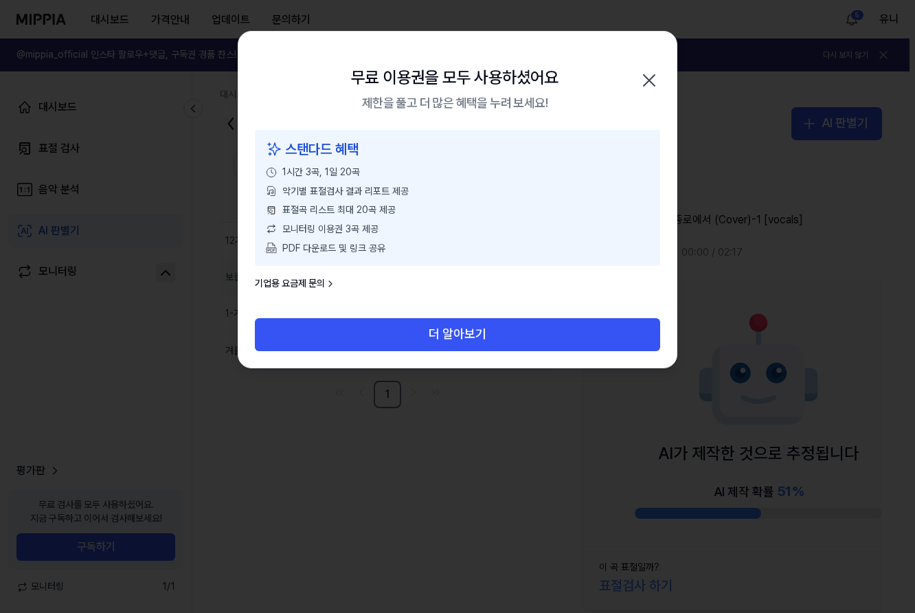
click at [645, 82] on icon "button" at bounding box center [649, 80] width 22 height 22
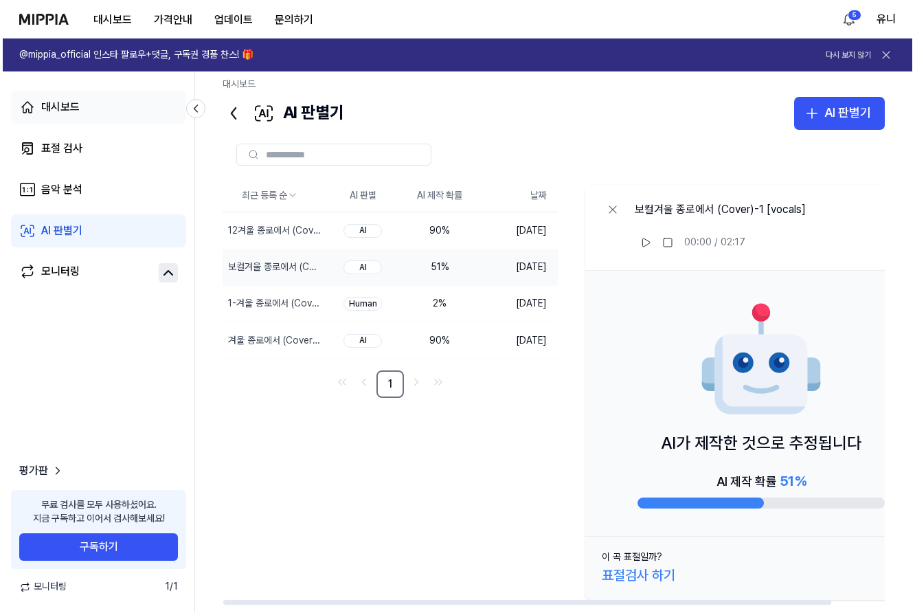
scroll to position [0, 0]
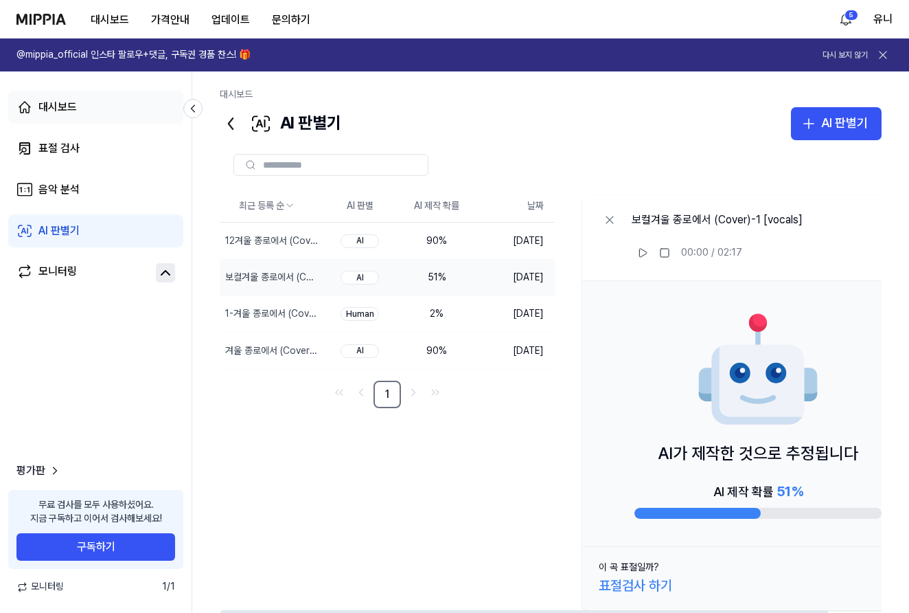
click at [41, 115] on link "대시보드" at bounding box center [95, 107] width 175 height 33
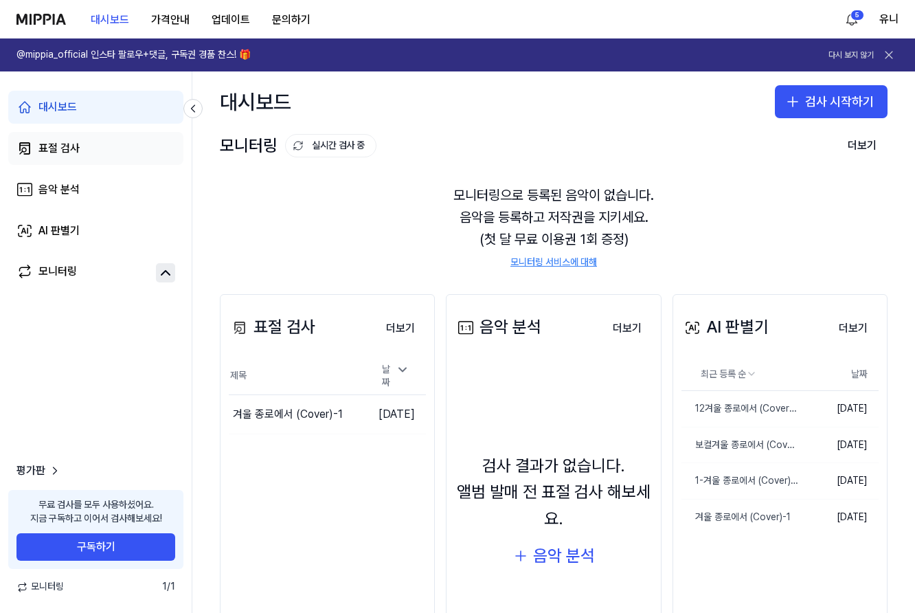
click at [58, 148] on div "표절 검사" at bounding box center [58, 148] width 41 height 16
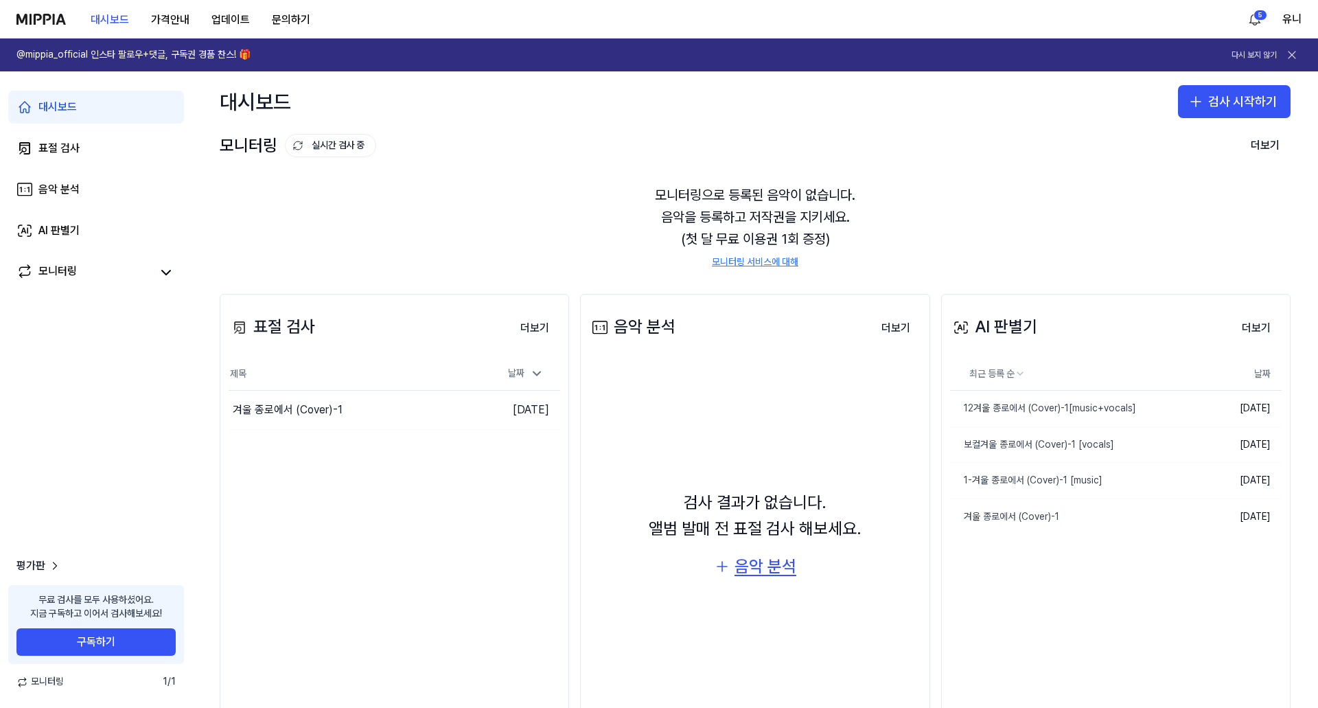
click at [769, 570] on div "음악 분석" at bounding box center [766, 566] width 62 height 26
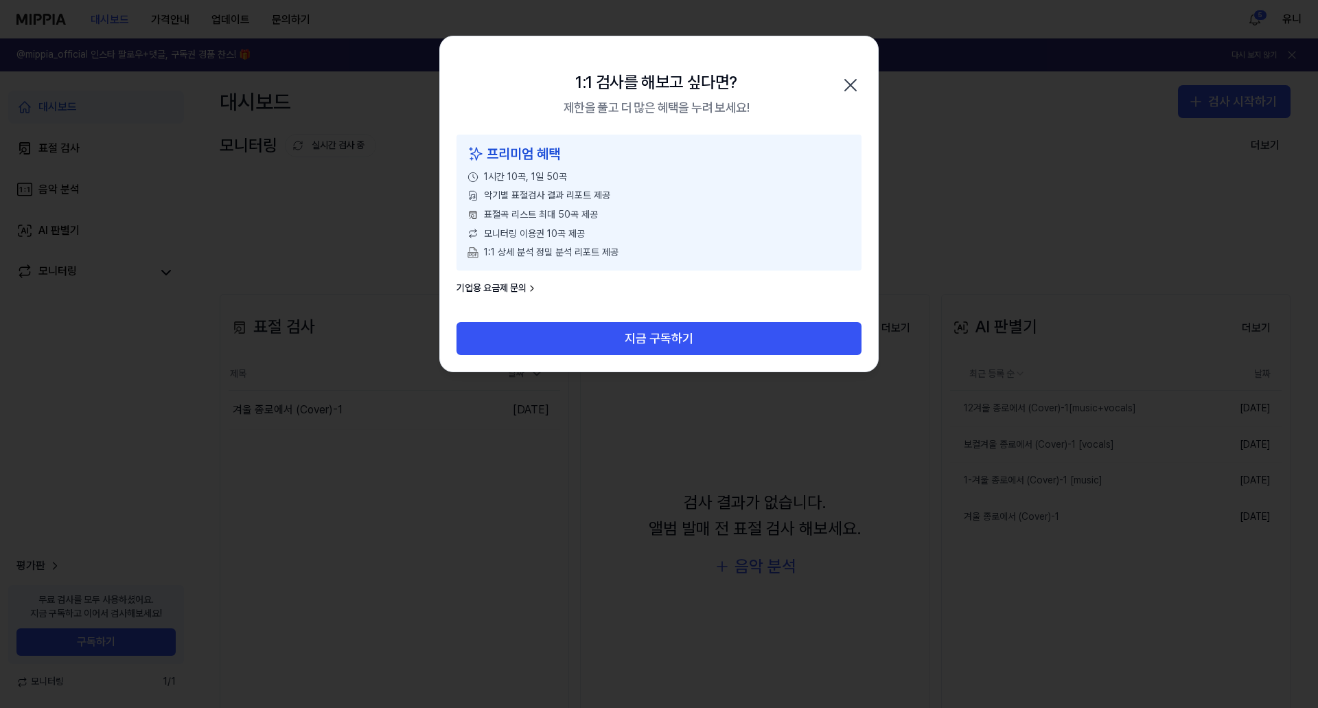
click at [852, 88] on icon "button" at bounding box center [851, 85] width 22 height 22
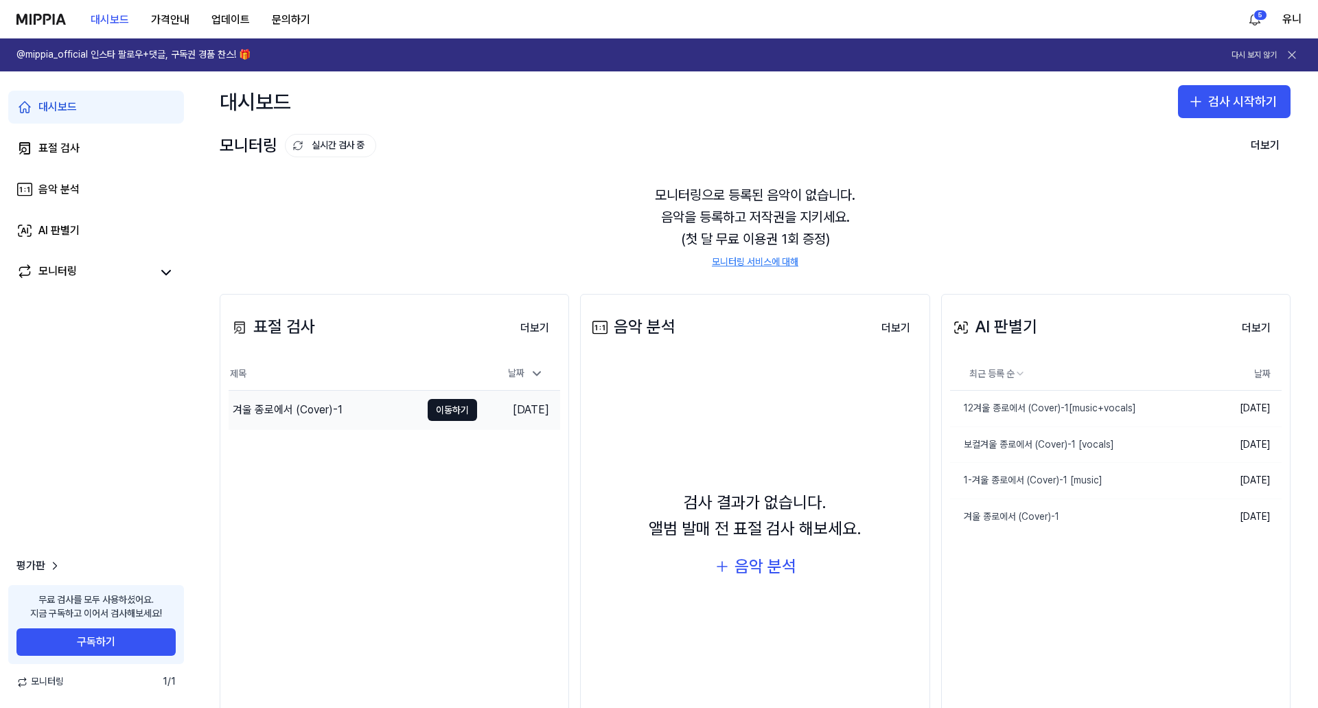
click at [295, 400] on div "겨울 종로에서 (Cover)-1" at bounding box center [325, 410] width 192 height 38
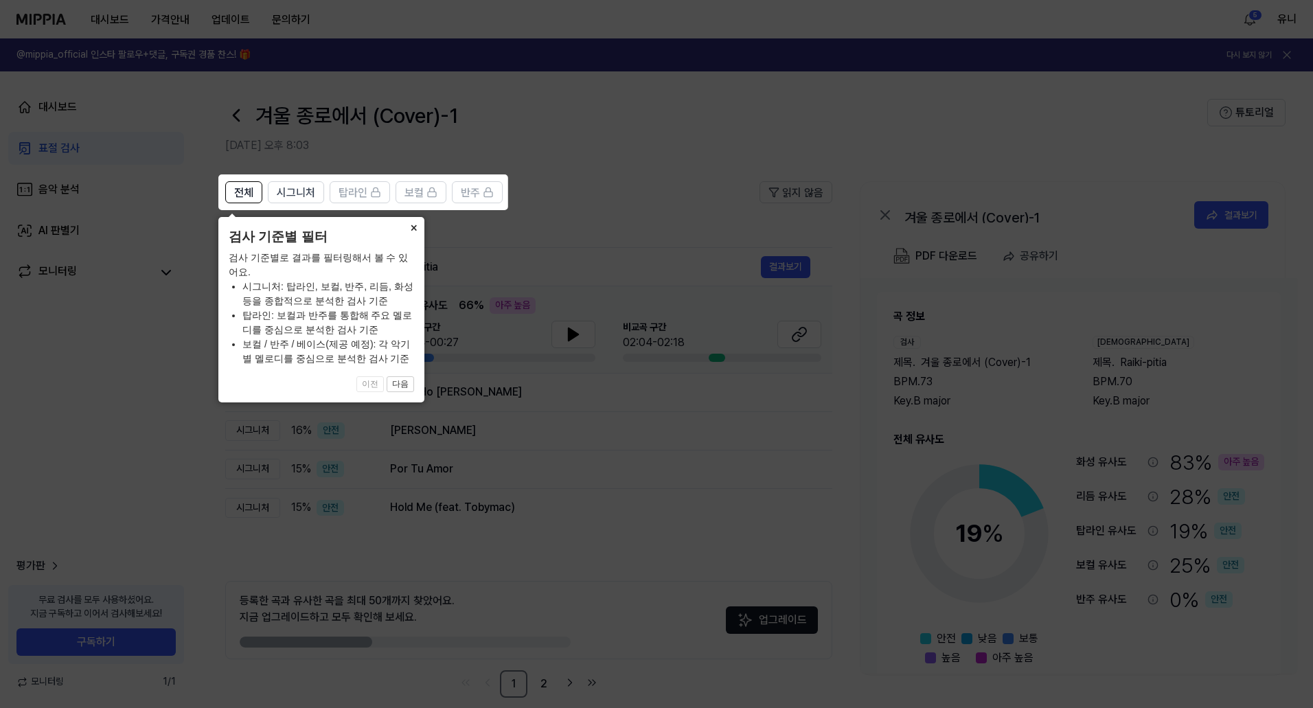
click at [414, 227] on button "×" at bounding box center [413, 226] width 22 height 19
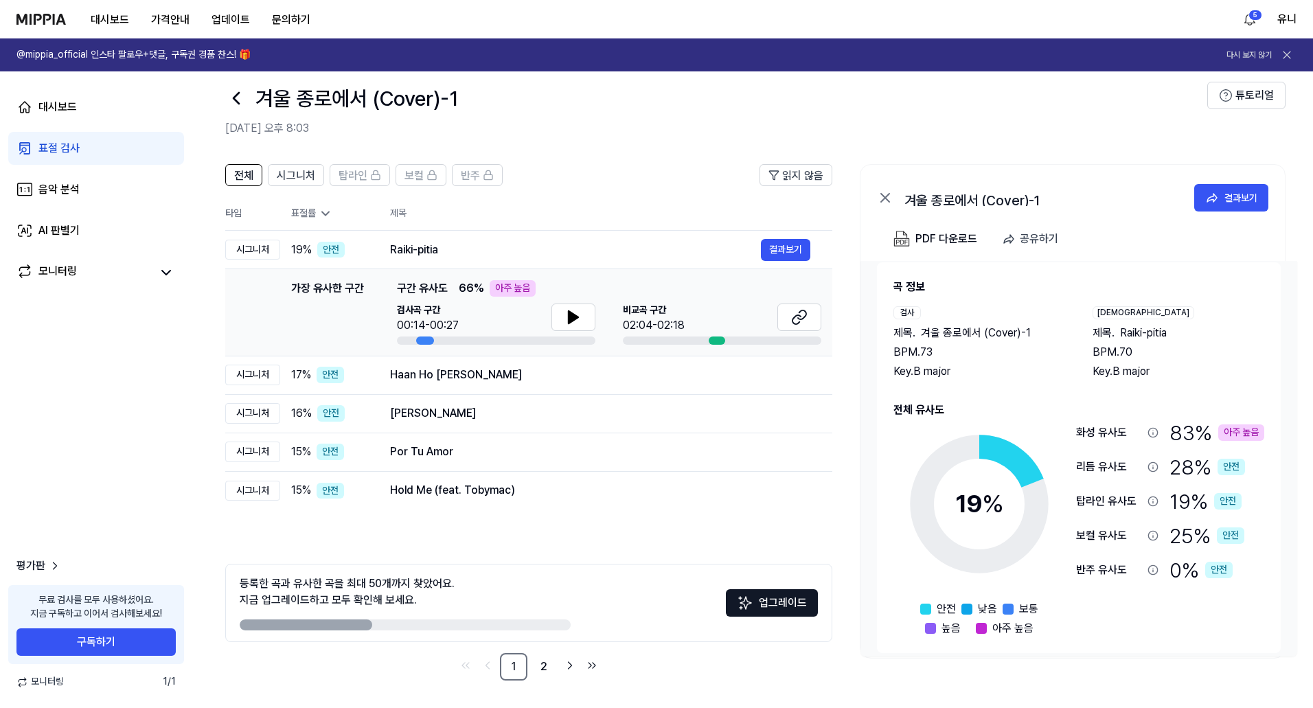
scroll to position [23, 0]
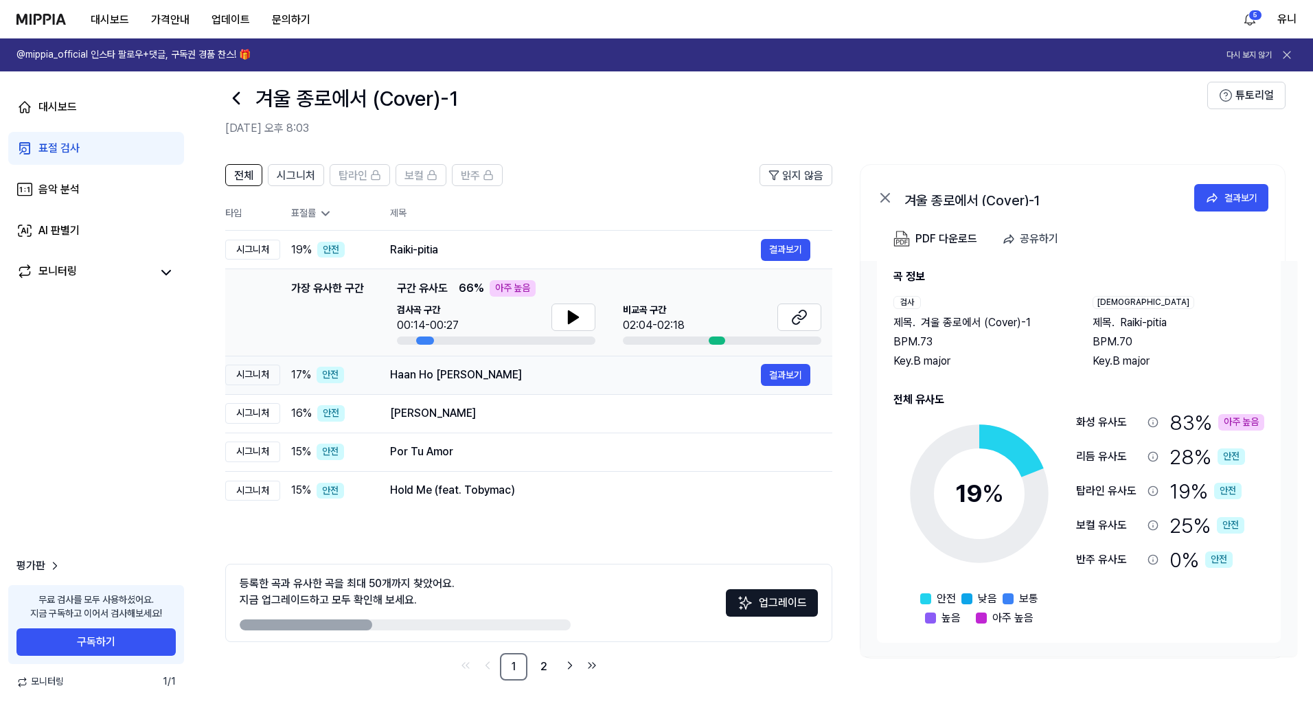
click at [501, 383] on div "Haan Ho [PERSON_NAME]" at bounding box center [575, 375] width 371 height 16
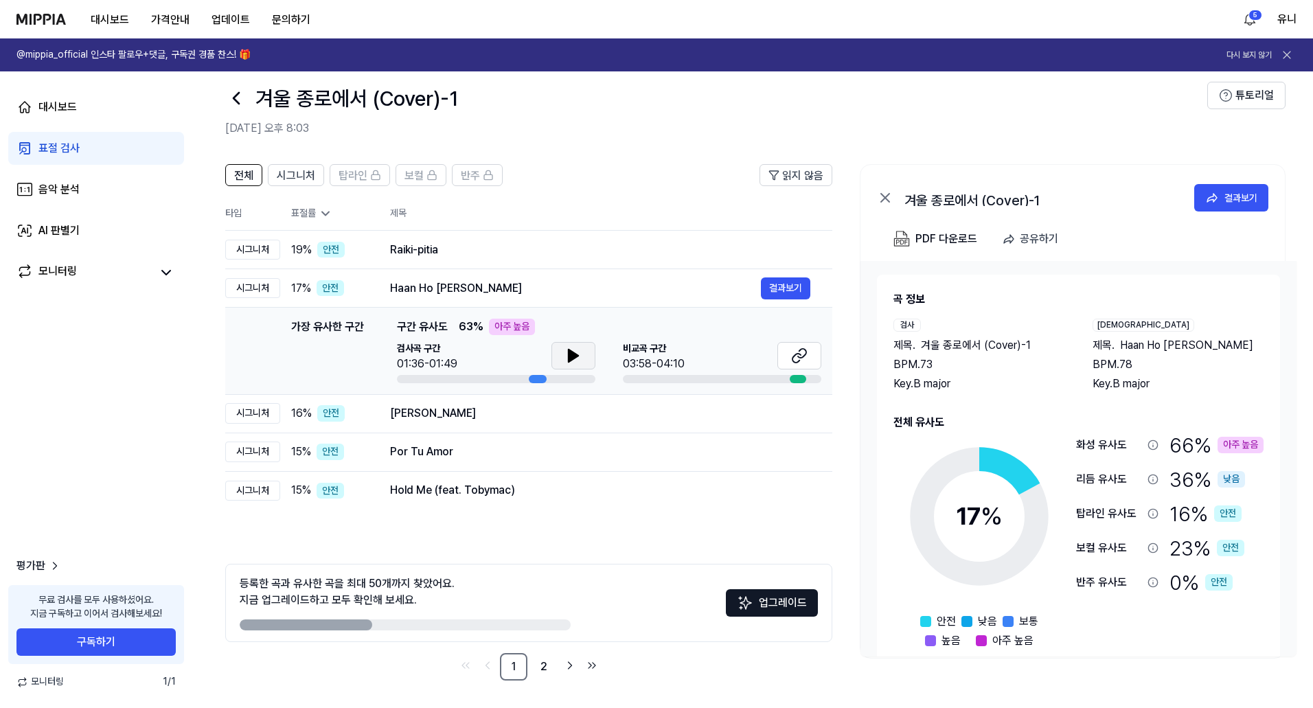
click at [567, 354] on icon at bounding box center [573, 355] width 16 height 16
click at [571, 359] on icon at bounding box center [570, 355] width 3 height 11
click at [571, 359] on icon at bounding box center [574, 356] width 10 height 12
click at [571, 359] on icon at bounding box center [570, 355] width 3 height 11
click at [787, 358] on button at bounding box center [799, 355] width 44 height 27
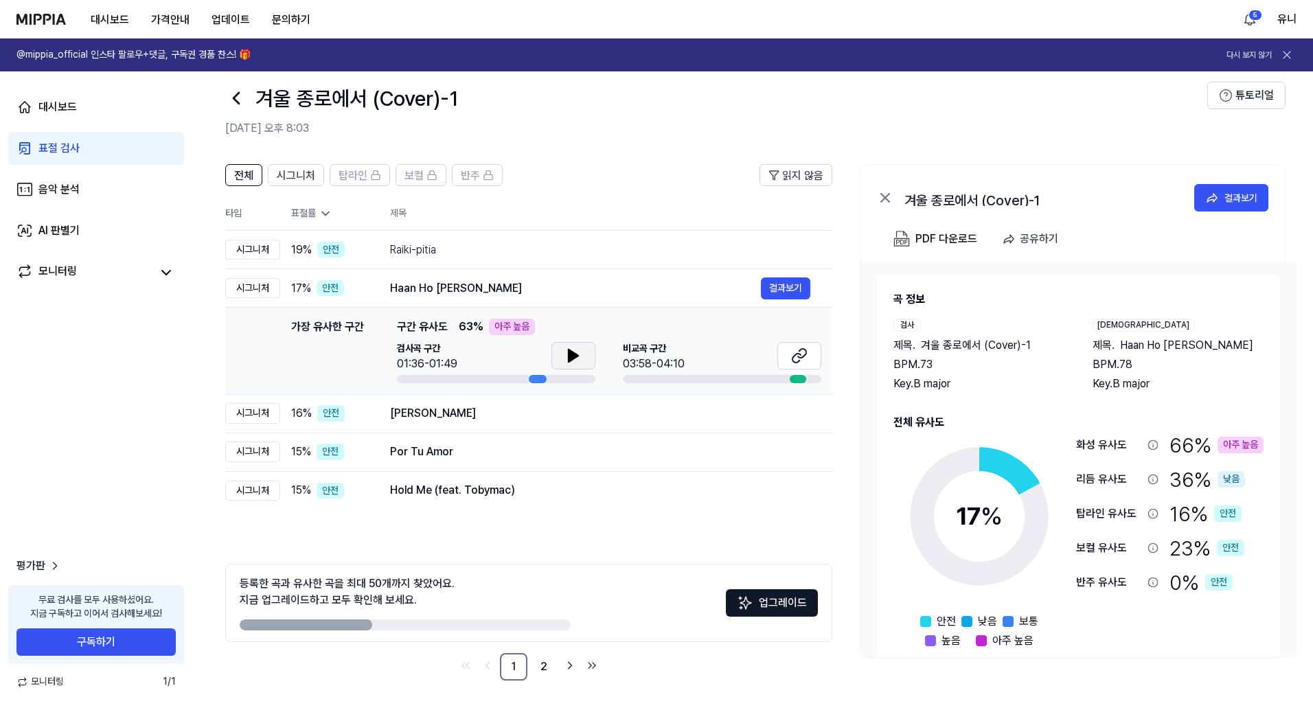
click at [577, 352] on icon at bounding box center [573, 355] width 16 height 16
click at [577, 352] on icon at bounding box center [576, 355] width 3 height 11
click at [577, 352] on icon at bounding box center [573, 355] width 16 height 16
click at [577, 352] on icon at bounding box center [576, 355] width 3 height 11
click at [435, 409] on div "[PERSON_NAME]" at bounding box center [575, 413] width 371 height 16
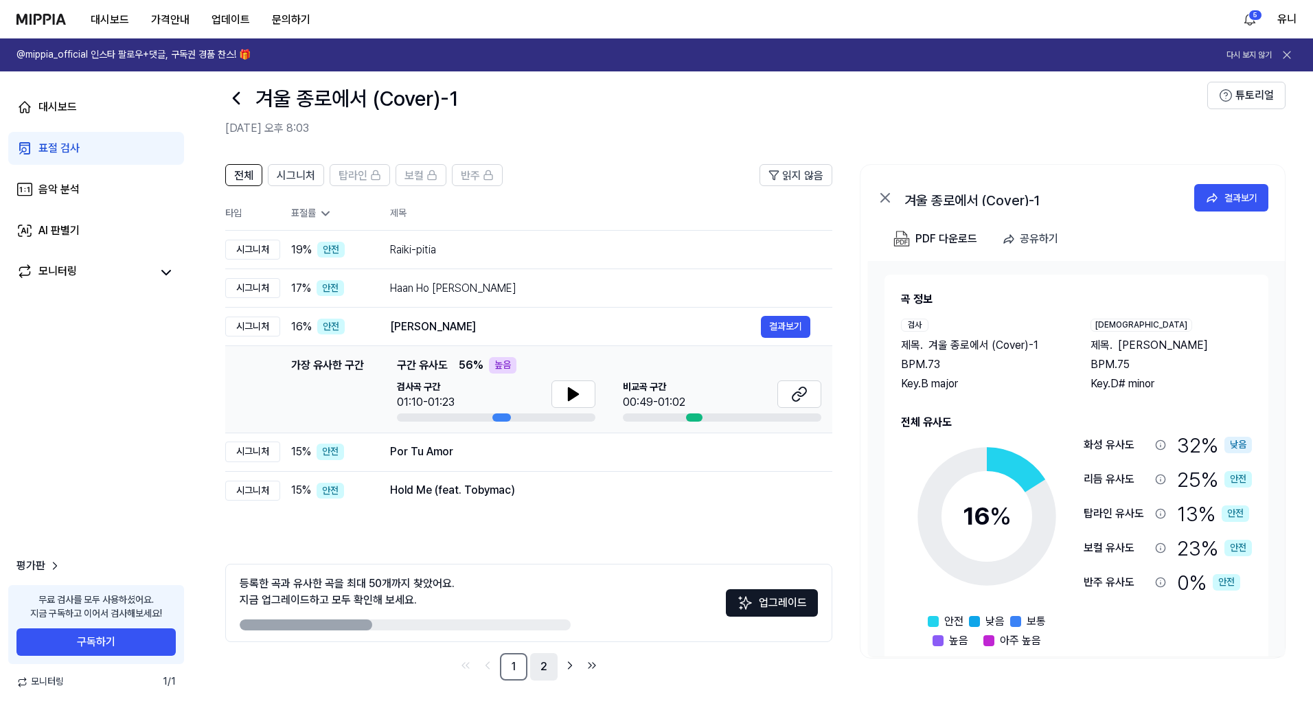
click at [539, 657] on link "2" at bounding box center [543, 666] width 27 height 27
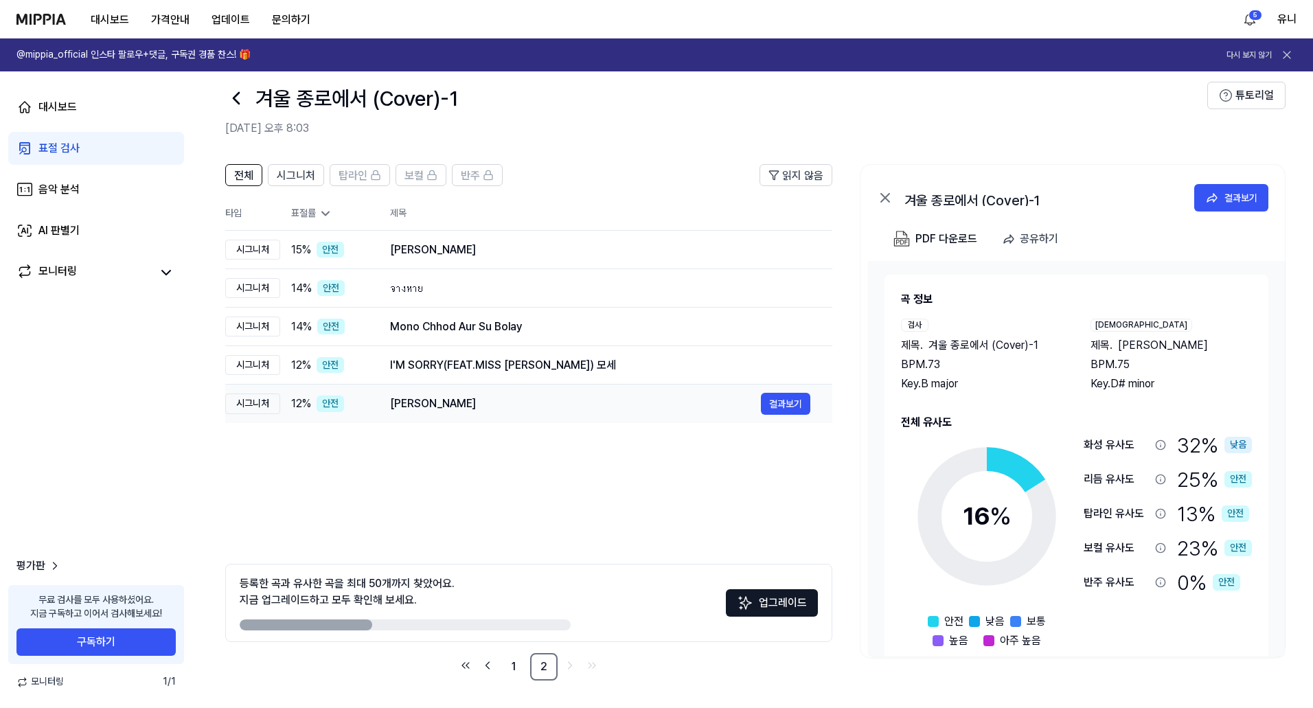
click at [399, 398] on div "[PERSON_NAME]" at bounding box center [575, 404] width 371 height 16
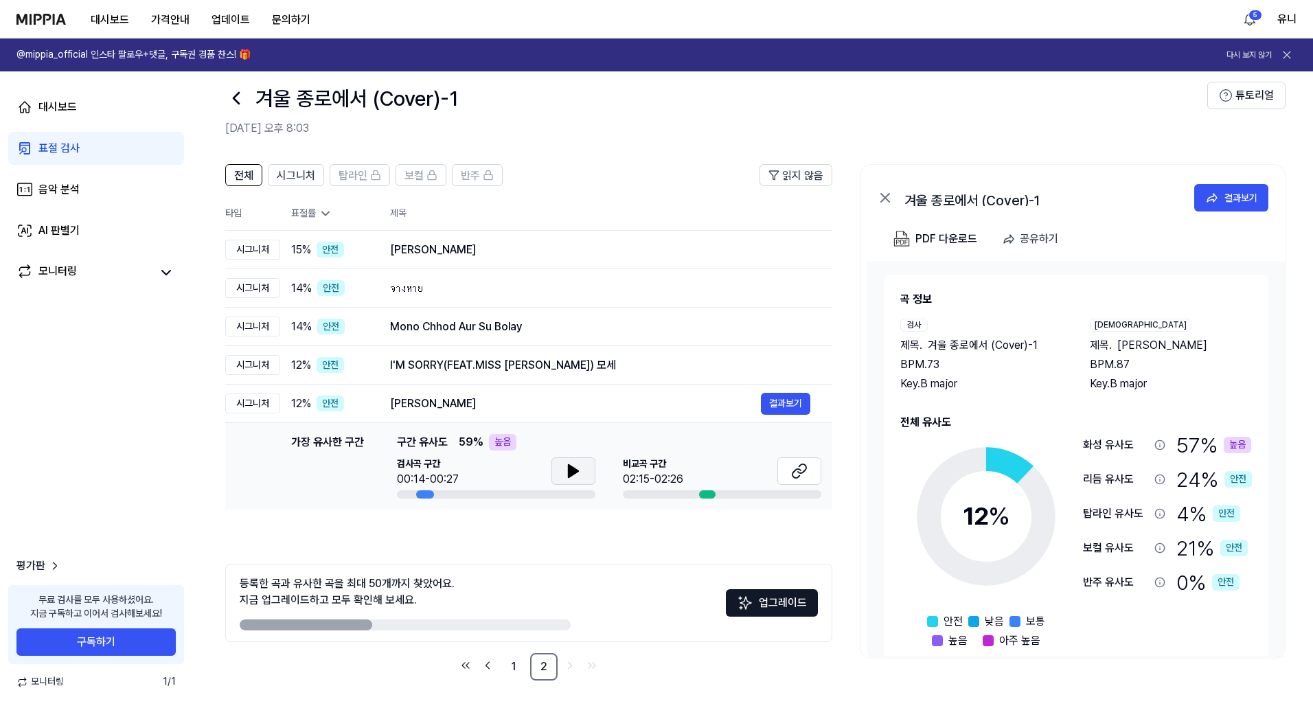
click at [586, 471] on button at bounding box center [573, 470] width 44 height 27
click at [413, 371] on div "I'M SORRY(FEAT.MISS [PERSON_NAME]) 모세" at bounding box center [575, 365] width 371 height 16
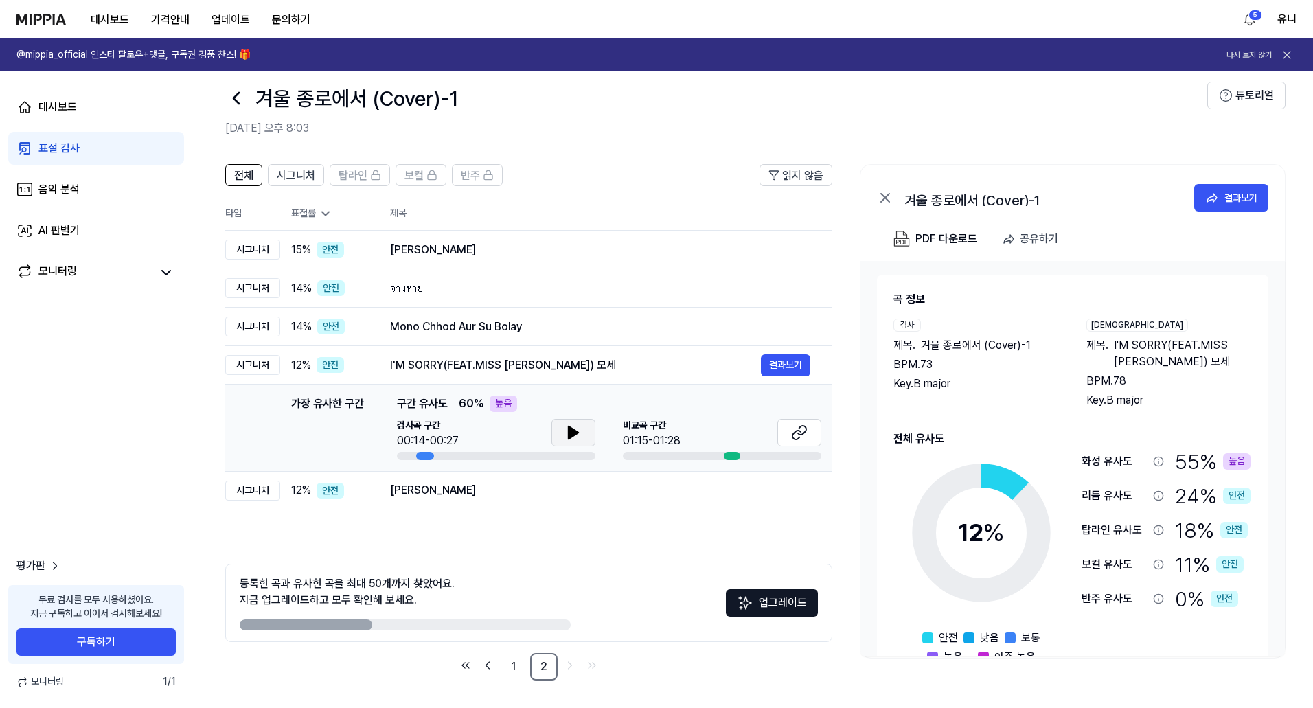
click at [574, 424] on button at bounding box center [573, 432] width 44 height 27
click at [803, 430] on icon at bounding box center [799, 432] width 16 height 16
click at [411, 244] on div "[PERSON_NAME]" at bounding box center [575, 250] width 371 height 16
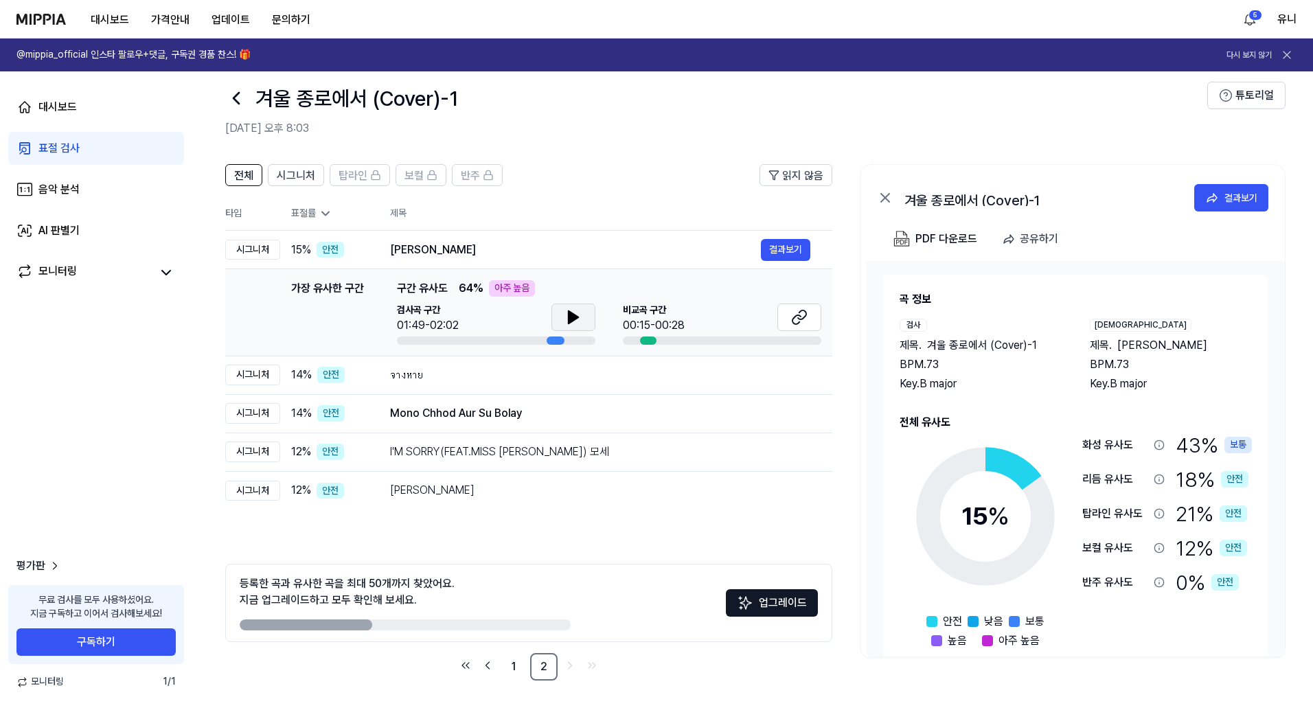
click at [566, 315] on icon at bounding box center [573, 317] width 16 height 16
click at [378, 175] on rect at bounding box center [375, 176] width 8 height 5
click at [515, 667] on link "1" at bounding box center [513, 666] width 27 height 27
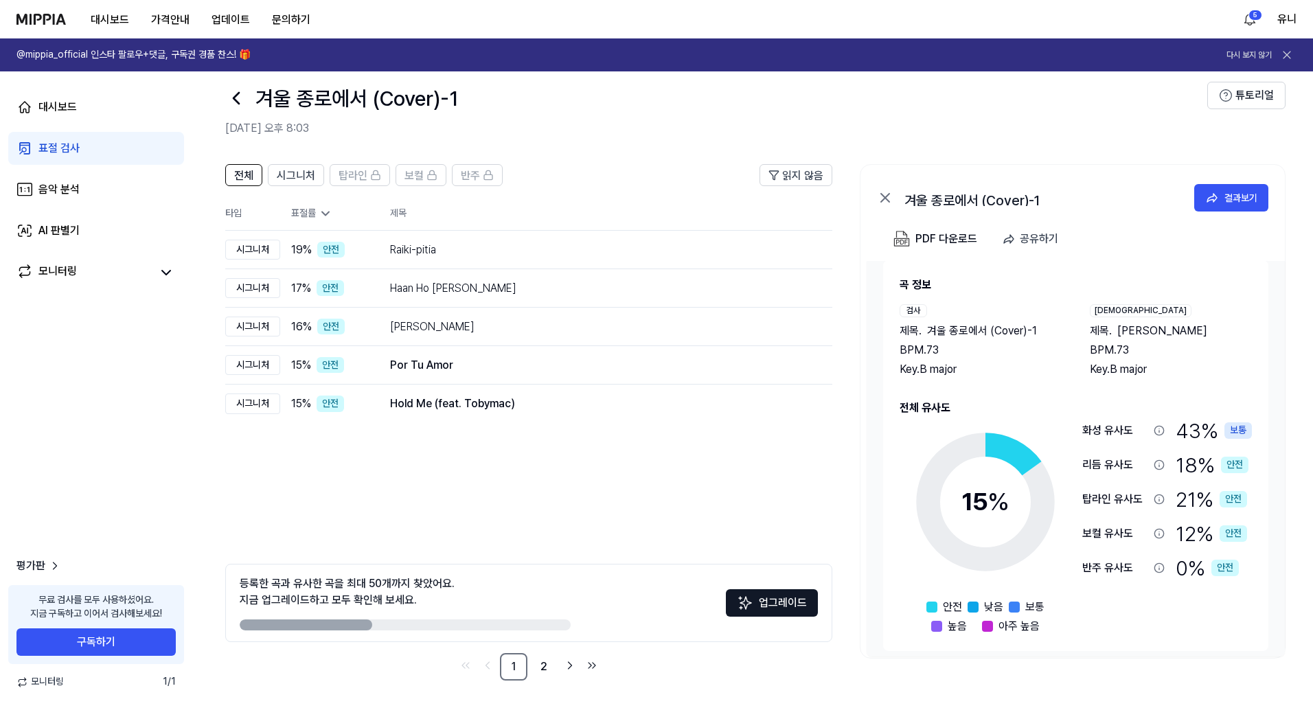
scroll to position [23, 0]
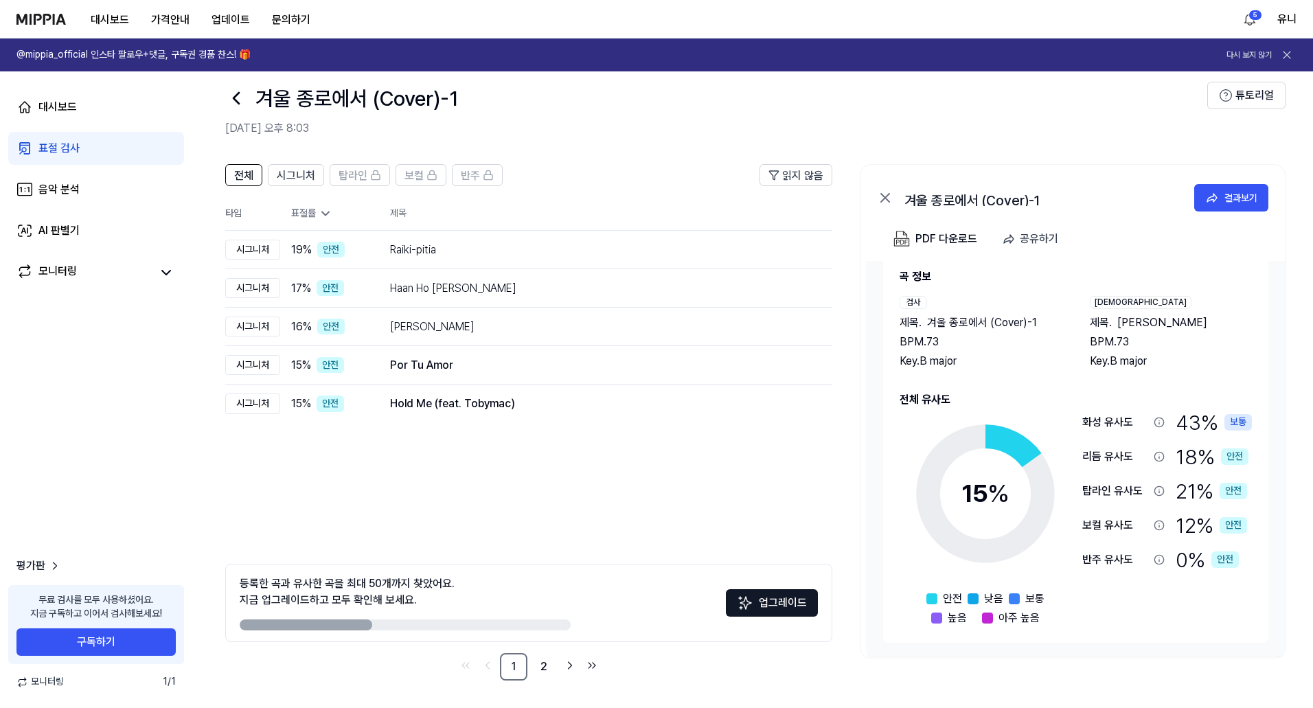
click at [1115, 420] on div "화성 유사도" at bounding box center [1115, 422] width 66 height 16
